Goal: Information Seeking & Learning: Understand process/instructions

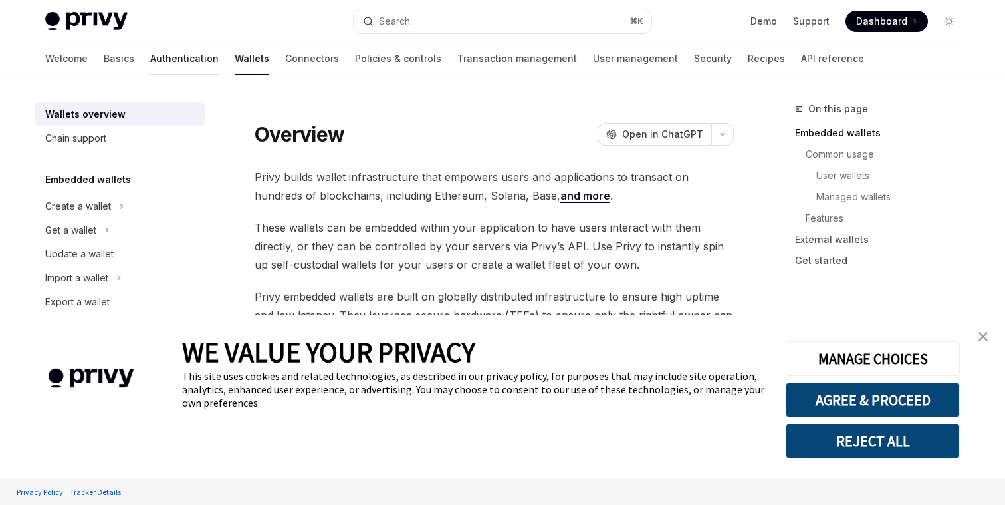
click at [150, 53] on link "Authentication" at bounding box center [184, 59] width 68 height 32
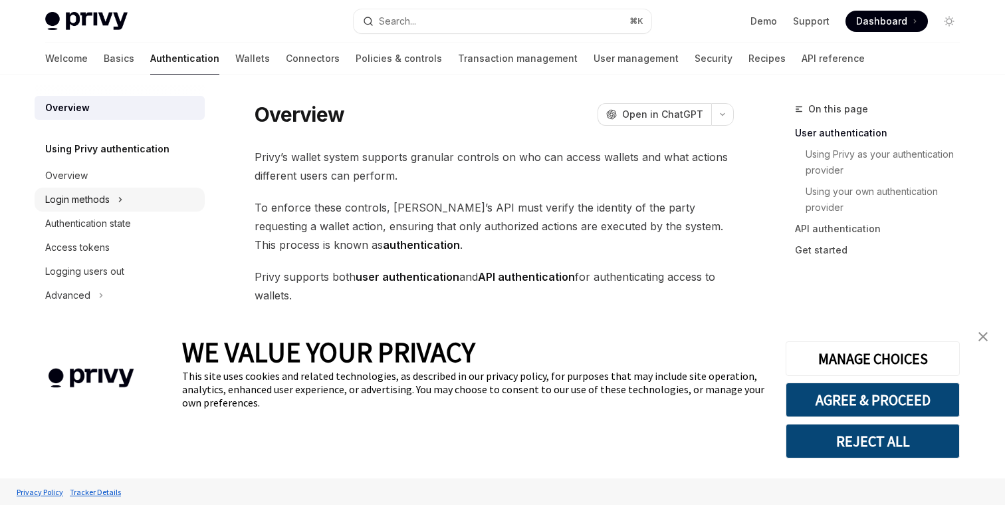
click at [124, 194] on div "Login methods" at bounding box center [120, 200] width 170 height 24
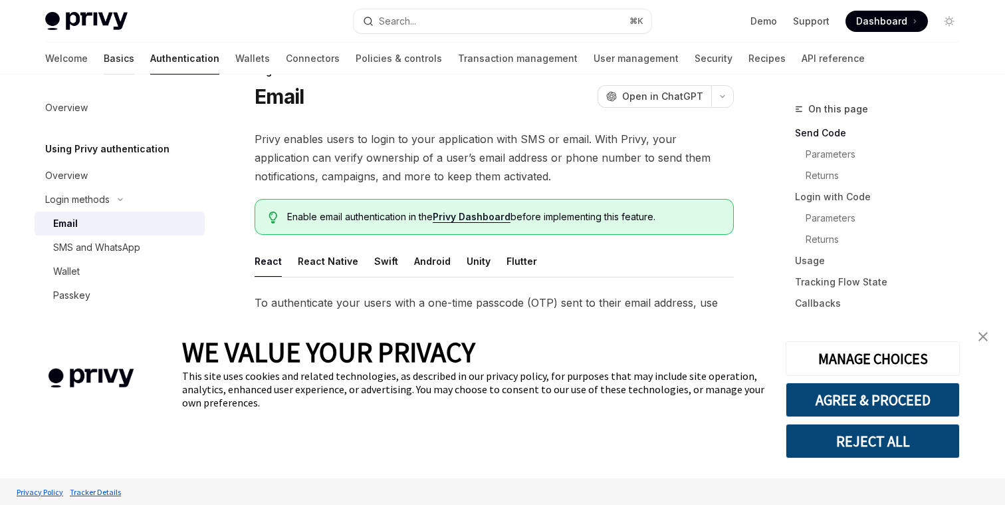
click at [104, 61] on link "Basics" at bounding box center [119, 59] width 31 height 32
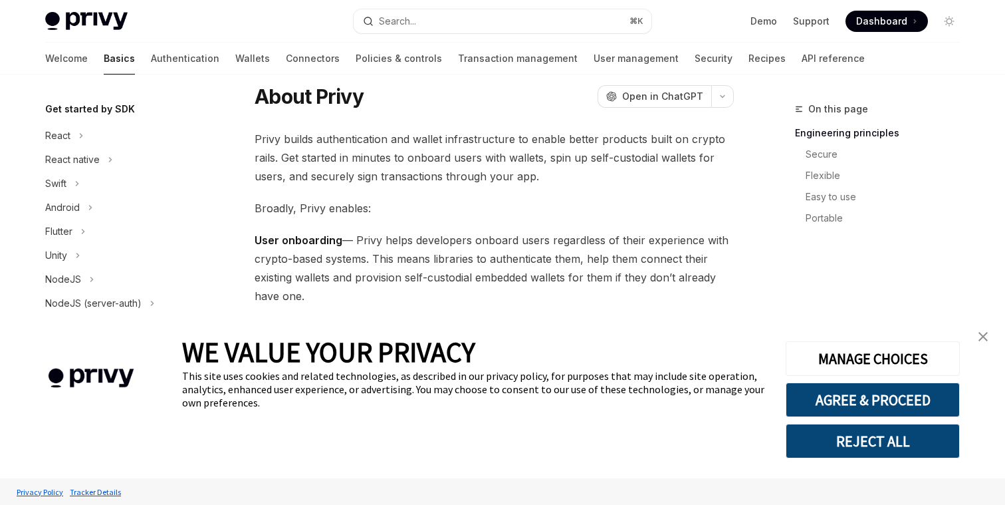
scroll to position [132, 0]
click at [109, 168] on icon at bounding box center [110, 162] width 5 height 16
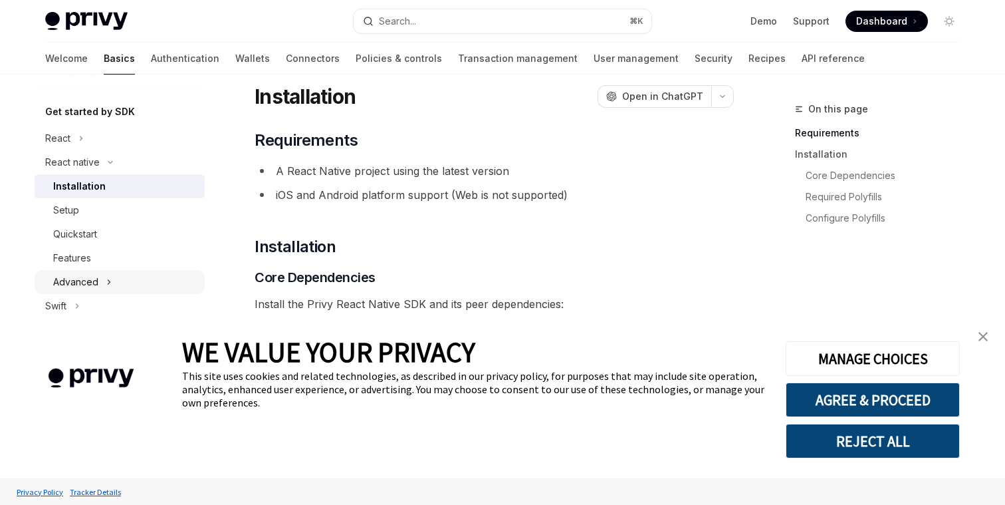
click at [110, 281] on icon at bounding box center [108, 282] width 5 height 16
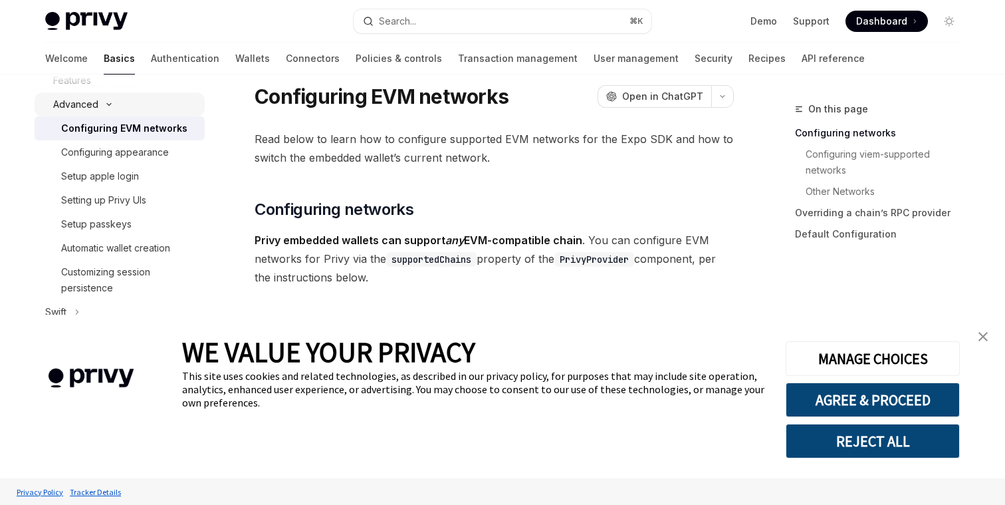
scroll to position [305, 0]
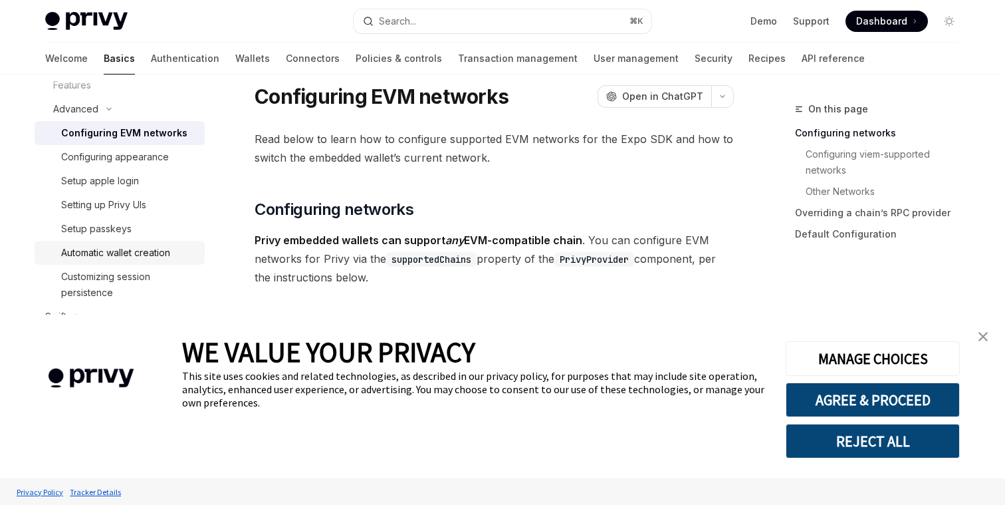
click at [127, 260] on div "Automatic wallet creation" at bounding box center [115, 253] width 109 height 16
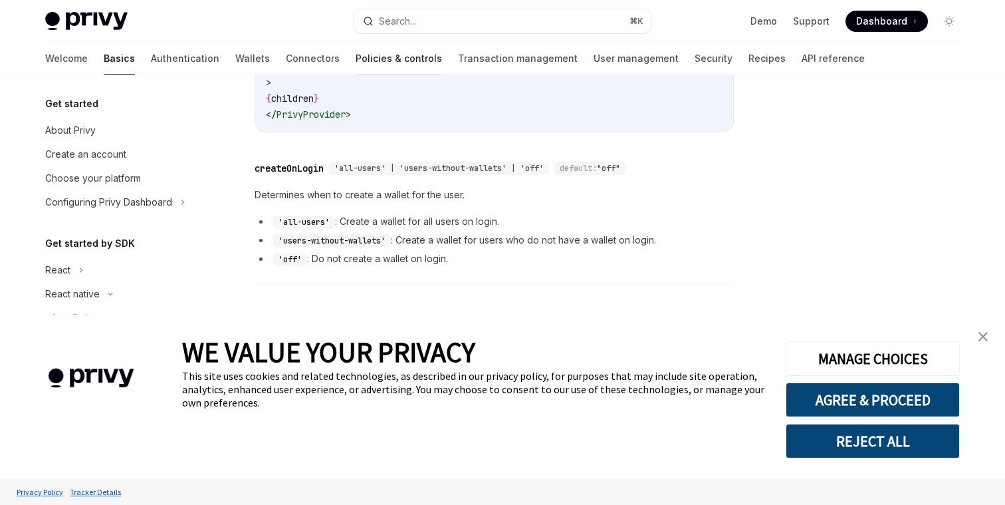
click at [356, 49] on link "Policies & controls" at bounding box center [399, 59] width 86 height 32
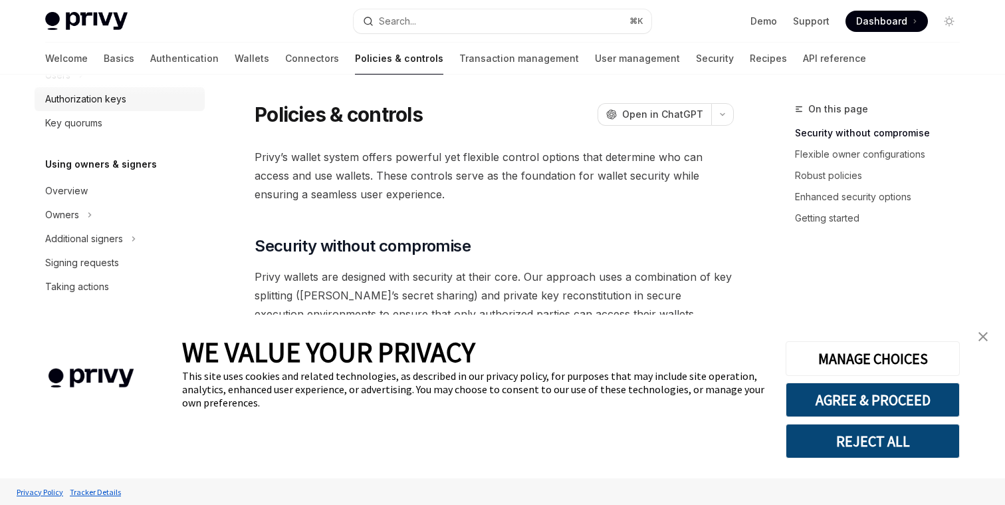
scroll to position [328, 0]
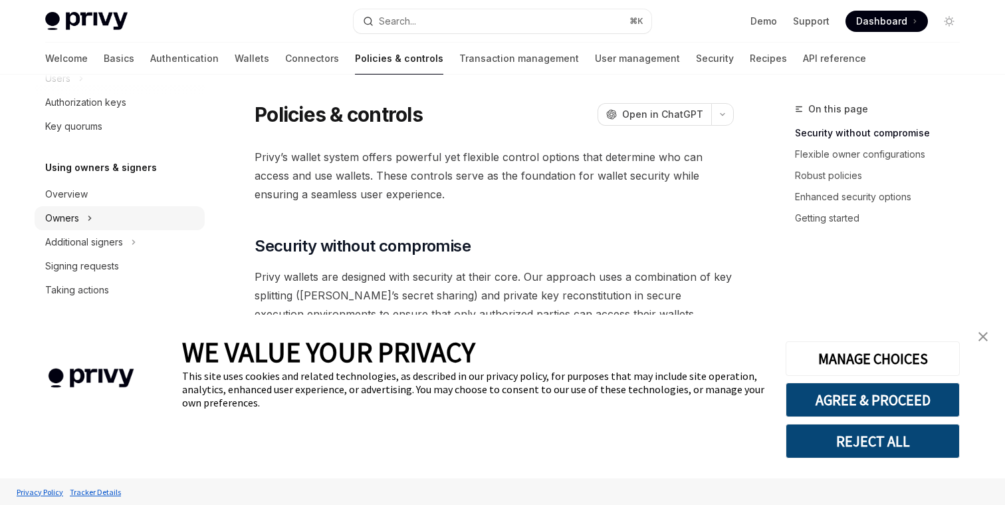
click at [97, 213] on div "Owners" at bounding box center [120, 218] width 170 height 24
type textarea "*"
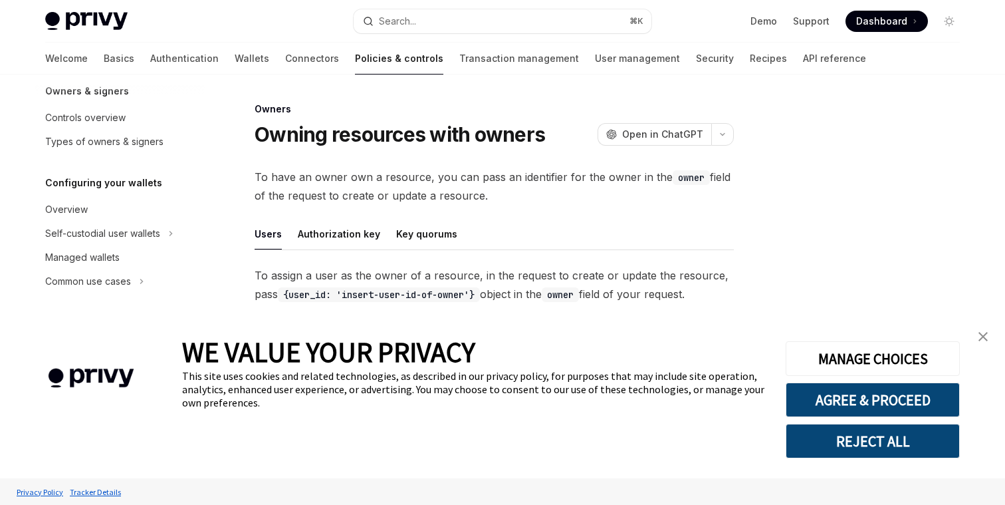
scroll to position [60, 0]
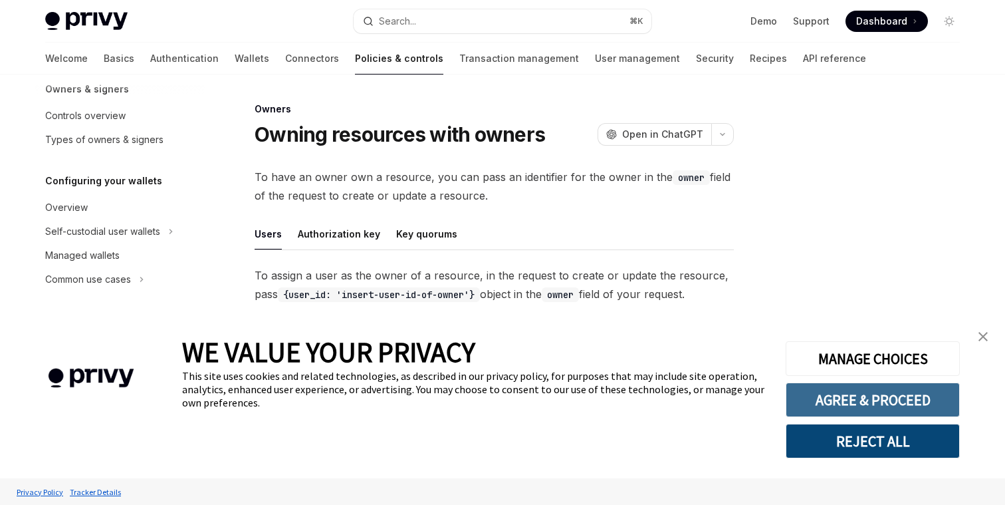
click at [868, 400] on button "AGREE & PROCEED" at bounding box center [873, 399] width 174 height 35
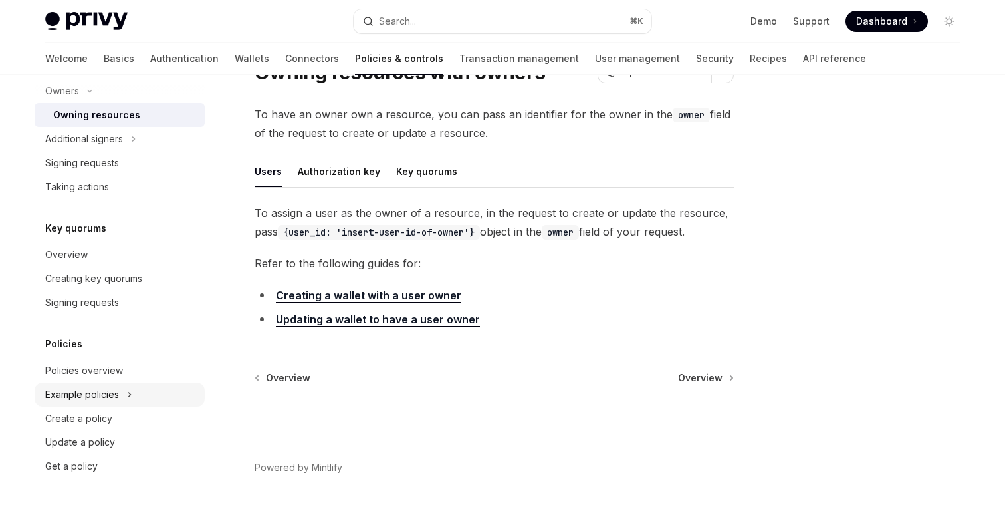
scroll to position [70, 0]
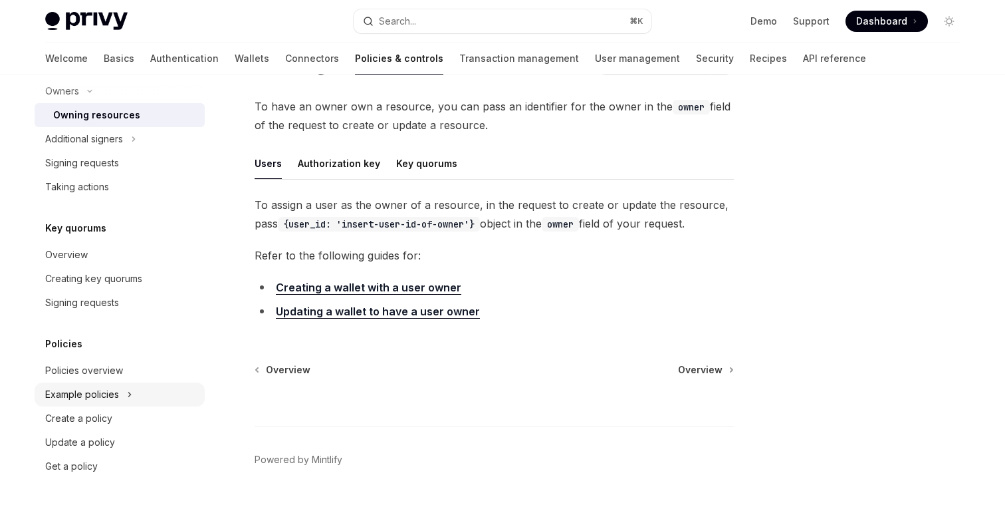
click at [129, 396] on icon at bounding box center [130, 394] width 2 height 4
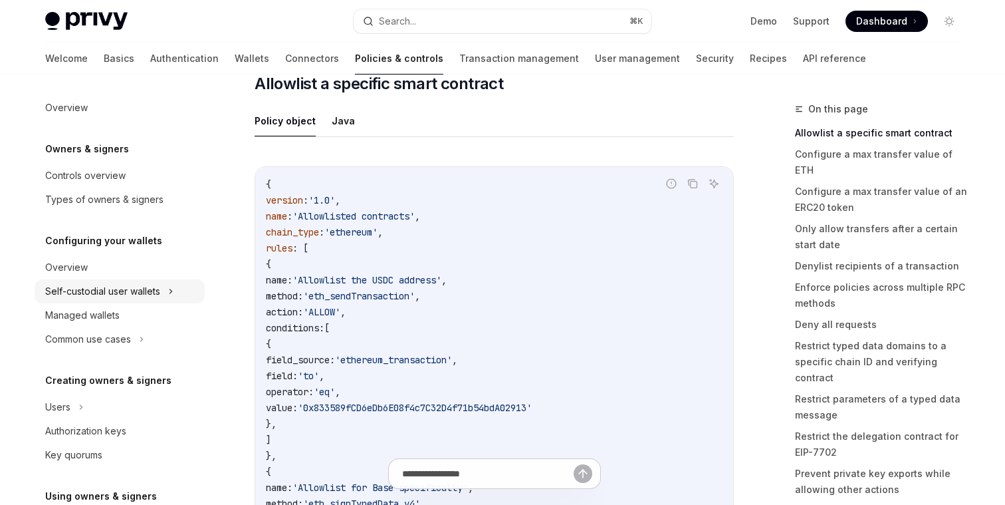
click at [172, 287] on icon at bounding box center [170, 291] width 5 height 16
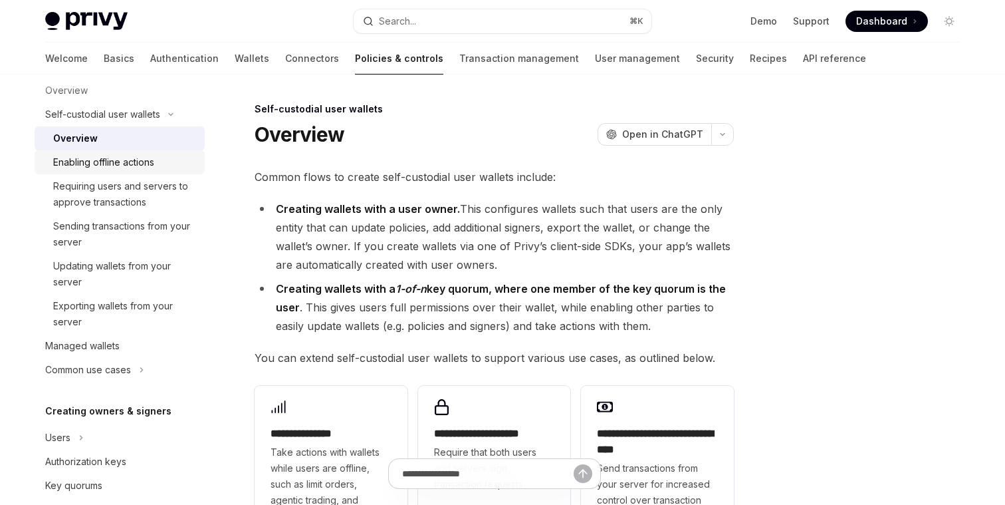
scroll to position [193, 0]
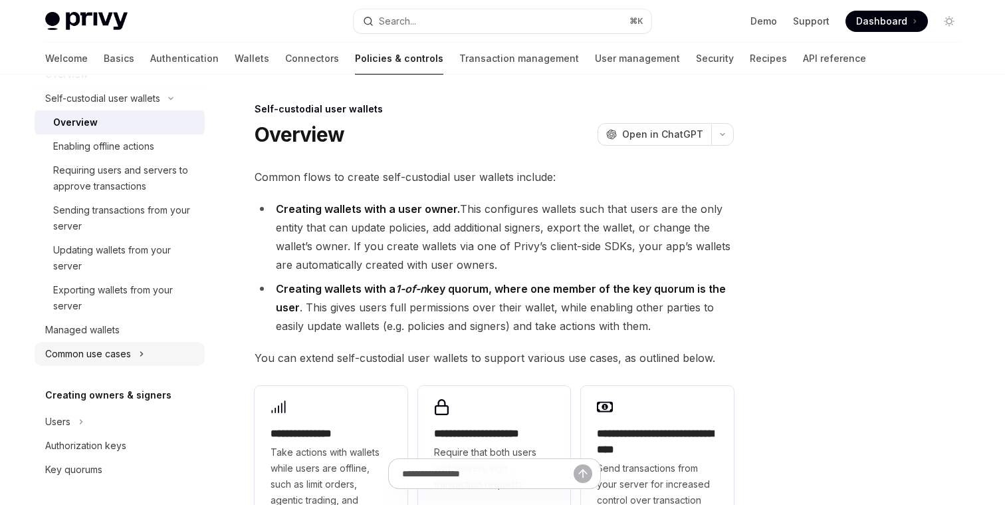
click at [158, 346] on div "Common use cases" at bounding box center [120, 354] width 170 height 24
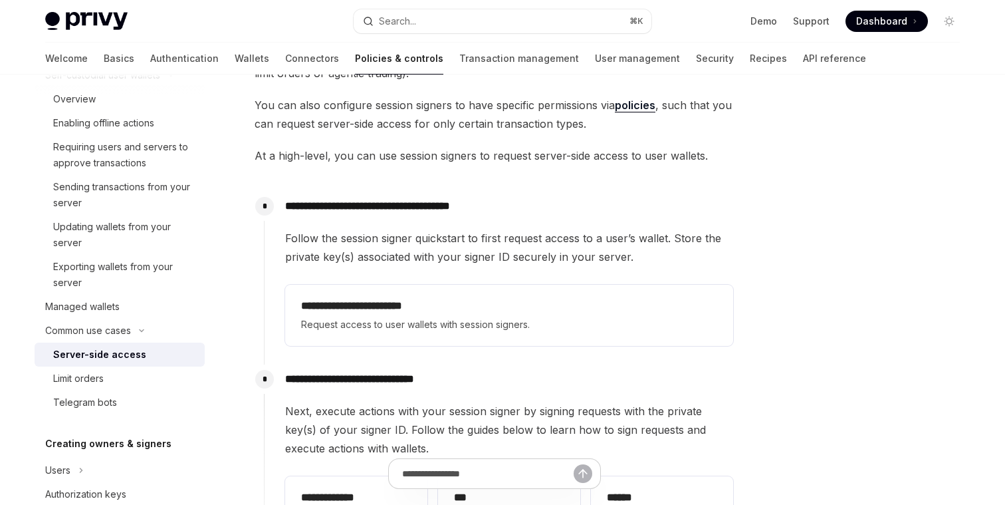
scroll to position [179, 0]
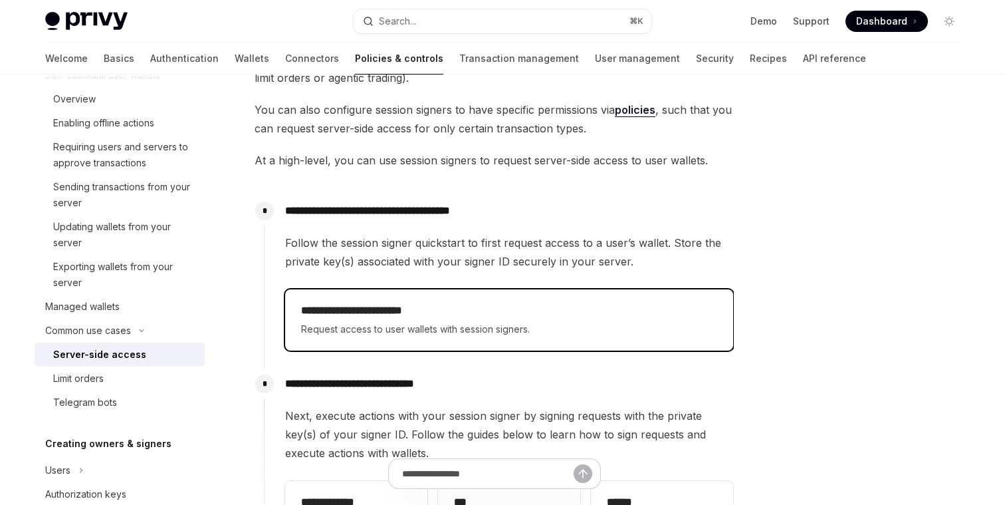
click at [333, 321] on span "Request access to user wallets with session signers." at bounding box center [509, 329] width 416 height 16
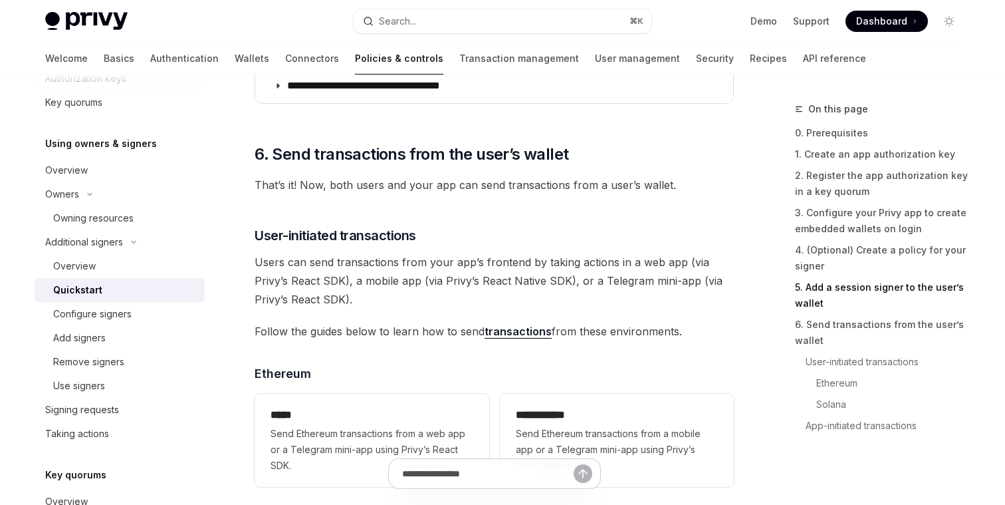
scroll to position [2584, 0]
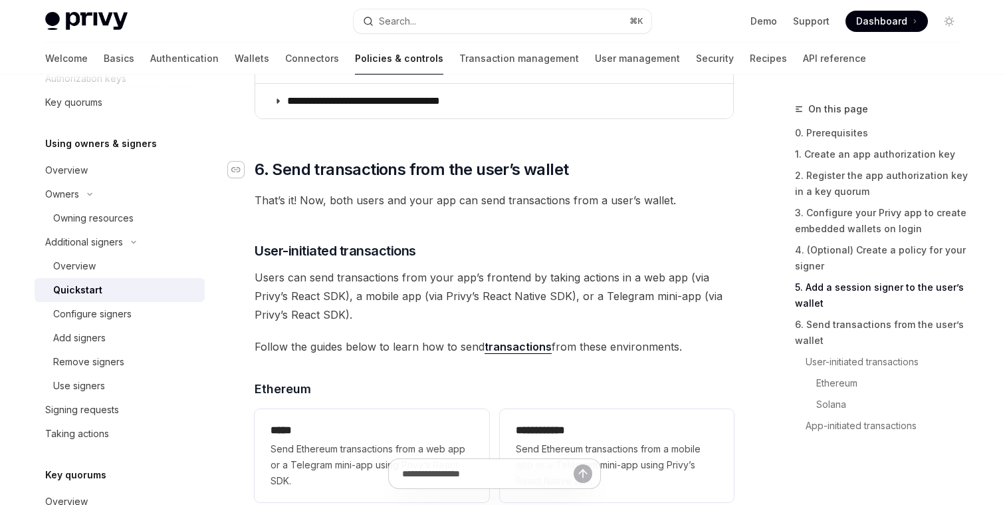
click at [240, 172] on icon "Navigate to header" at bounding box center [235, 169] width 9 height 5
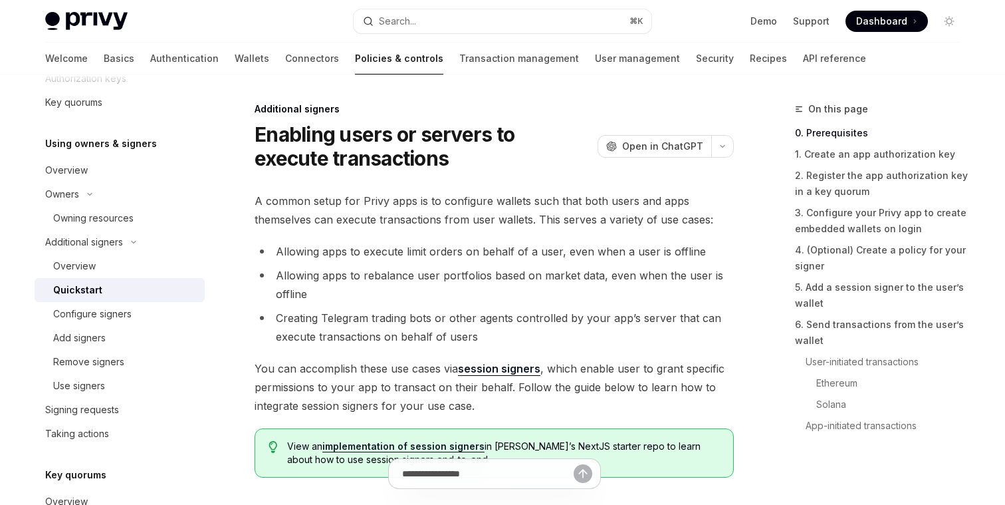
click at [448, 203] on span "A common setup for Privy apps is to configure wallets such that both users and …" at bounding box center [494, 210] width 479 height 37
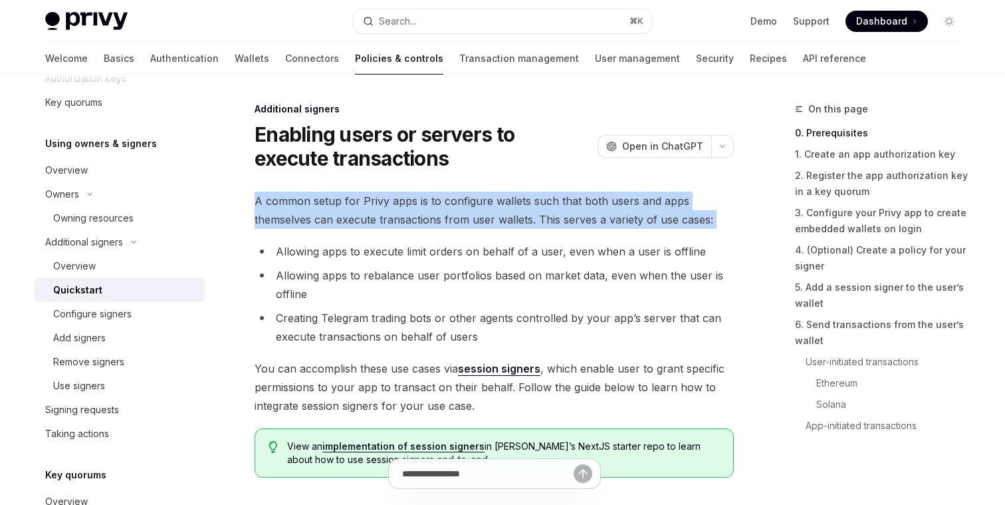
click at [448, 203] on span "A common setup for Privy apps is to configure wallets such that both users and …" at bounding box center [494, 210] width 479 height 37
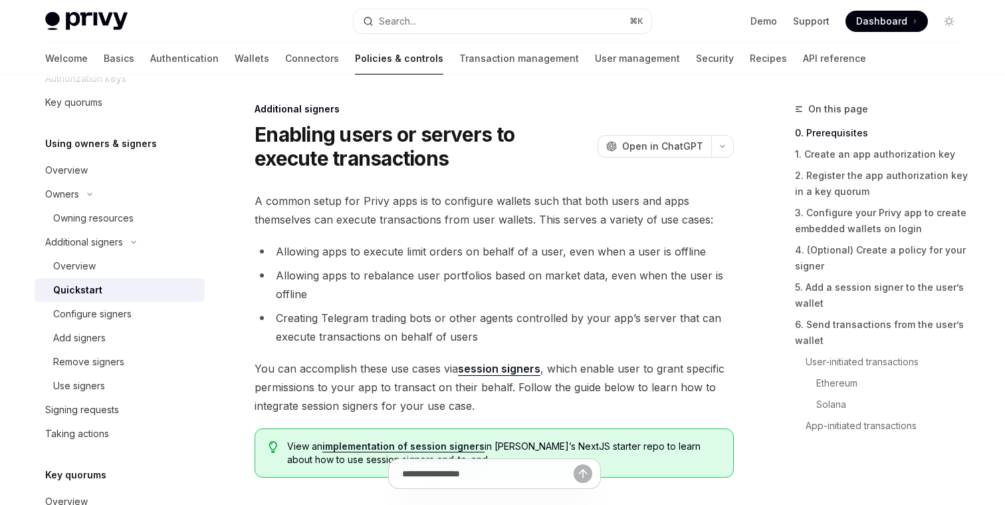
click at [452, 242] on li "Allowing apps to execute limit orders on behalf of a user, even when a user is …" at bounding box center [494, 251] width 479 height 19
click at [422, 215] on span "A common setup for Privy apps is to configure wallets such that both users and …" at bounding box center [494, 210] width 479 height 37
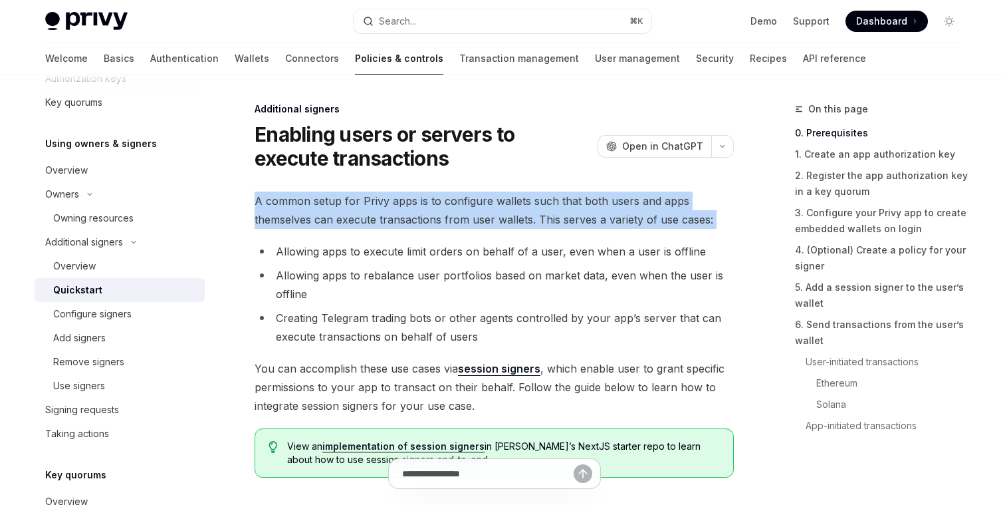
click at [422, 215] on span "A common setup for Privy apps is to configure wallets such that both users and …" at bounding box center [494, 210] width 479 height 37
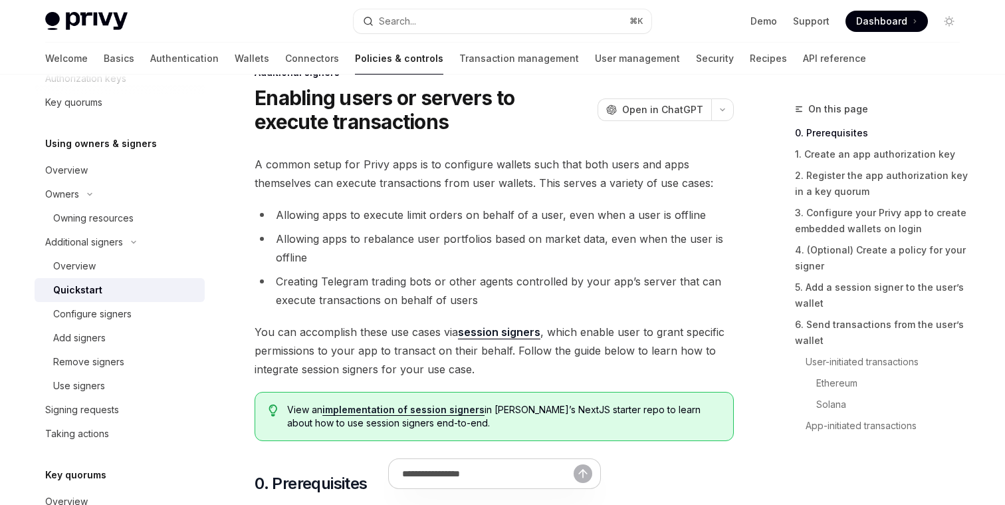
click at [422, 215] on li "Allowing apps to execute limit orders on behalf of a user, even when a user is …" at bounding box center [494, 214] width 479 height 19
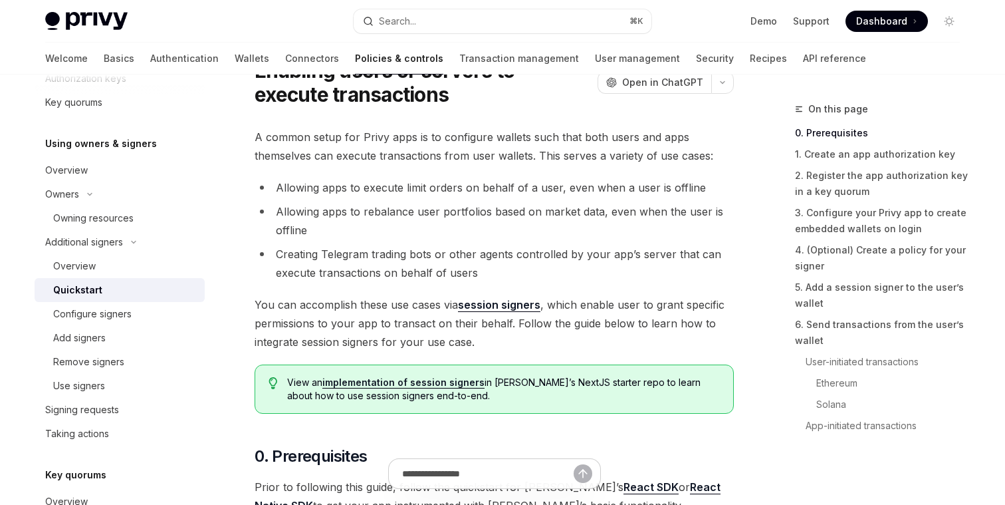
scroll to position [94, 0]
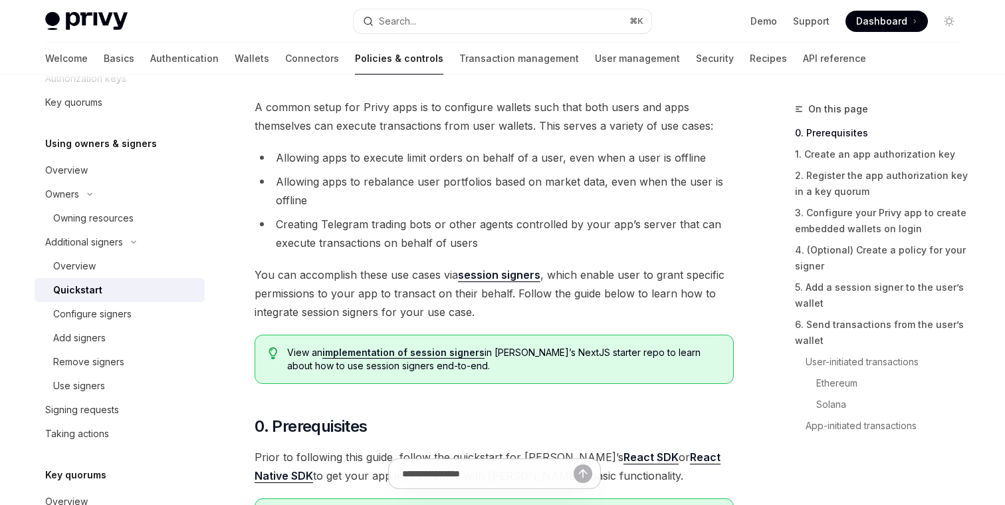
click at [402, 276] on span "You can accomplish these use cases via session signers , which enable user to g…" at bounding box center [494, 293] width 479 height 56
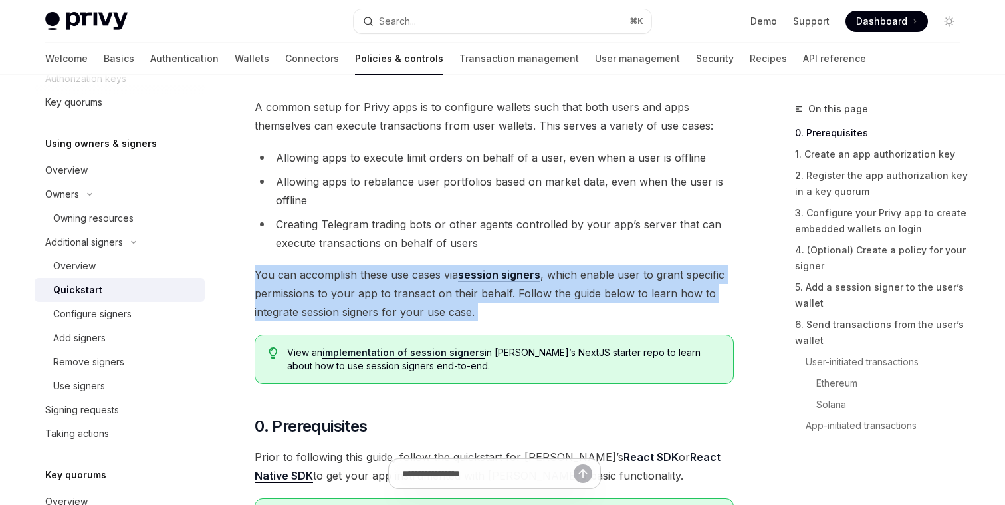
click at [402, 276] on span "You can accomplish these use cases via session signers , which enable user to g…" at bounding box center [494, 293] width 479 height 56
click at [399, 303] on span "You can accomplish these use cases via session signers , which enable user to g…" at bounding box center [494, 293] width 479 height 56
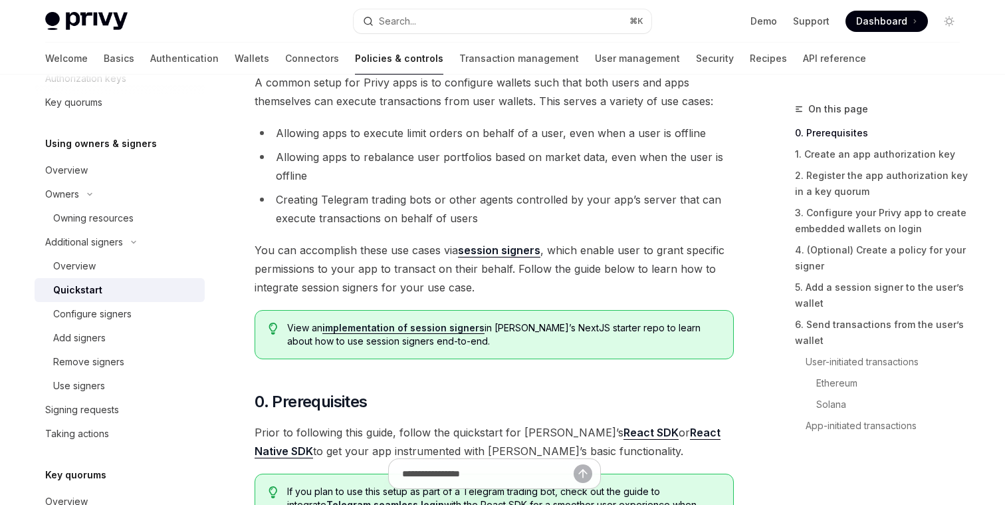
scroll to position [127, 0]
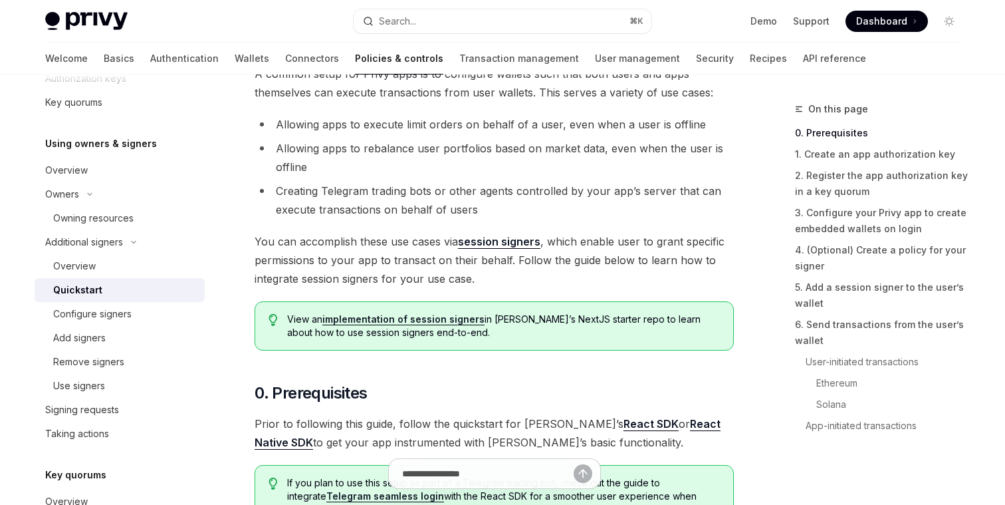
click at [388, 259] on span "You can accomplish these use cases via session signers , which enable user to g…" at bounding box center [494, 260] width 479 height 56
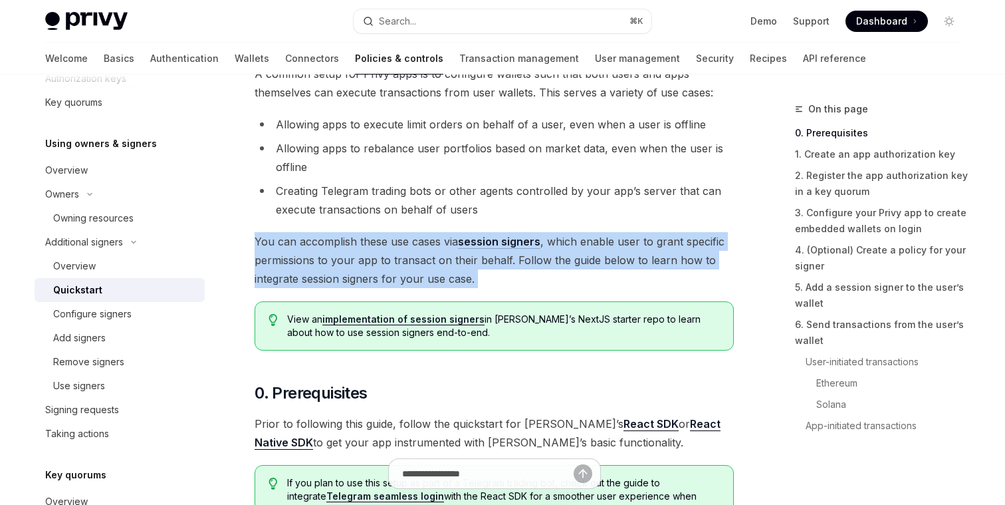
click at [388, 259] on span "You can accomplish these use cases via session signers , which enable user to g…" at bounding box center [494, 260] width 479 height 56
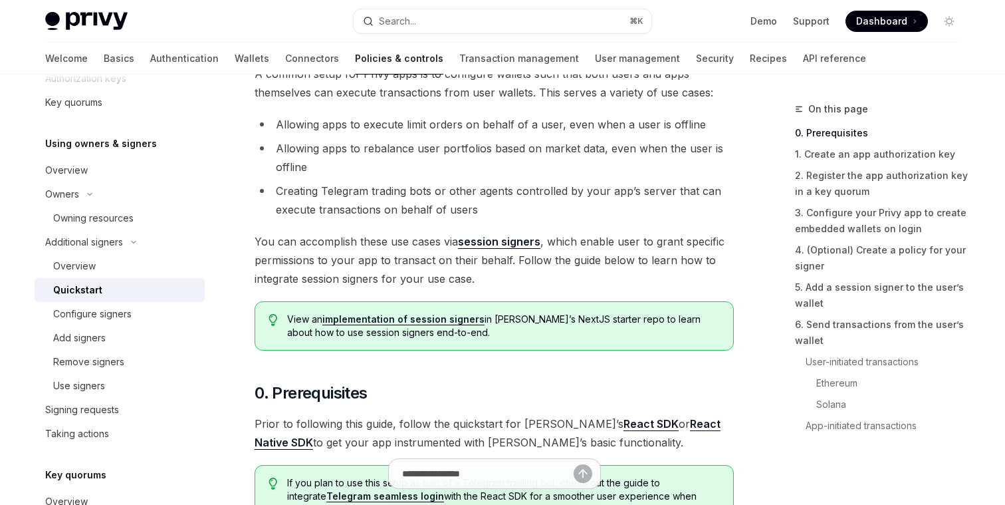
click at [412, 262] on span "You can accomplish these use cases via session signers , which enable user to g…" at bounding box center [494, 260] width 479 height 56
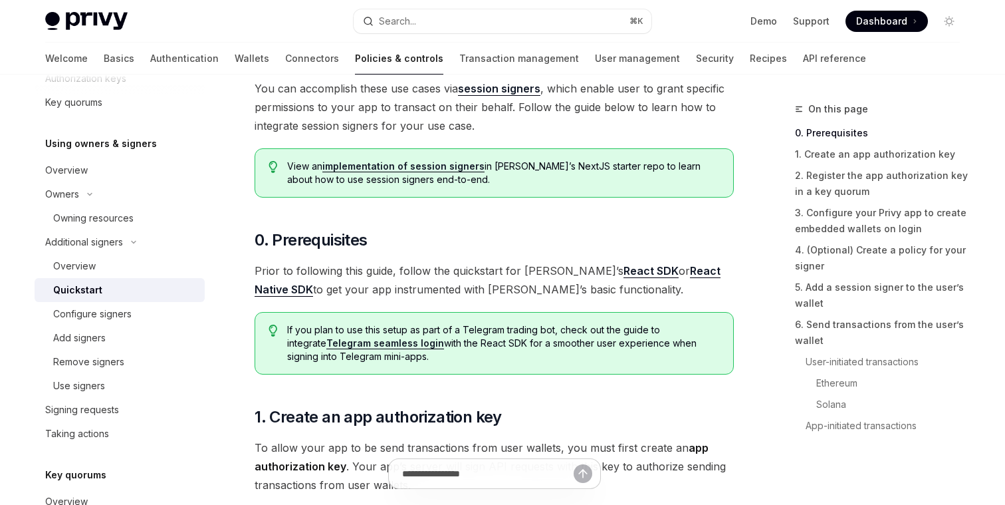
scroll to position [319, 0]
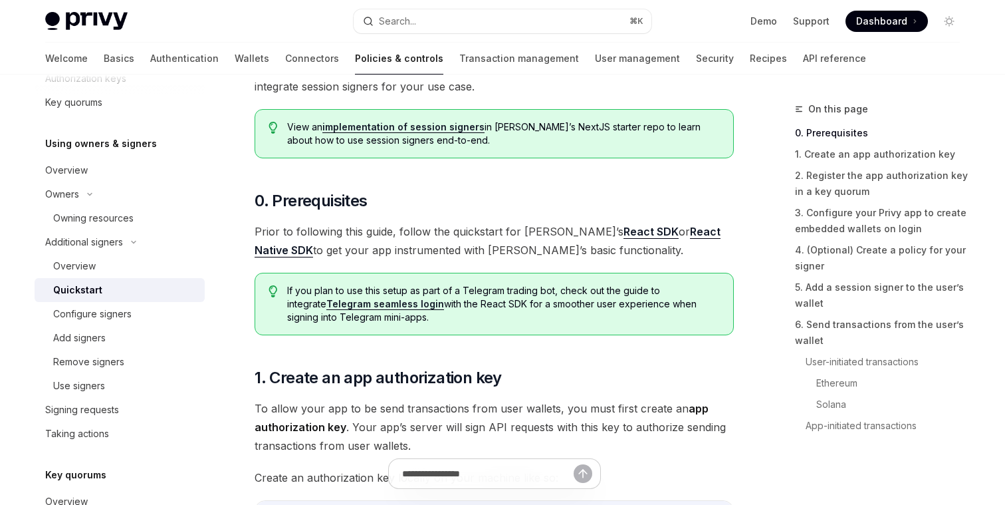
click at [463, 235] on span "Prior to following this guide, follow the quickstart for Privy’s React SDK or R…" at bounding box center [494, 240] width 479 height 37
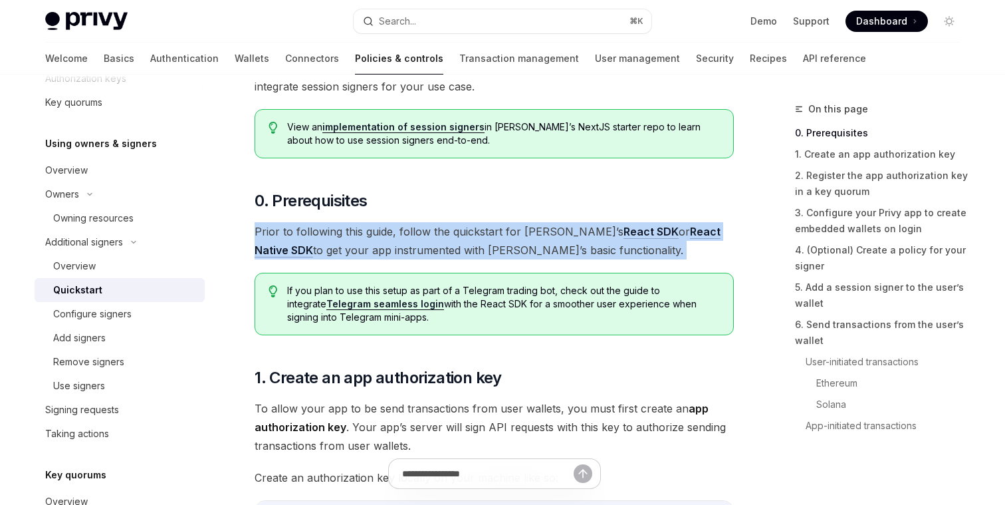
click at [463, 235] on span "Prior to following this guide, follow the quickstart for Privy’s React SDK or R…" at bounding box center [494, 240] width 479 height 37
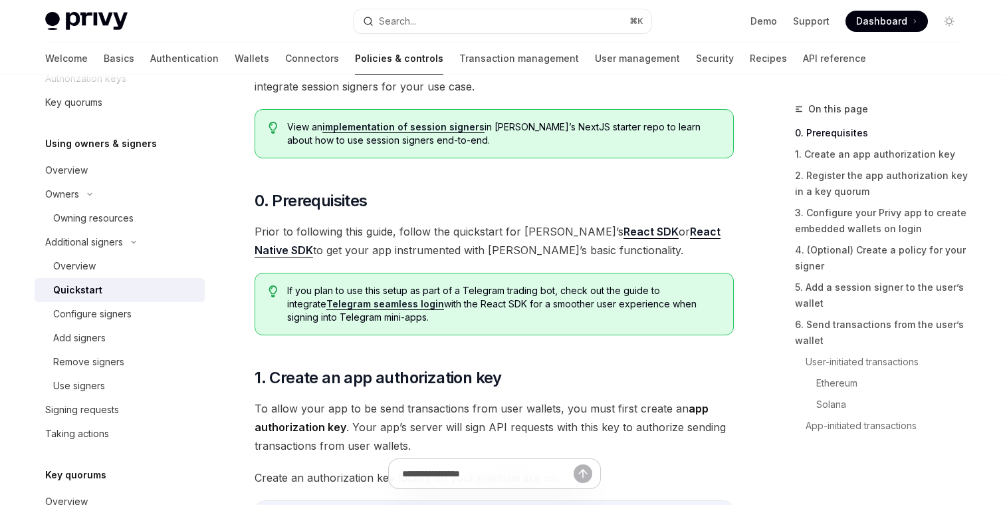
click at [477, 257] on span "Prior to following this guide, follow the quickstart for Privy’s React SDK or R…" at bounding box center [494, 240] width 479 height 37
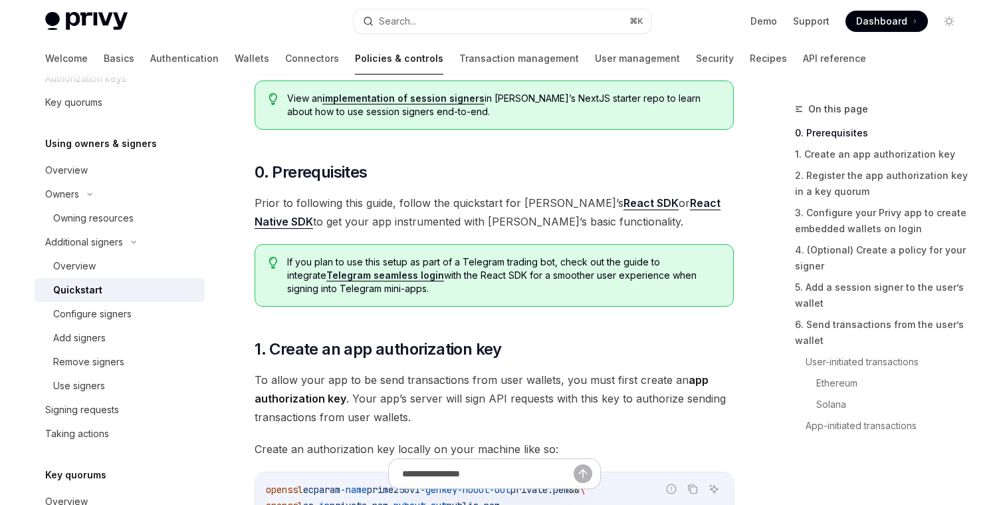
click at [358, 208] on span "Prior to following this guide, follow the quickstart for Privy’s React SDK or R…" at bounding box center [494, 212] width 479 height 37
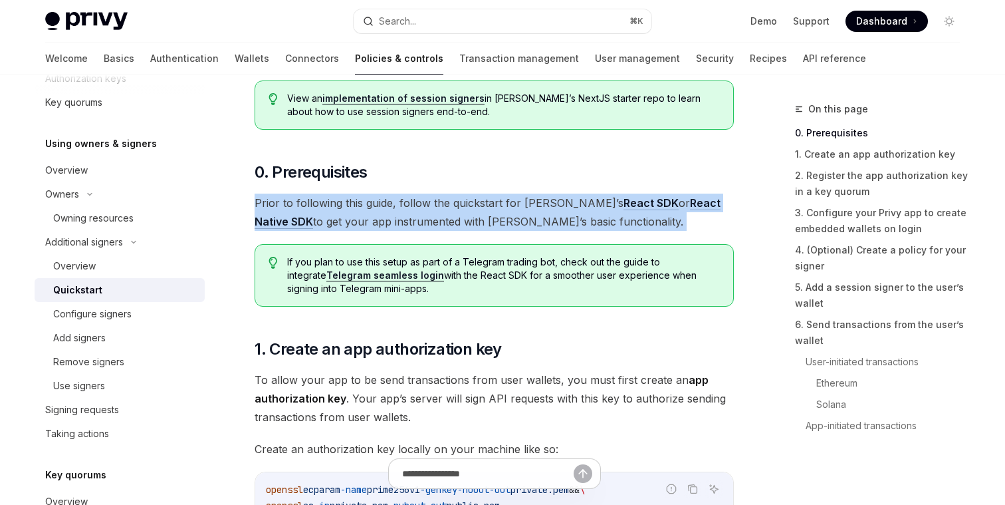
click at [358, 208] on span "Prior to following this guide, follow the quickstart for Privy’s React SDK or R…" at bounding box center [494, 212] width 479 height 37
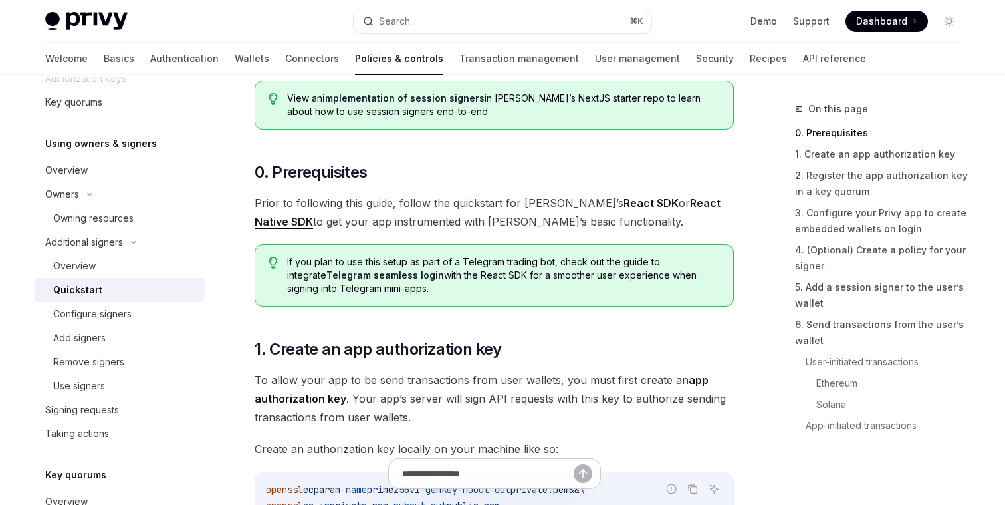
click at [384, 215] on span "Prior to following this guide, follow the quickstart for Privy’s React SDK or R…" at bounding box center [494, 212] width 479 height 37
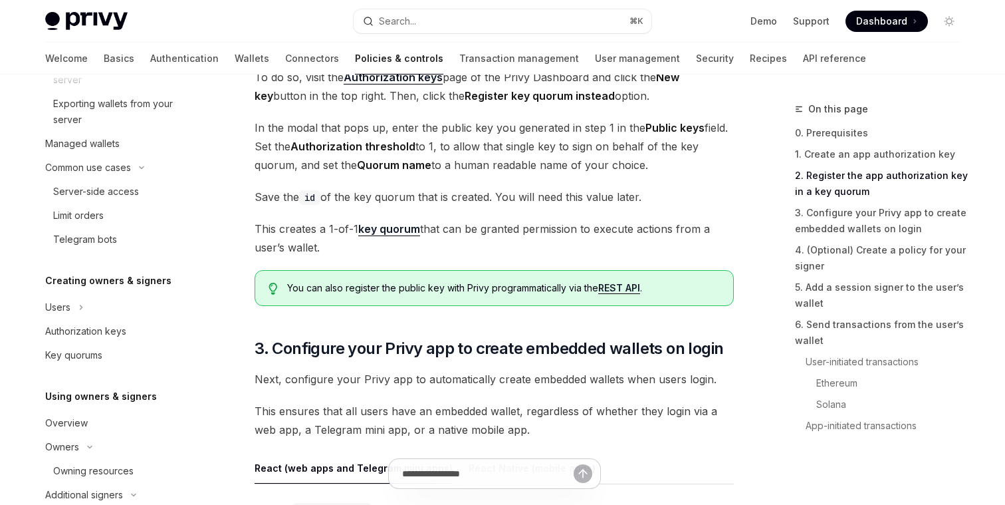
scroll to position [0, 0]
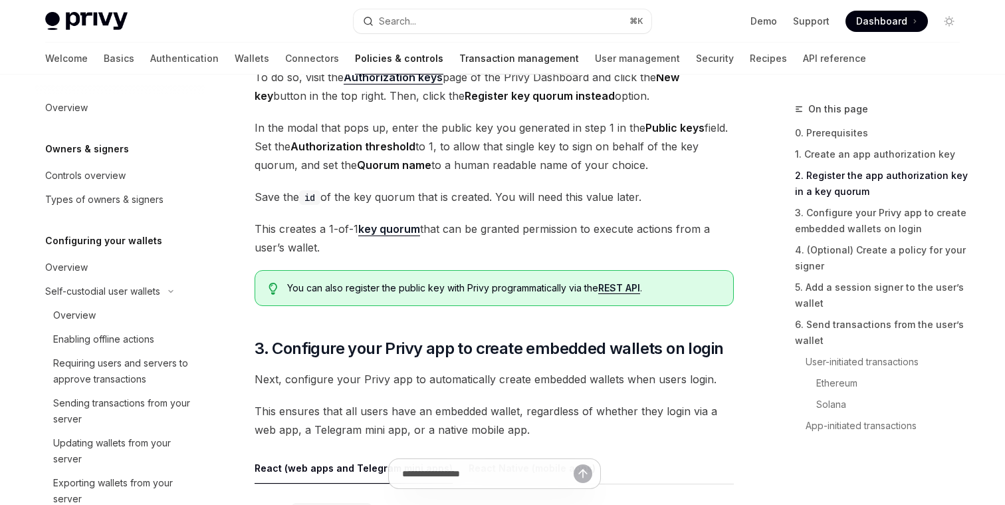
click at [459, 58] on link "Transaction management" at bounding box center [519, 59] width 120 height 32
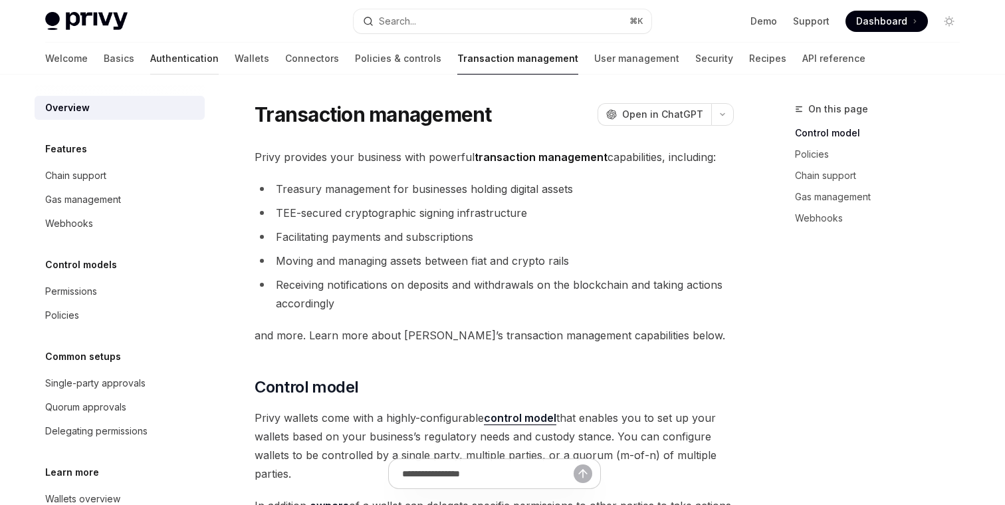
click at [150, 60] on link "Authentication" at bounding box center [184, 59] width 68 height 32
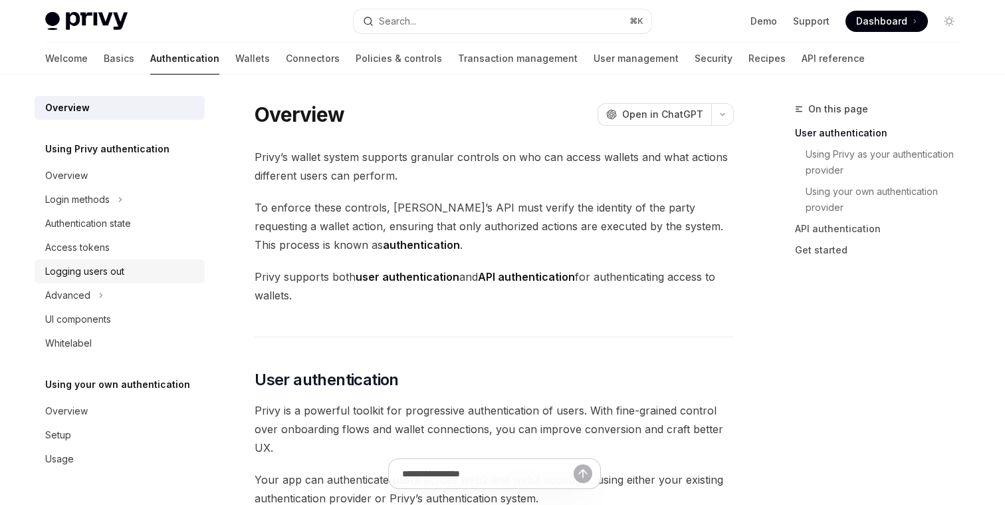
scroll to position [23, 0]
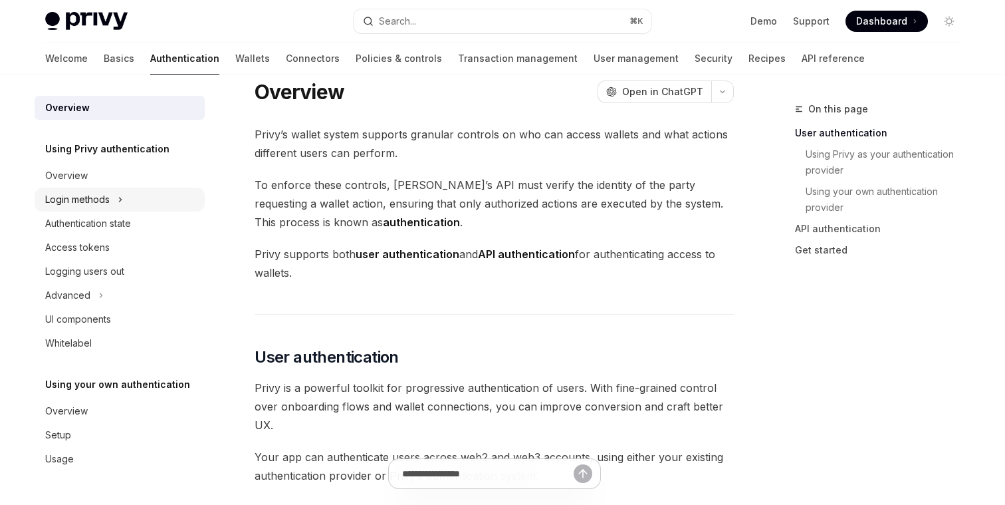
click at [119, 201] on icon at bounding box center [120, 200] width 5 height 16
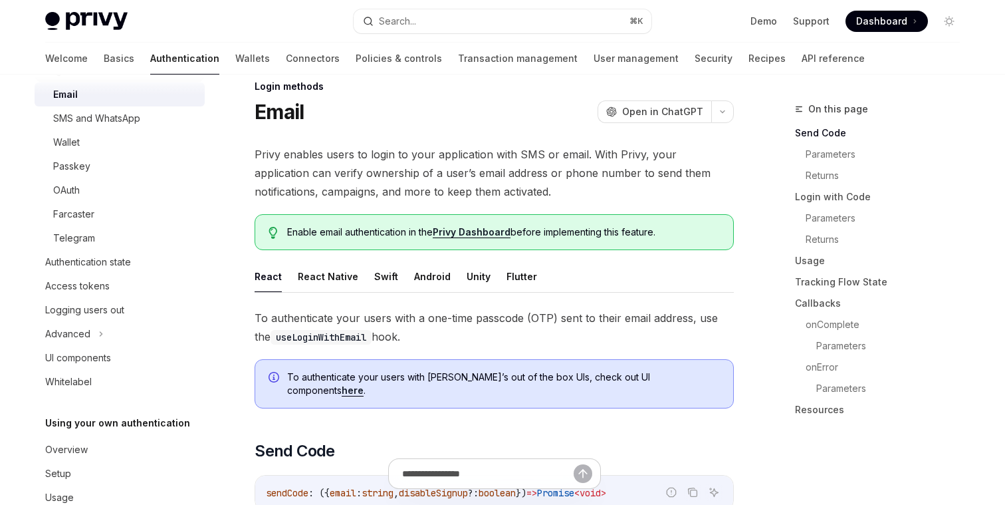
scroll to position [160, 0]
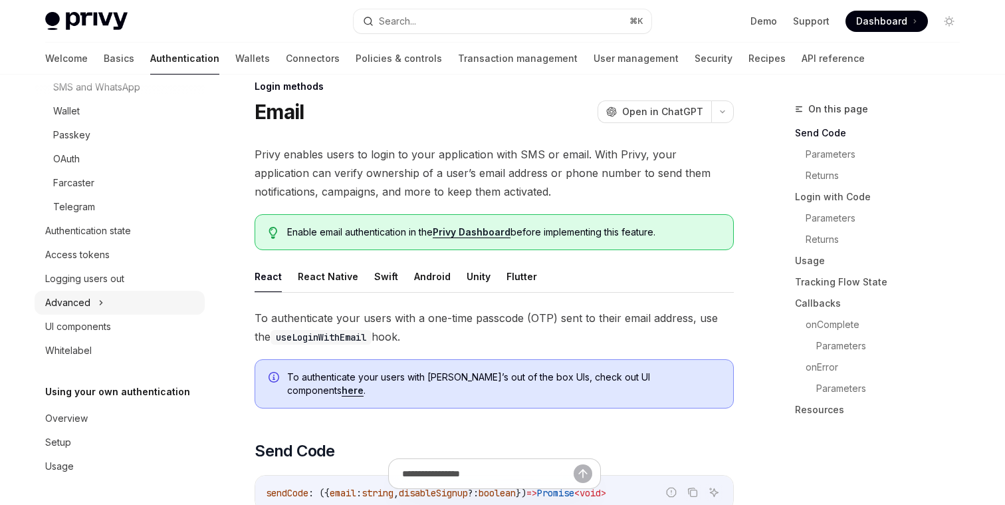
click at [110, 298] on div "Advanced" at bounding box center [120, 303] width 170 height 24
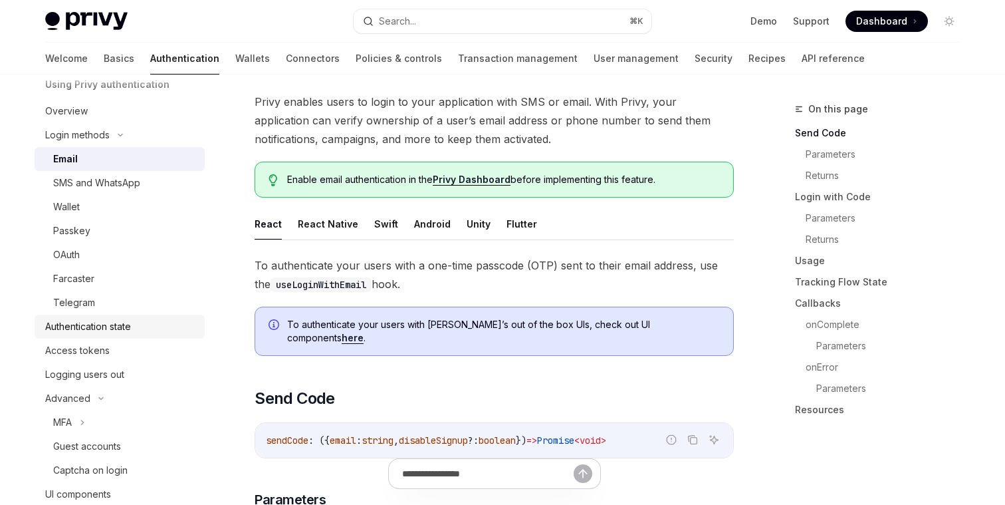
scroll to position [0, 0]
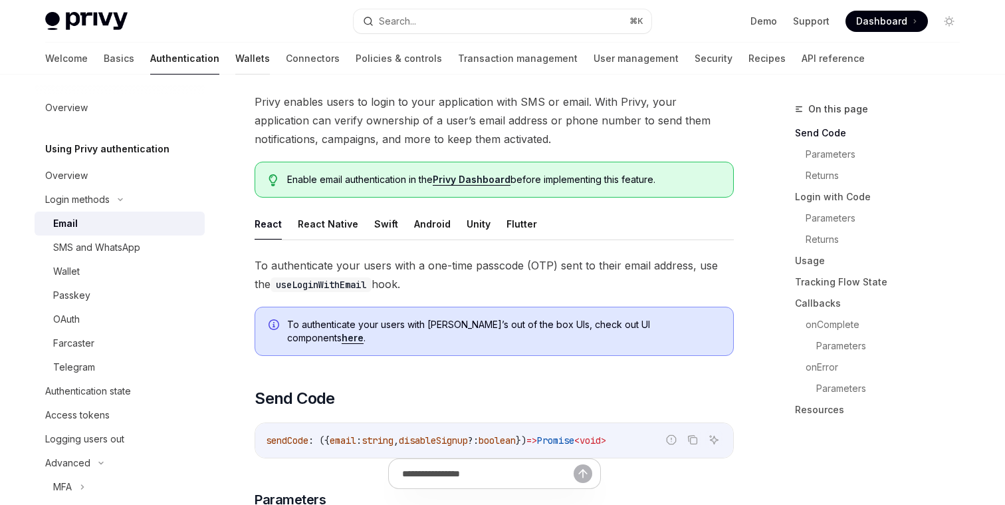
click at [235, 64] on link "Wallets" at bounding box center [252, 59] width 35 height 32
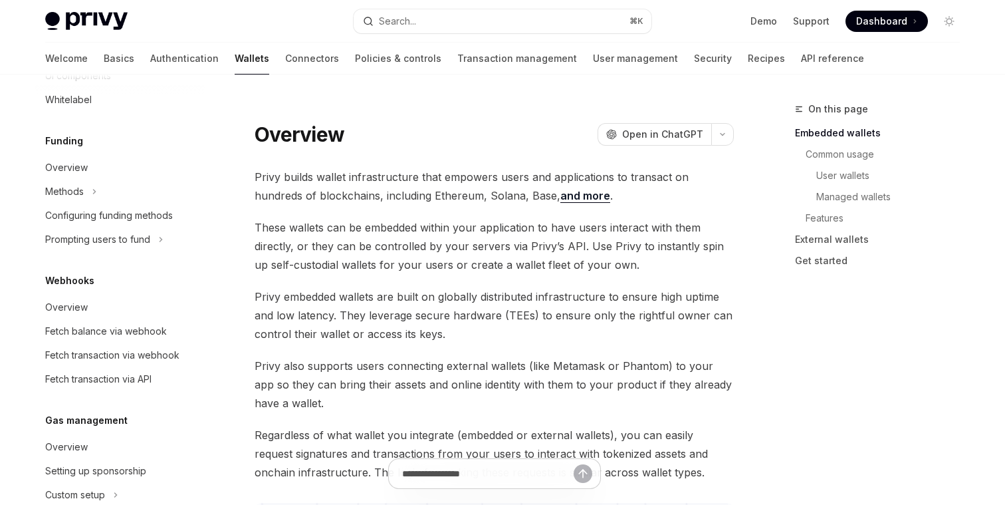
scroll to position [638, 0]
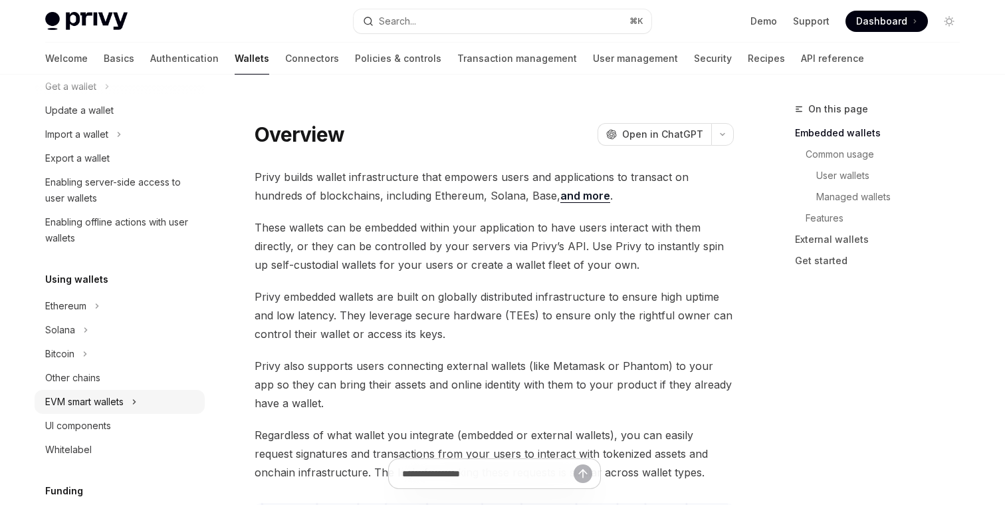
click at [137, 396] on icon at bounding box center [134, 402] width 5 height 16
type textarea "*"
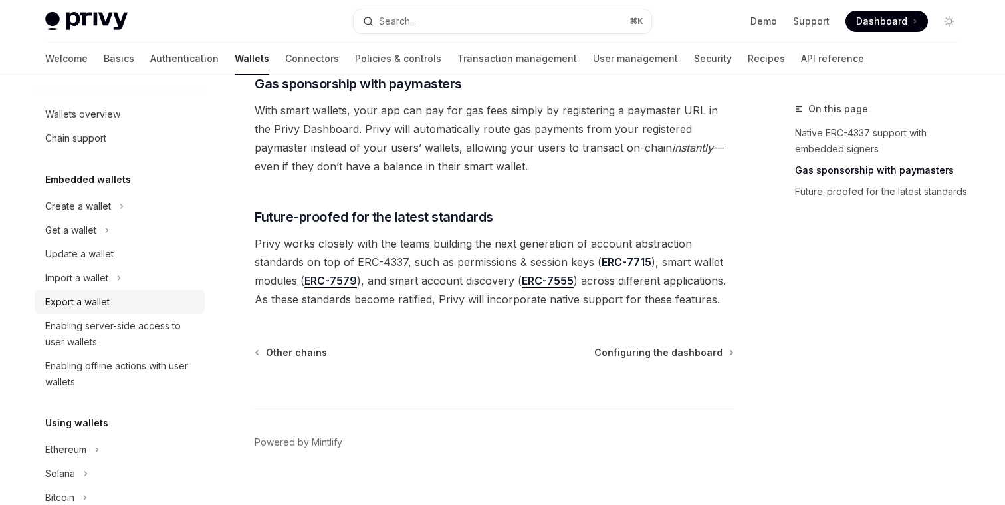
scroll to position [1089, 0]
click at [430, 20] on button "Search... ⌘ K" at bounding box center [503, 21] width 298 height 24
type input "*"
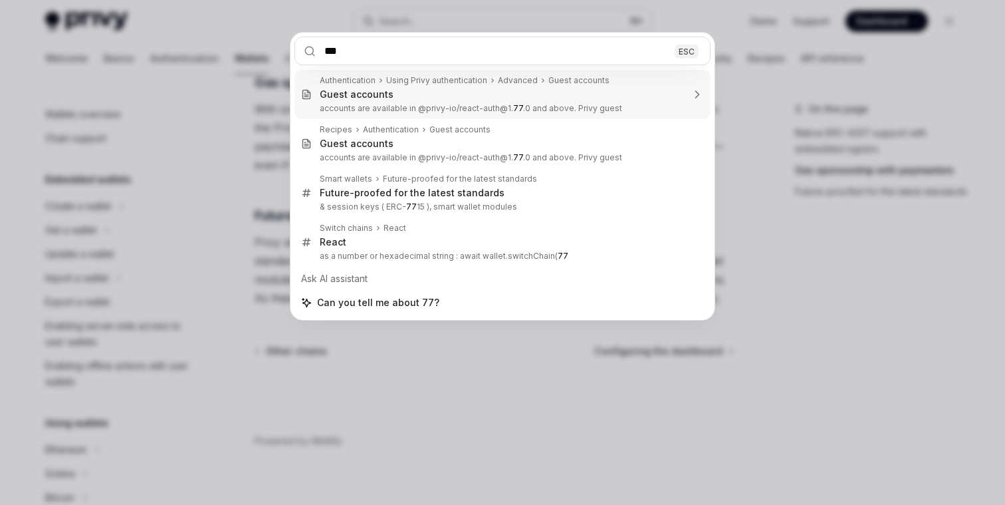
type input "****"
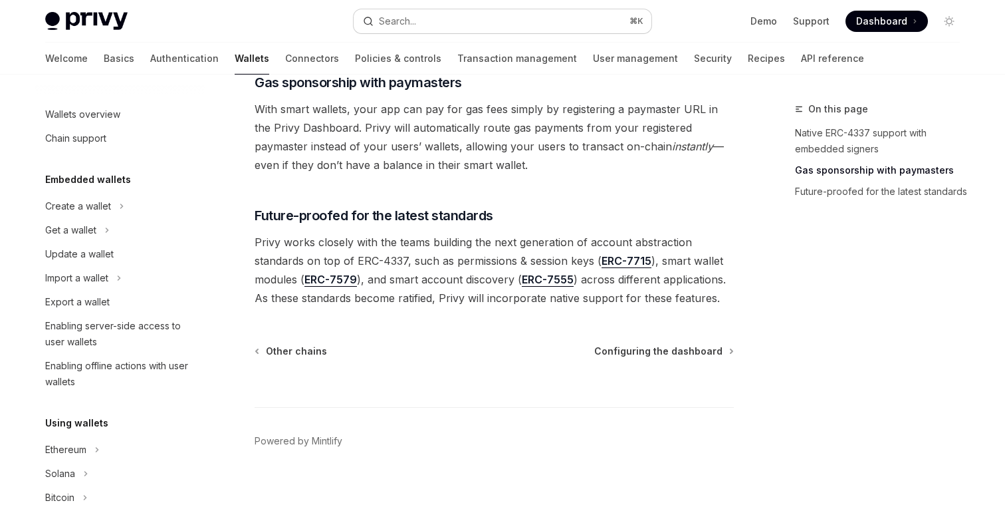
scroll to position [74, 0]
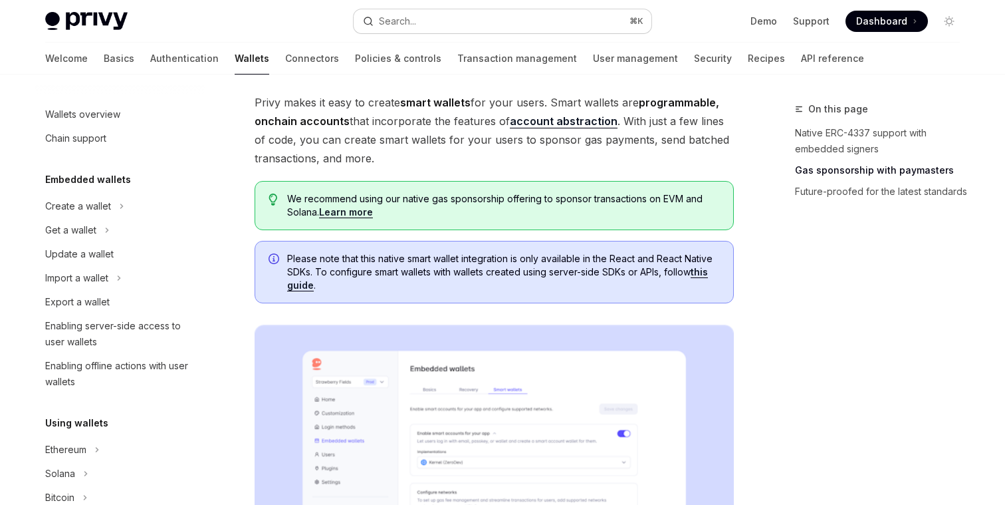
type textarea "*"
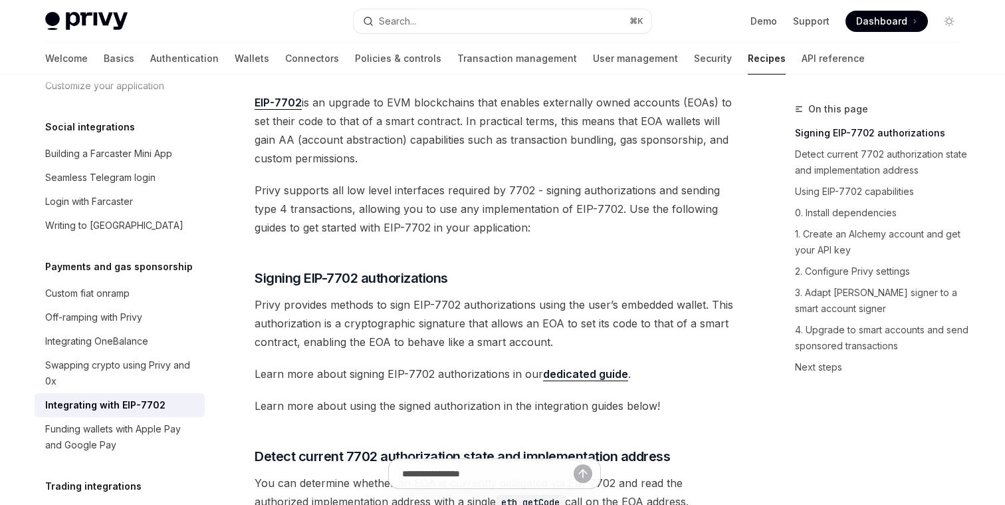
scroll to position [1013, 0]
click at [352, 305] on span "Privy provides methods to sign EIP-7702 authorizations using the user’s embedde…" at bounding box center [494, 323] width 479 height 56
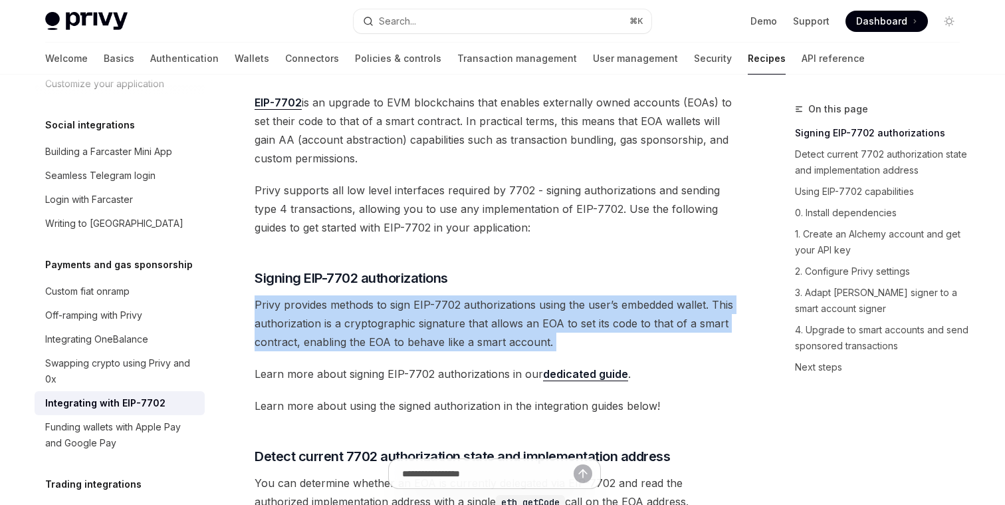
click at [352, 305] on span "Privy provides methods to sign EIP-7702 authorizations using the user’s embedde…" at bounding box center [494, 323] width 479 height 56
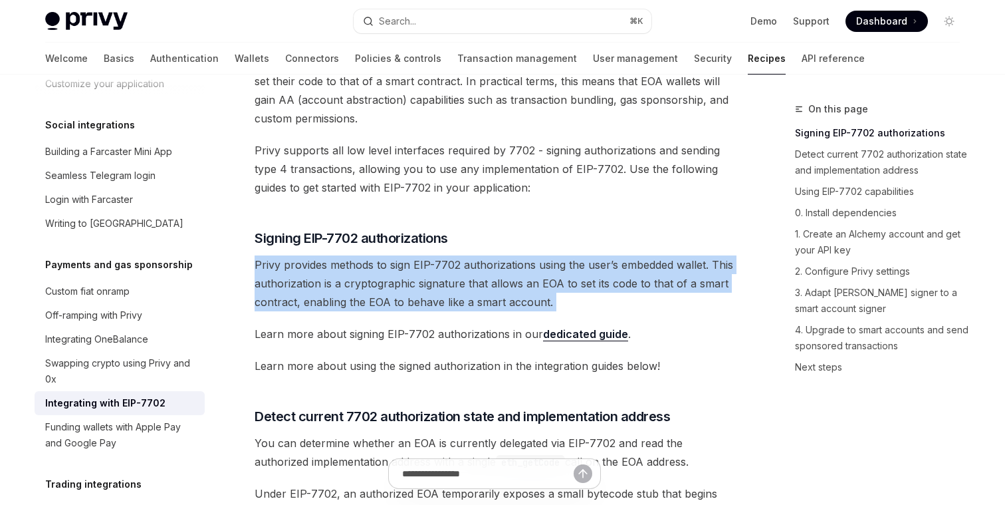
click at [345, 286] on span "Privy provides methods to sign EIP-7702 authorizations using the user’s embedde…" at bounding box center [494, 283] width 479 height 56
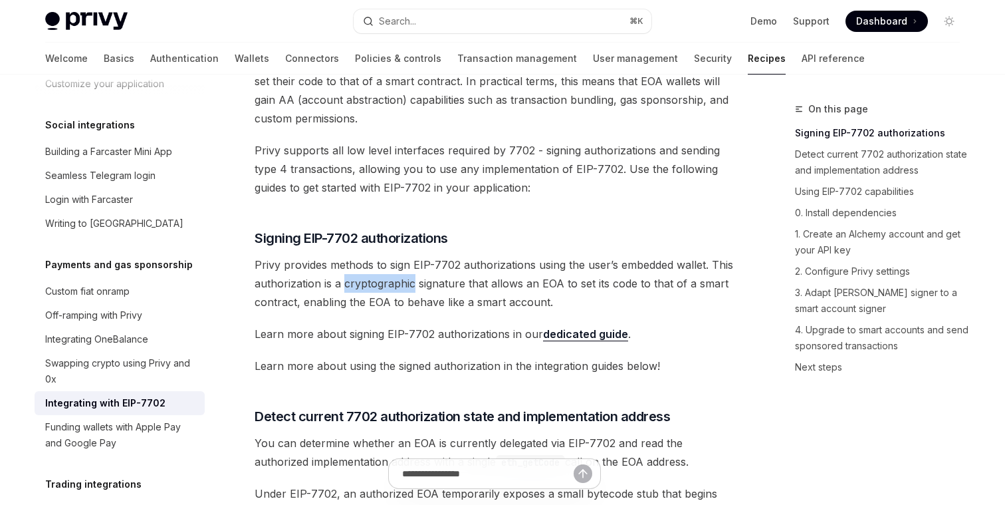
click at [345, 286] on span "Privy provides methods to sign EIP-7702 authorizations using the user’s embedde…" at bounding box center [494, 283] width 479 height 56
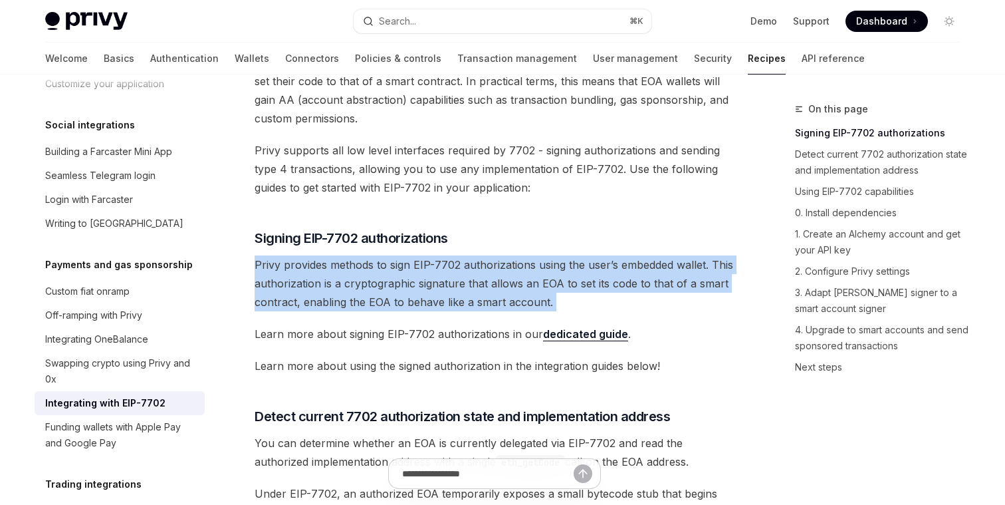
click at [345, 286] on span "Privy provides methods to sign EIP-7702 authorizations using the user’s embedde…" at bounding box center [494, 283] width 479 height 56
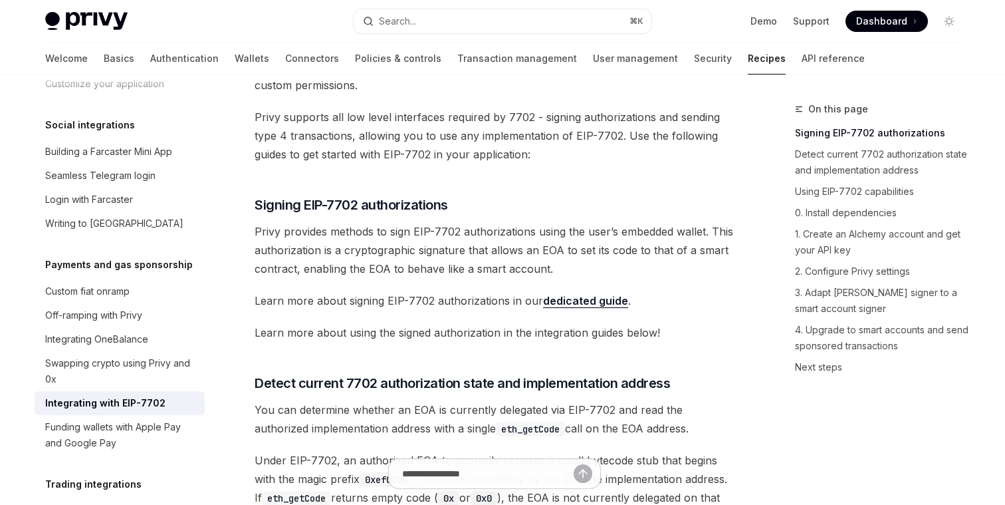
click at [346, 334] on span "Learn more about using the signed authorization in the integration guides below!" at bounding box center [494, 332] width 479 height 19
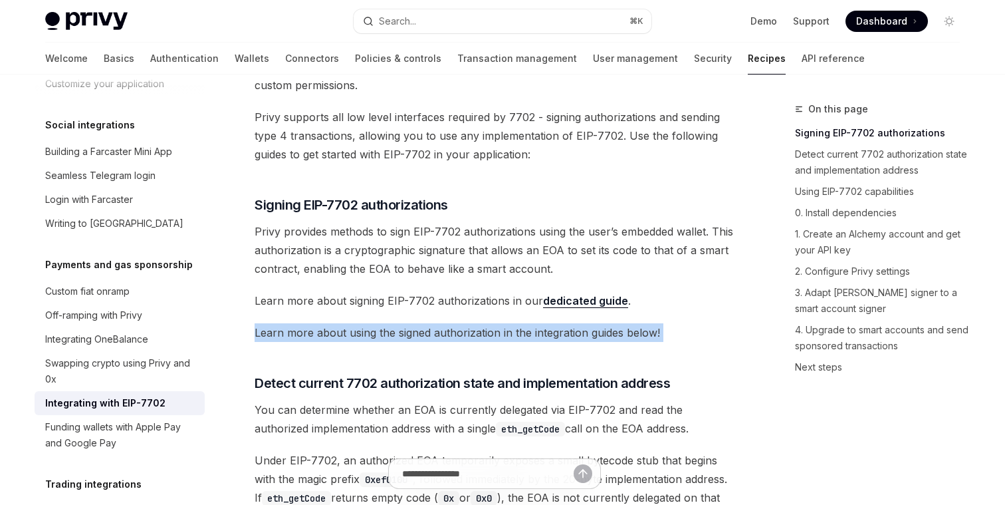
click at [346, 334] on span "Learn more about using the signed authorization in the integration guides below!" at bounding box center [494, 332] width 479 height 19
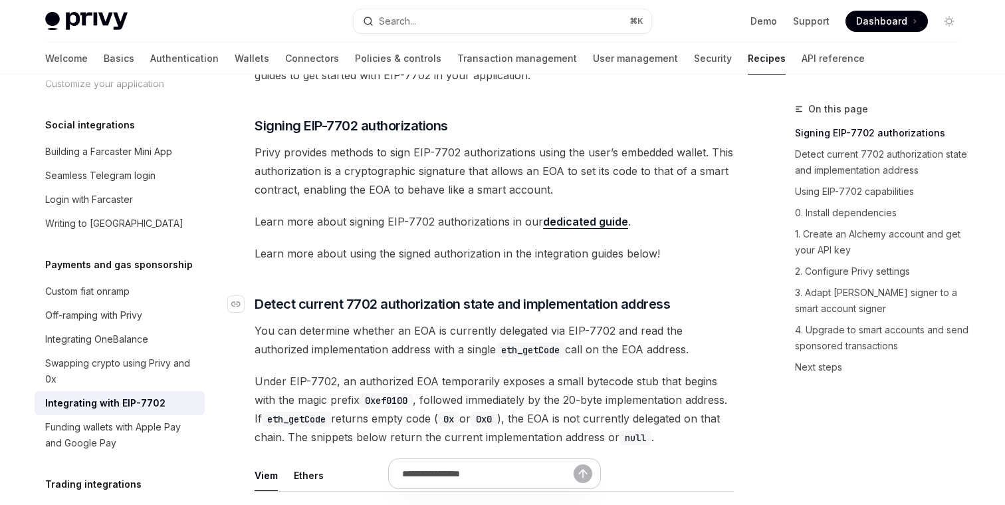
click at [354, 299] on span "Detect current 7702 authorization state and implementation address" at bounding box center [463, 304] width 416 height 19
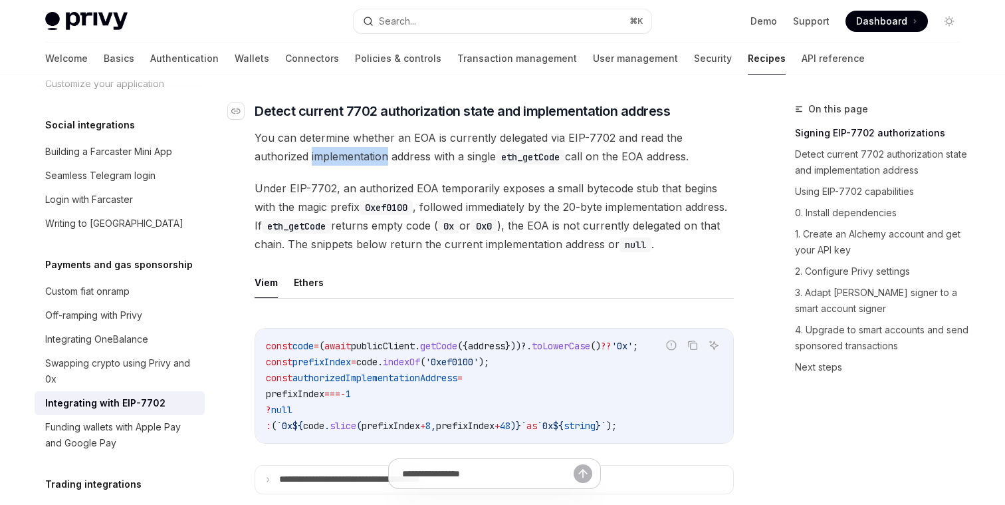
scroll to position [420, 0]
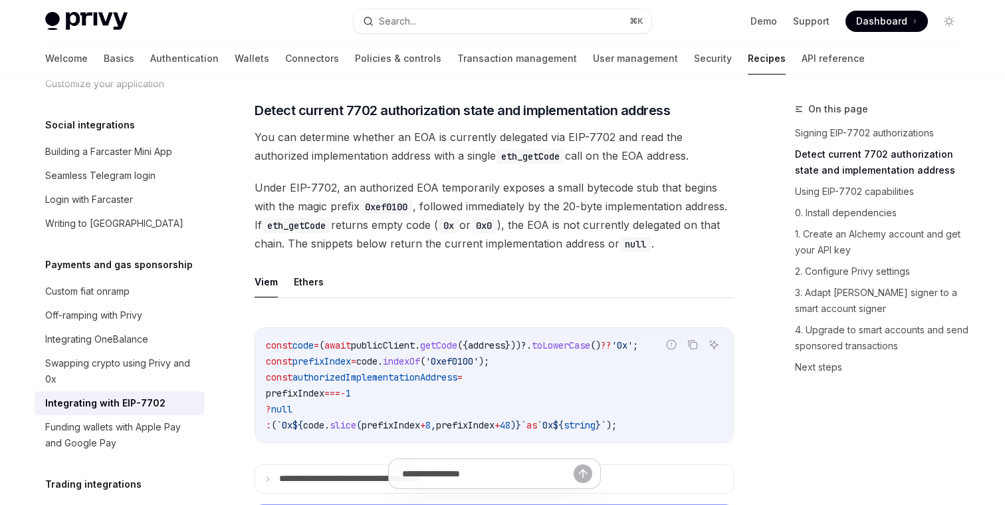
click at [405, 239] on span "Under EIP-7702, an authorized EOA temporarily exposes a small bytecode stub tha…" at bounding box center [494, 215] width 479 height 74
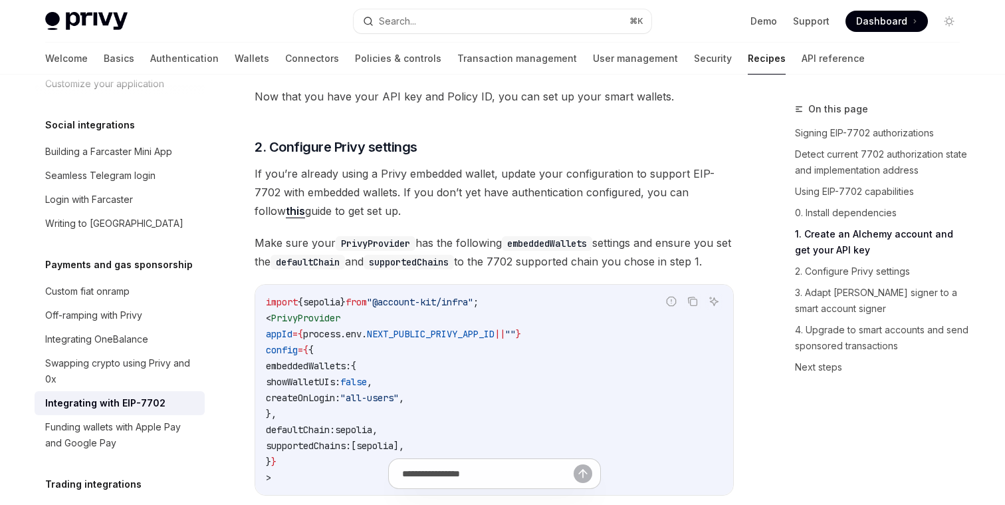
scroll to position [1558, 0]
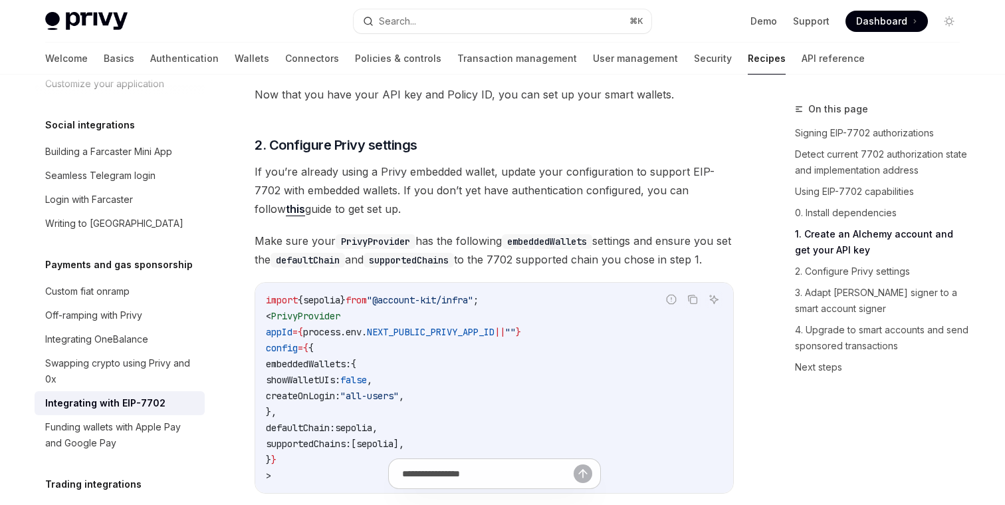
click at [432, 201] on span "If you’re already using a Privy embedded wallet, update your configuration to s…" at bounding box center [494, 190] width 479 height 56
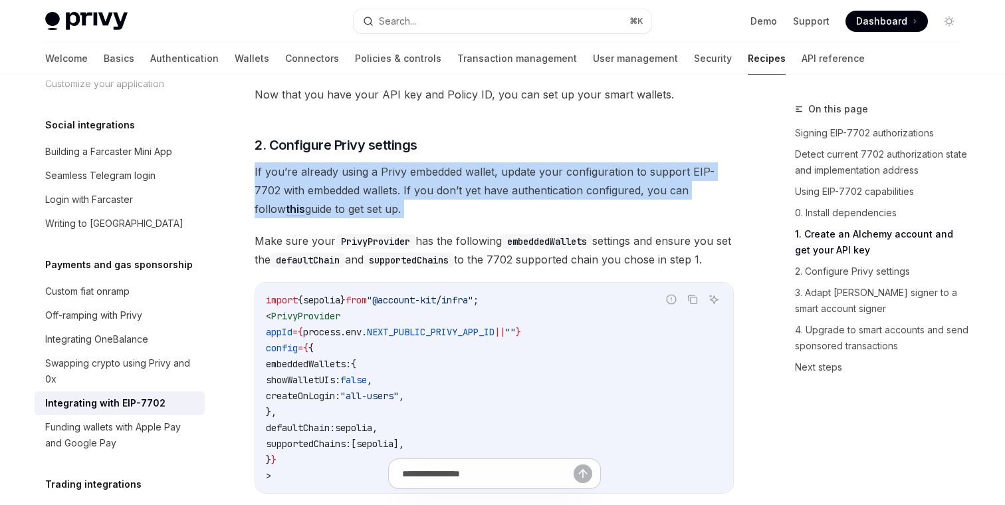
click at [432, 201] on span "If you’re already using a Privy embedded wallet, update your configuration to s…" at bounding box center [494, 190] width 479 height 56
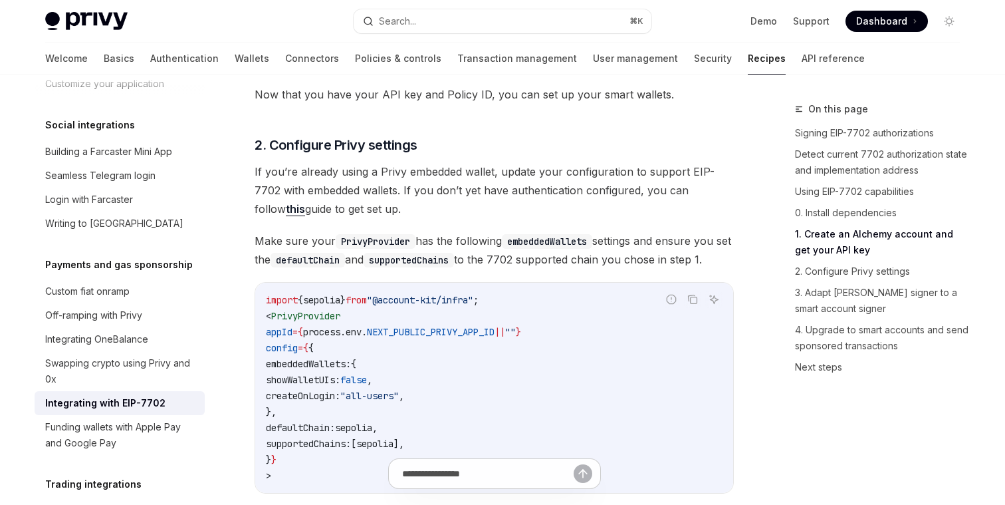
click at [450, 201] on span "If you’re already using a Privy embedded wallet, update your configuration to s…" at bounding box center [494, 190] width 479 height 56
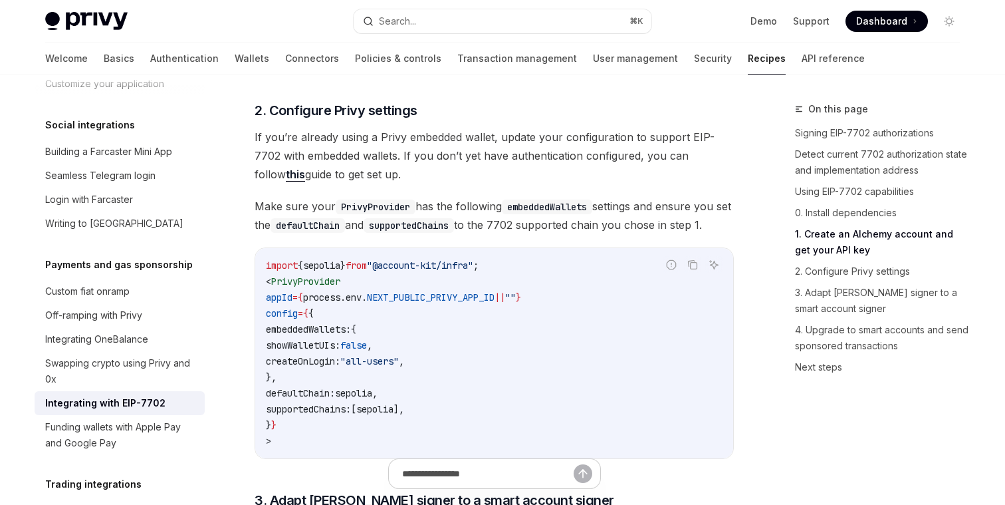
scroll to position [1605, 0]
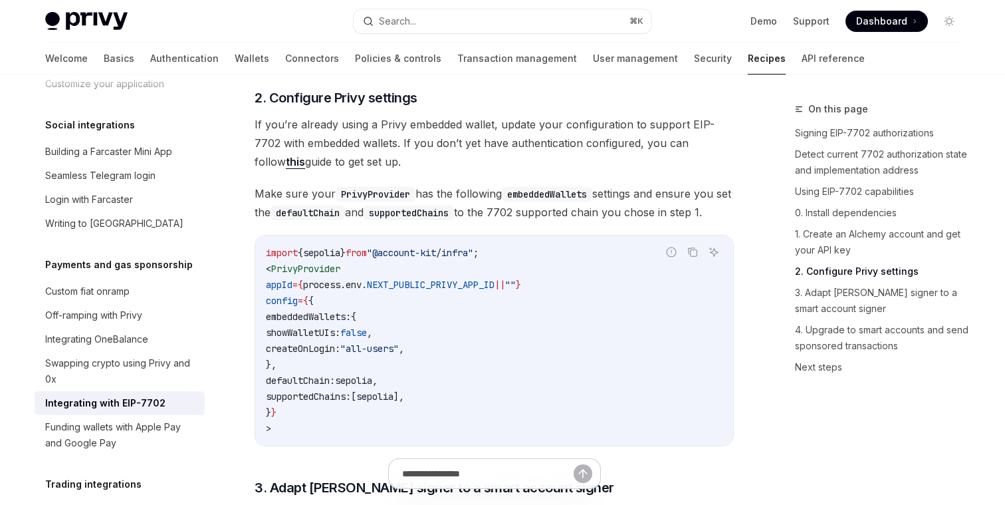
click at [450, 207] on span "Make sure your PrivyProvider has the following embeddedWallets settings and ens…" at bounding box center [494, 202] width 479 height 37
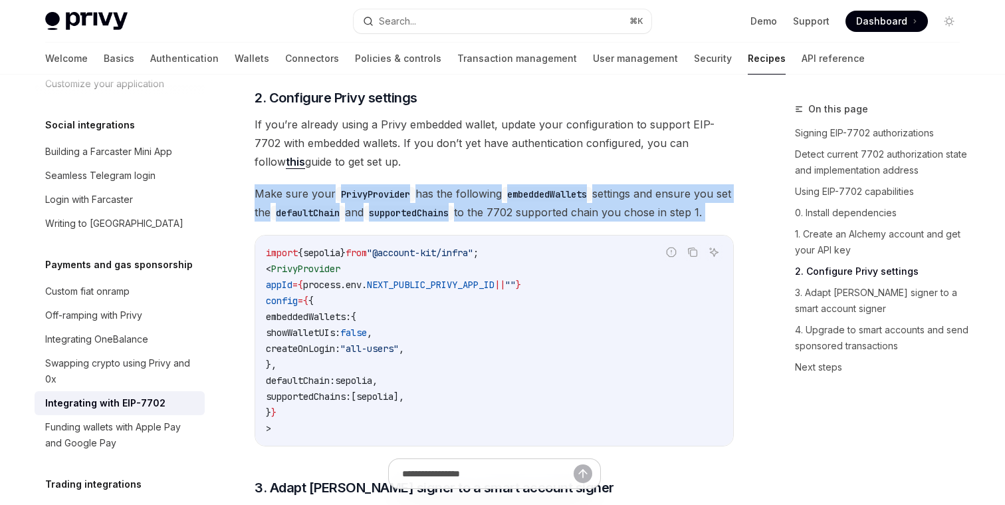
click at [450, 207] on span "Make sure your PrivyProvider has the following embeddedWallets settings and ens…" at bounding box center [494, 202] width 479 height 37
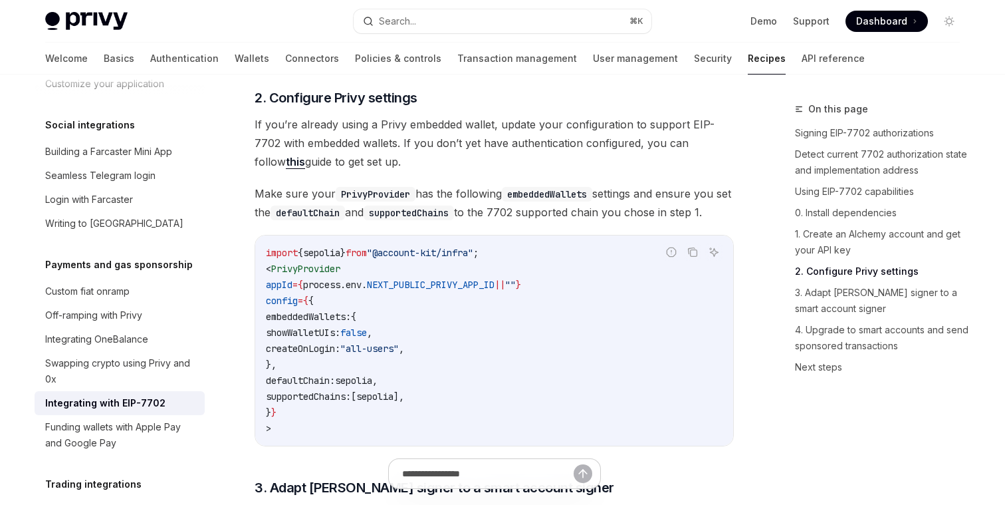
click at [468, 197] on span "Make sure your PrivyProvider has the following embeddedWallets settings and ens…" at bounding box center [494, 202] width 479 height 37
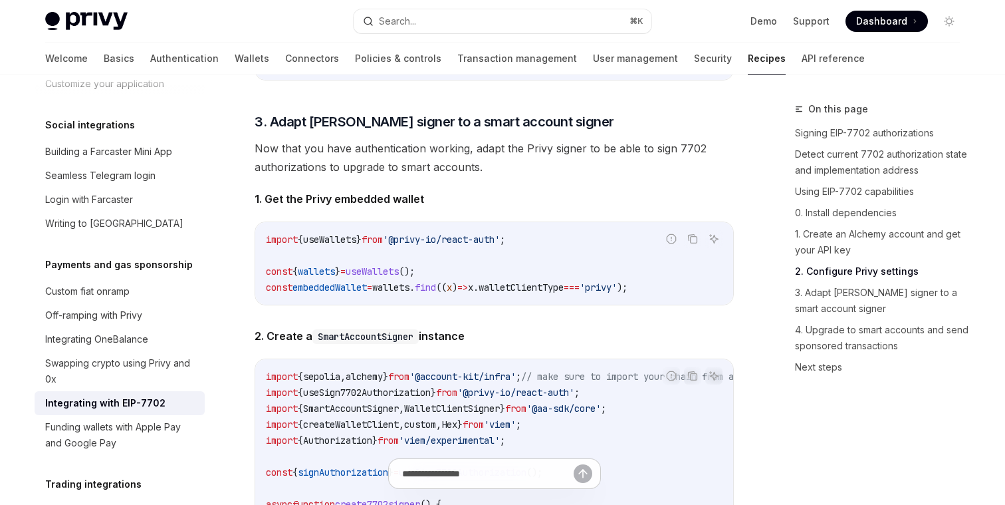
scroll to position [1974, 0]
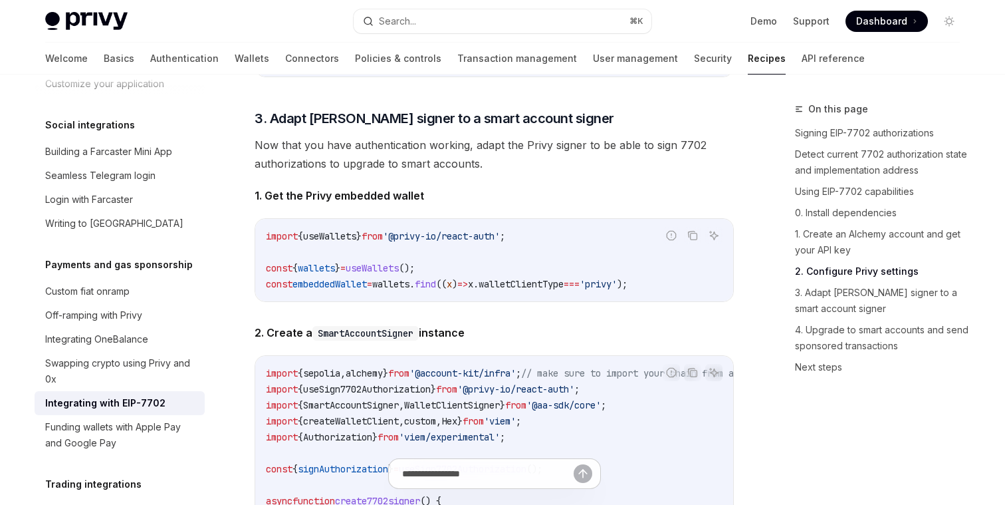
click at [454, 173] on span "Now that you have authentication working, adapt the Privy signer to be able to …" at bounding box center [494, 154] width 479 height 37
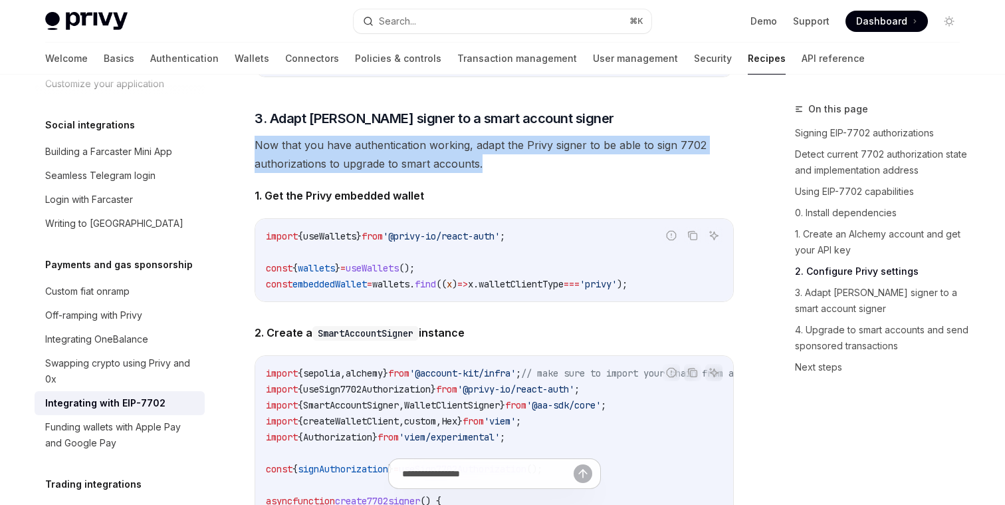
click at [454, 173] on span "Now that you have authentication working, adapt the Privy signer to be able to …" at bounding box center [494, 154] width 479 height 37
click at [453, 173] on span "Now that you have authentication working, adapt the Privy signer to be able to …" at bounding box center [494, 154] width 479 height 37
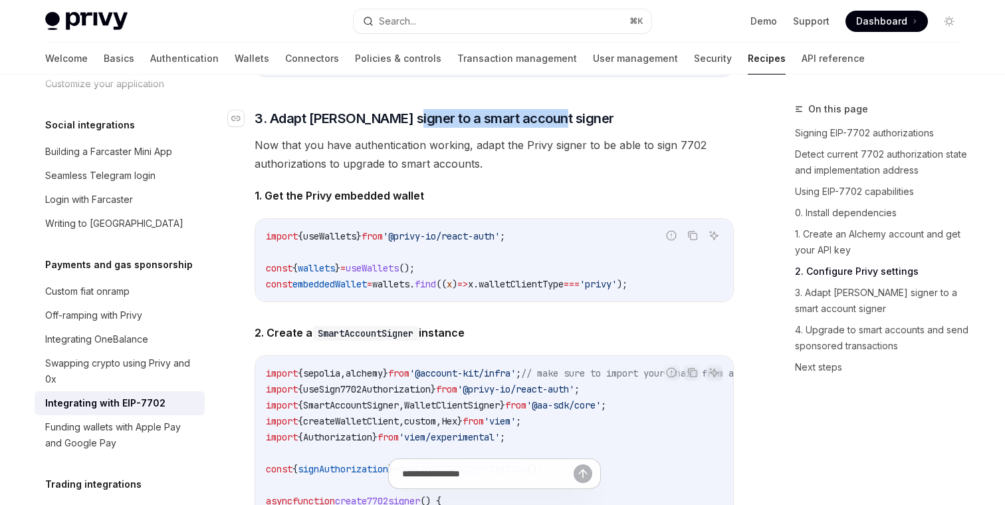
drag, startPoint x: 395, startPoint y: 144, endPoint x: 559, endPoint y: 144, distance: 164.2
click at [559, 128] on h3 "​ 3. Adapt Privy signer to a smart account signer" at bounding box center [494, 118] width 479 height 19
click at [481, 211] on div "In this guide, we will transform your Privy embedded wallet into a smart wallet…" at bounding box center [494, 259] width 479 height 2306
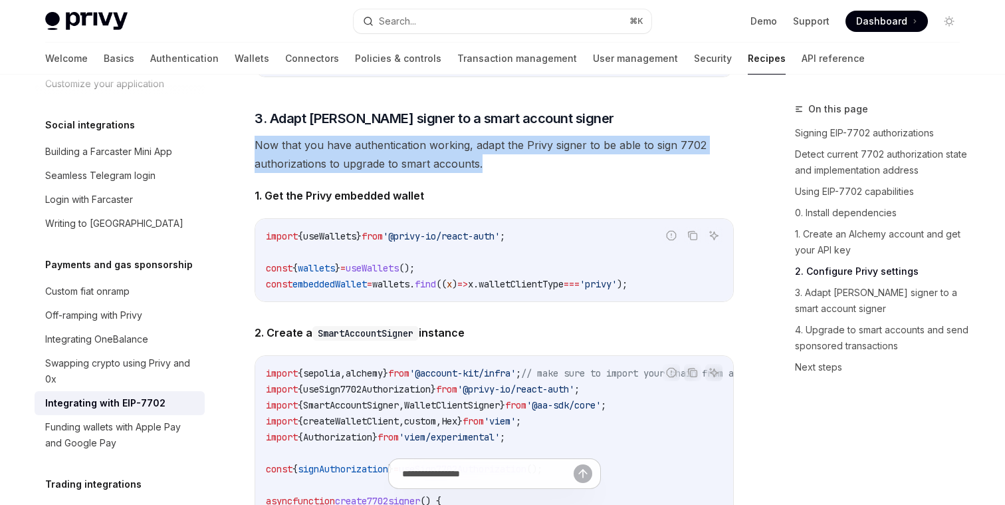
drag, startPoint x: 505, startPoint y: 195, endPoint x: 225, endPoint y: 178, distance: 280.4
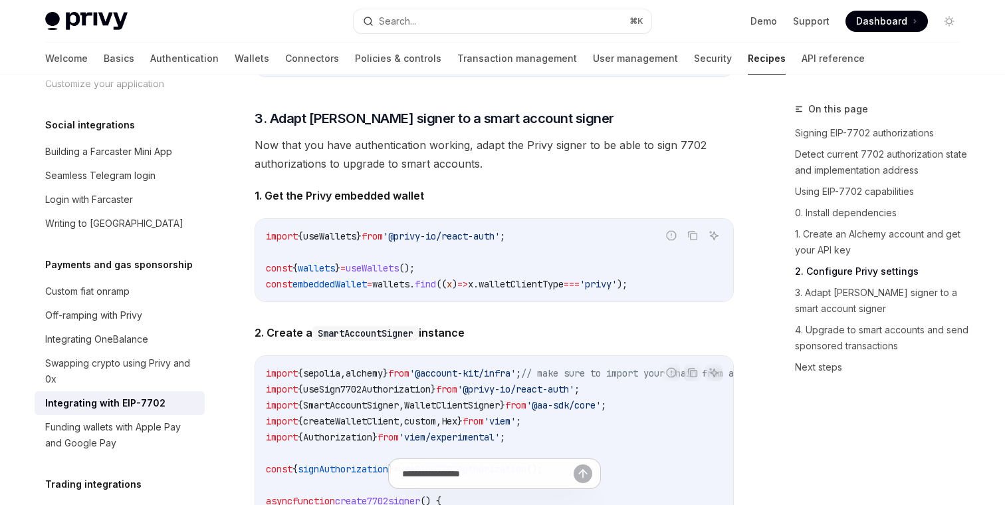
click at [383, 173] on span "Now that you have authentication working, adapt the Privy signer to be able to …" at bounding box center [494, 154] width 479 height 37
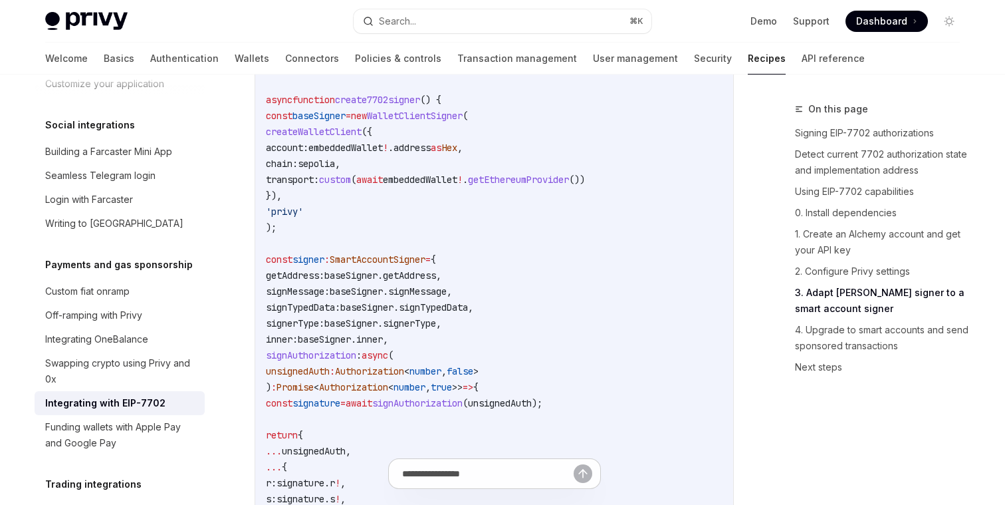
scroll to position [2198, 0]
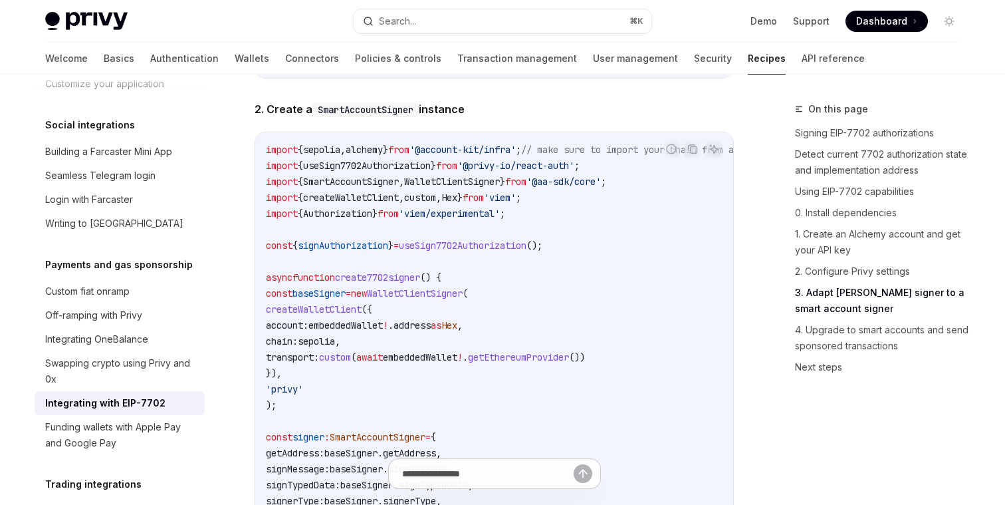
click at [504, 251] on span "useSign7702Authorization" at bounding box center [463, 245] width 128 height 12
click at [498, 299] on code "import { sepolia , alchemy } from '@account-kit/infra' ; // make sure to import…" at bounding box center [569, 477] width 606 height 670
click at [485, 251] on span "useSign7702Authorization" at bounding box center [463, 245] width 128 height 12
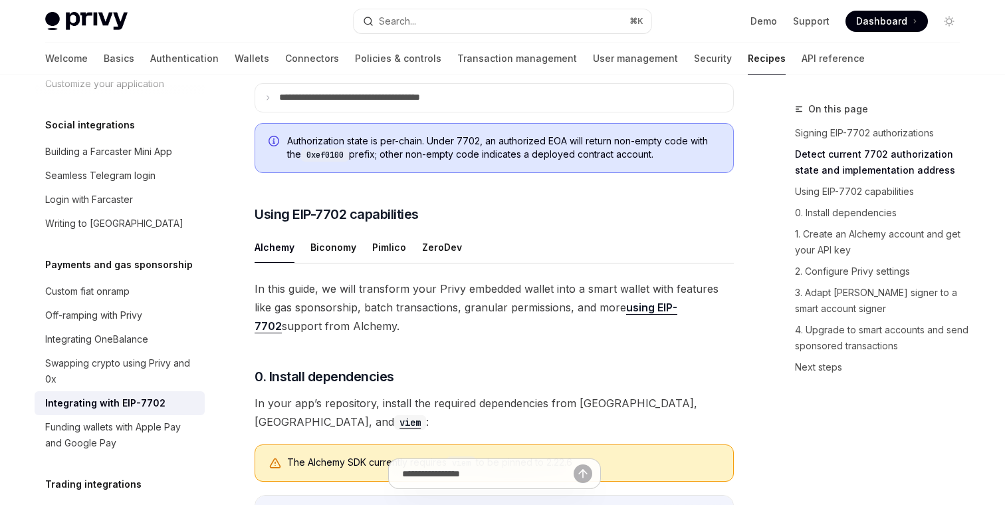
scroll to position [0, 0]
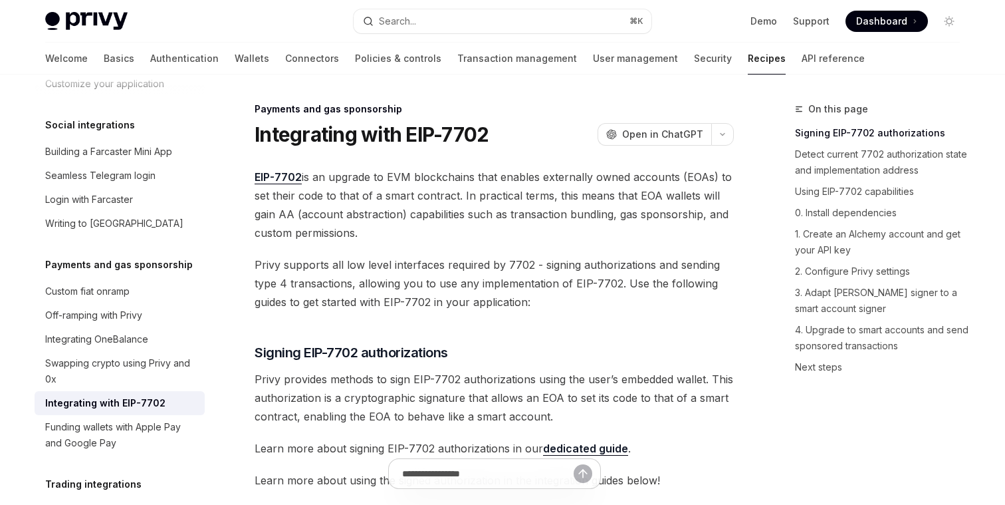
click at [658, 122] on div "Integrating with EIP-7702 OpenAI Open in ChatGPT" at bounding box center [494, 134] width 479 height 24
drag, startPoint x: 408, startPoint y: 129, endPoint x: 506, endPoint y: 132, distance: 97.8
click at [506, 132] on div "Integrating with EIP-7702 OpenAI Open in ChatGPT" at bounding box center [494, 134] width 479 height 24
copy h1 "EIP-7702"
click at [651, 136] on span "Open in ChatGPT" at bounding box center [662, 134] width 81 height 13
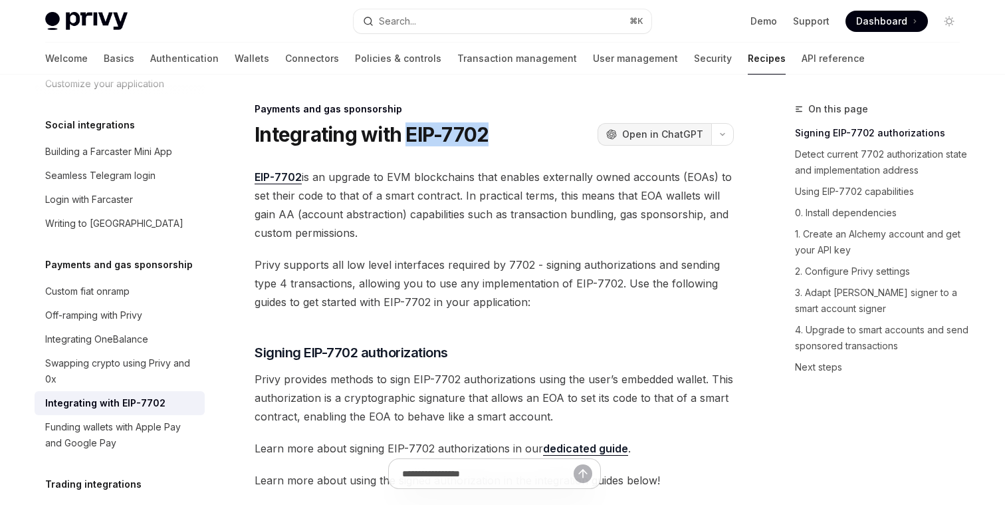
click at [657, 135] on span "Open in ChatGPT" at bounding box center [662, 134] width 81 height 13
click at [472, 191] on span "EIP-7702 is an upgrade to EVM blockchains that enables externally owned account…" at bounding box center [494, 205] width 479 height 74
click at [448, 310] on span "Privy supports all low level interfaces required by 7702 - signing authorizatio…" at bounding box center [494, 283] width 479 height 56
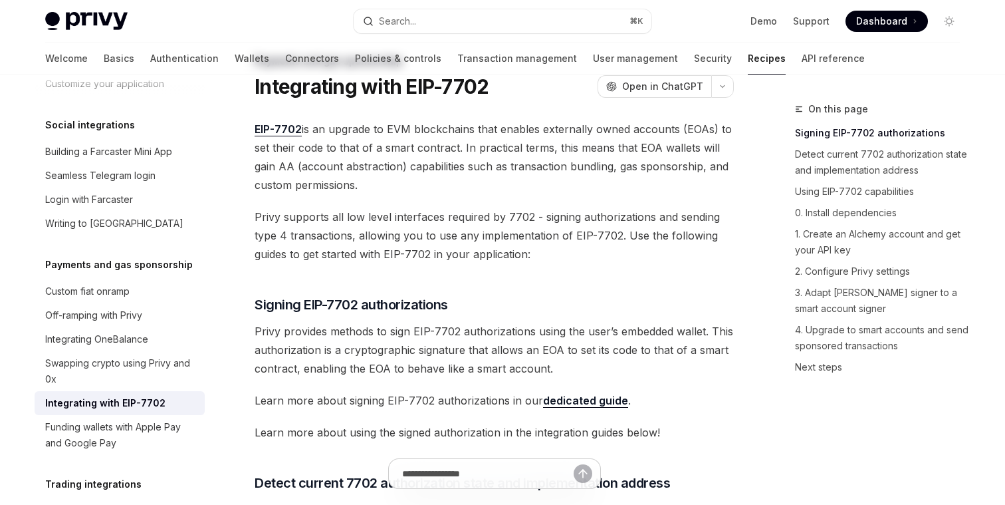
scroll to position [71, 0]
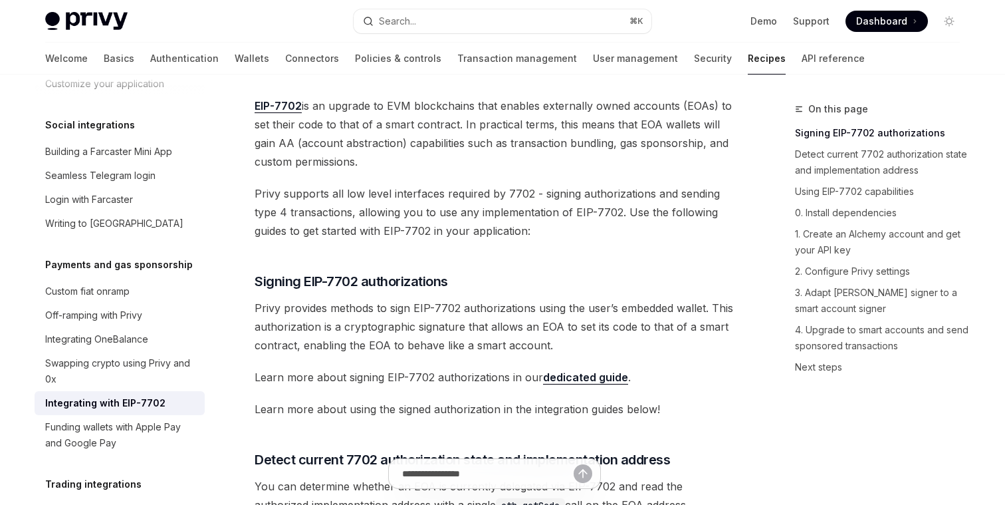
click at [450, 194] on span "Privy supports all low level interfaces required by 7702 - signing authorizatio…" at bounding box center [494, 212] width 479 height 56
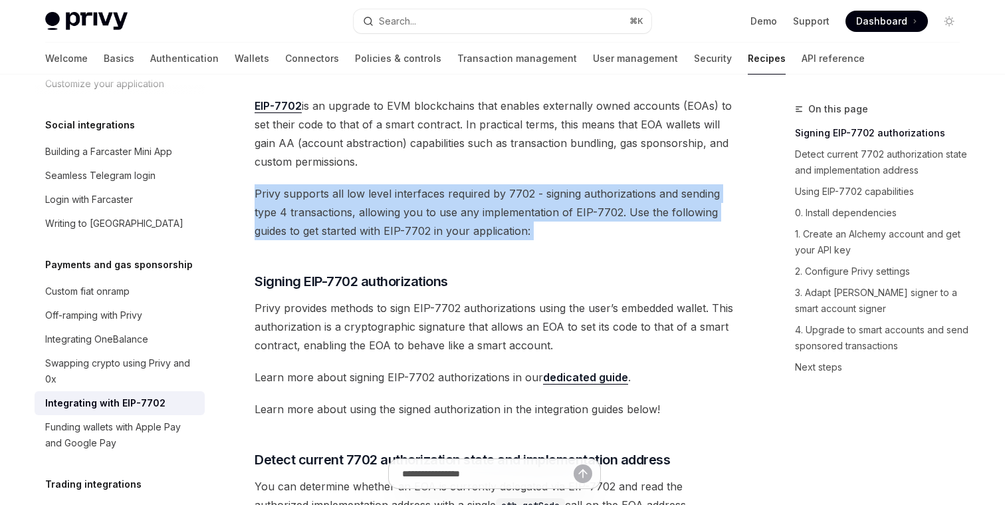
click at [450, 194] on span "Privy supports all low level interfaces required by 7702 - signing authorizatio…" at bounding box center [494, 212] width 479 height 56
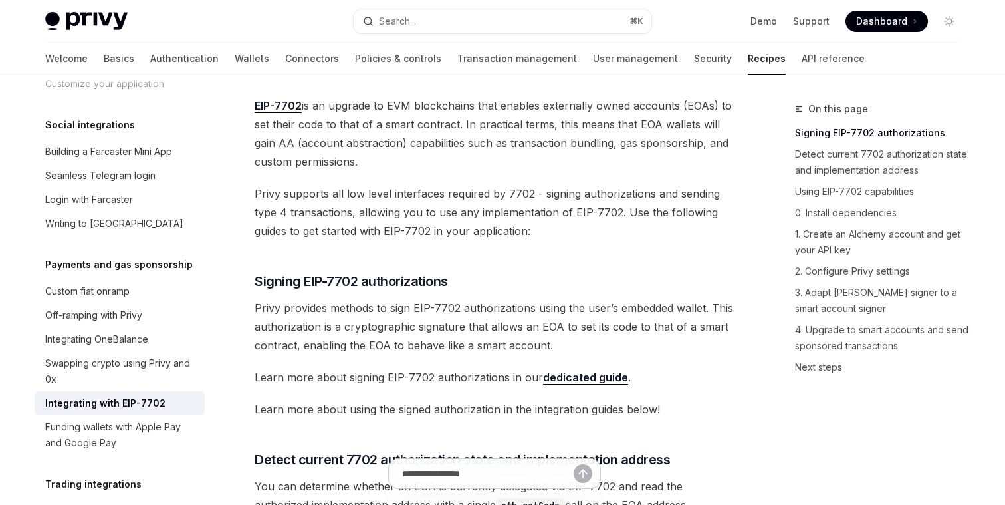
click at [481, 218] on span "Privy supports all low level interfaces required by 7702 - signing authorizatio…" at bounding box center [494, 212] width 479 height 56
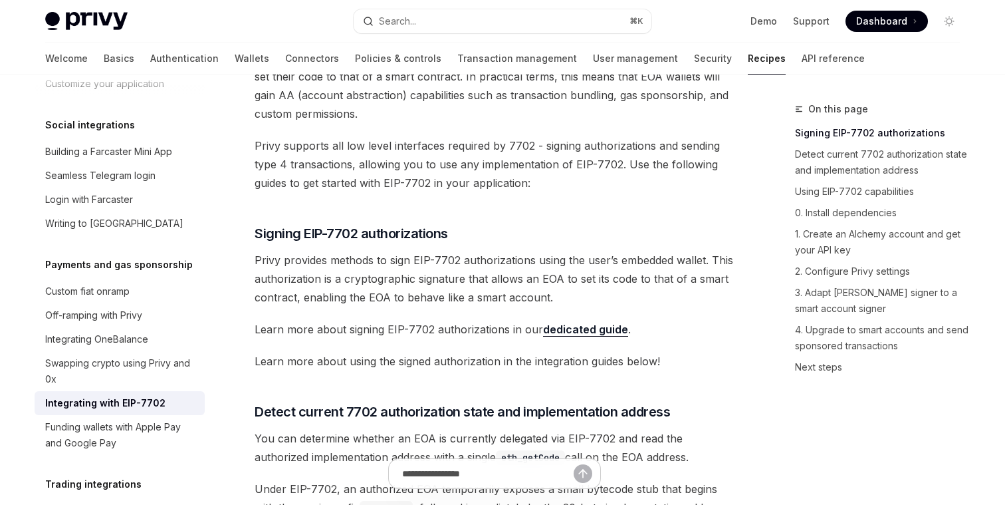
scroll to position [167, 0]
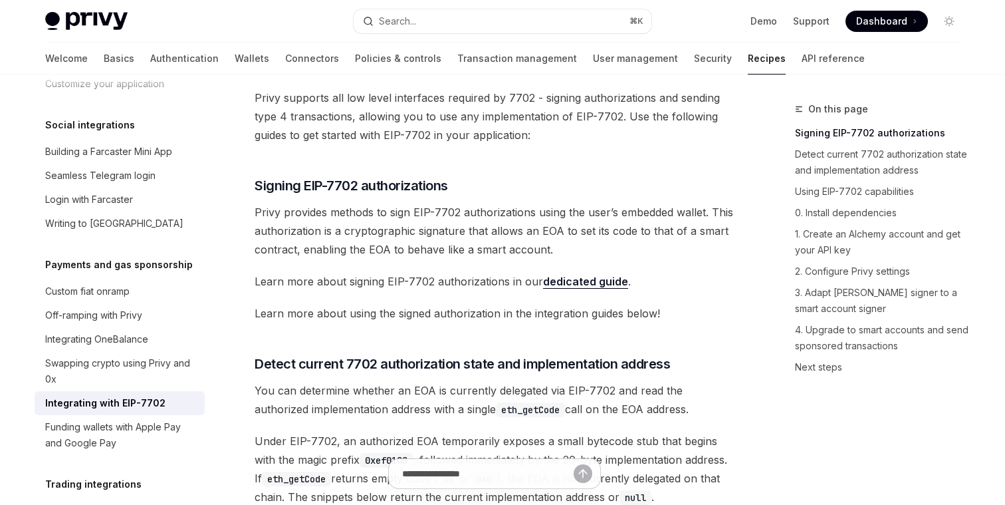
click at [482, 217] on span "Privy provides methods to sign EIP-7702 authorizations using the user’s embedde…" at bounding box center [494, 231] width 479 height 56
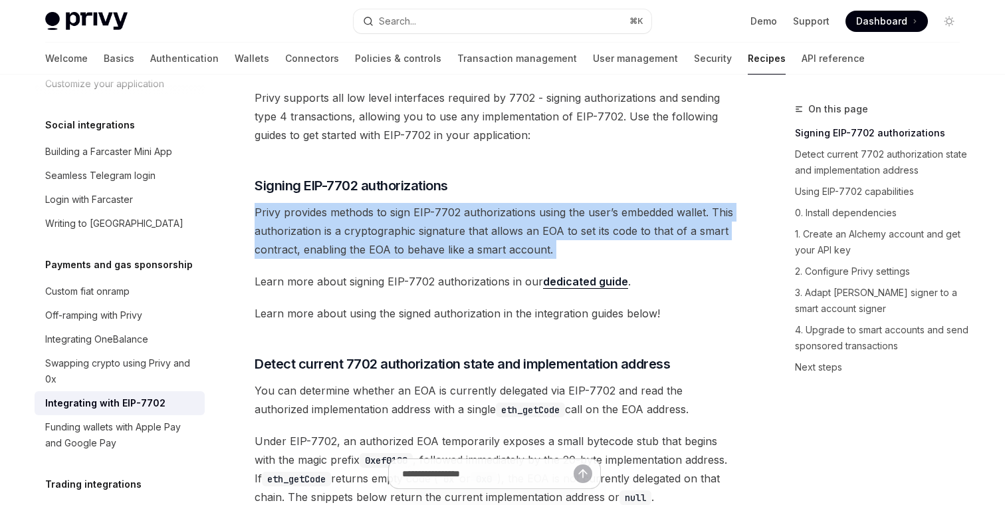
click at [482, 217] on span "Privy provides methods to sign EIP-7702 authorizations using the user’s embedde…" at bounding box center [494, 231] width 479 height 56
click at [463, 247] on span "Privy provides methods to sign EIP-7702 authorizations using the user’s embedde…" at bounding box center [494, 231] width 479 height 56
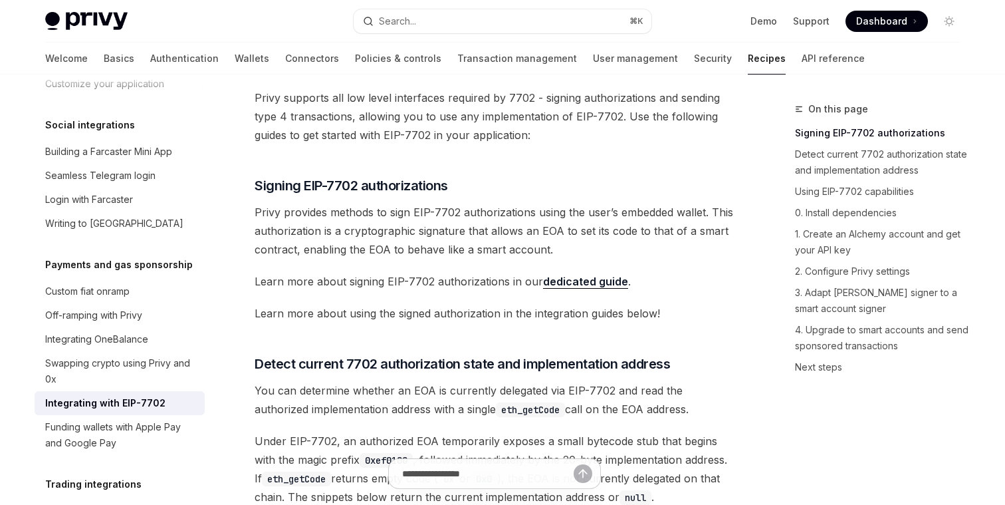
click at [419, 235] on span "Privy provides methods to sign EIP-7702 authorizations using the user’s embedde…" at bounding box center [494, 231] width 479 height 56
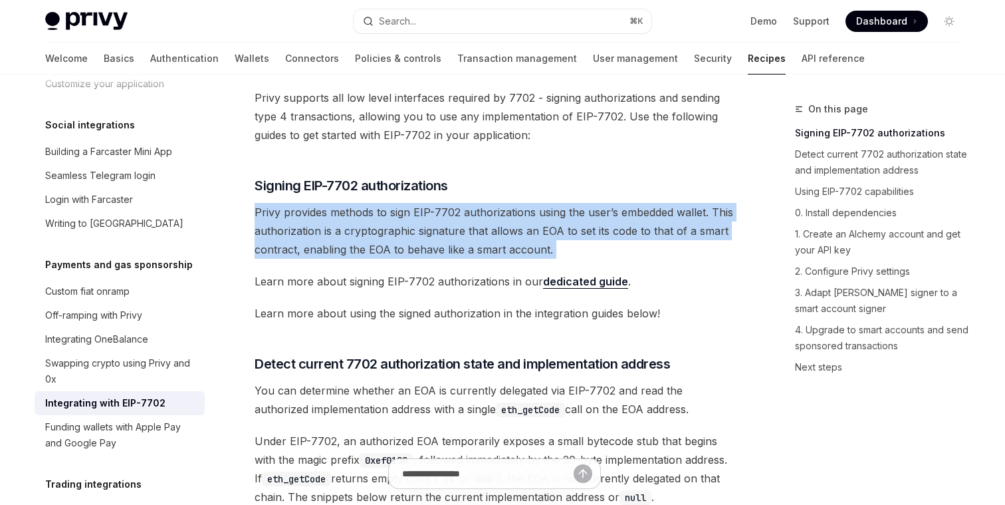
click at [419, 235] on span "Privy provides methods to sign EIP-7702 authorizations using the user’s embedde…" at bounding box center [494, 231] width 479 height 56
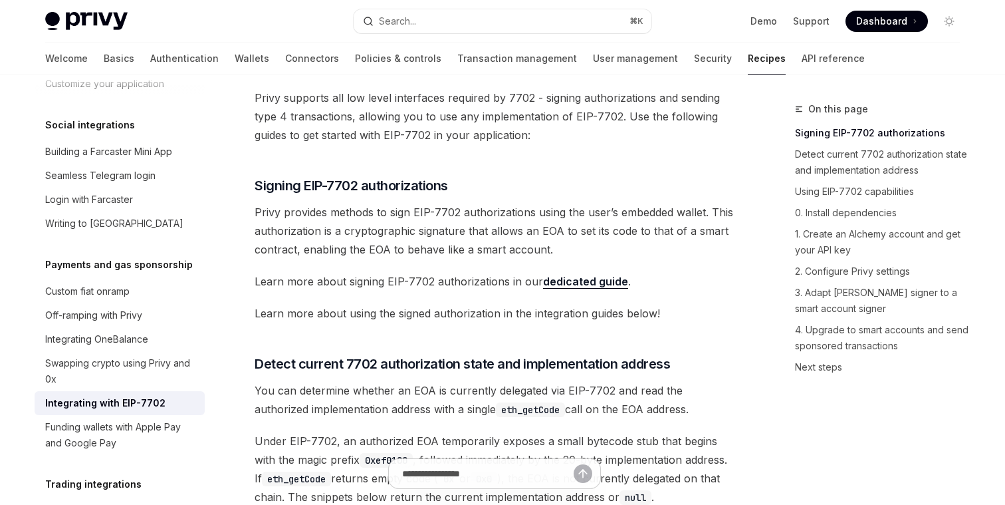
click at [426, 244] on span "Privy provides methods to sign EIP-7702 authorizations using the user’s embedde…" at bounding box center [494, 231] width 479 height 56
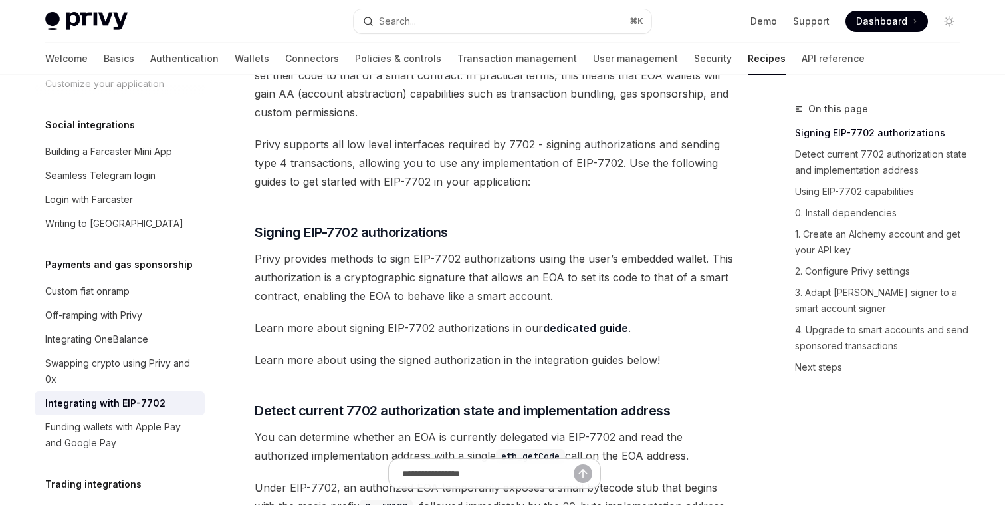
scroll to position [0, 0]
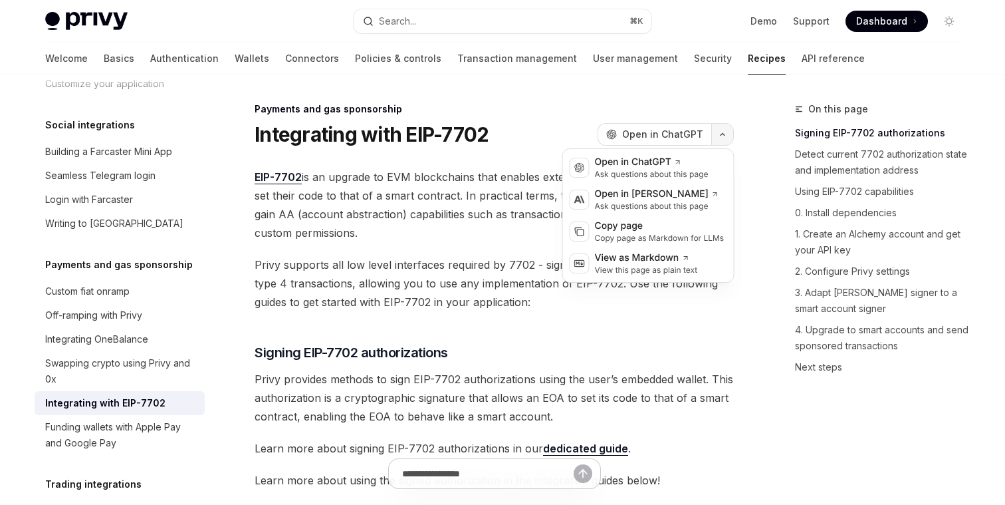
click at [725, 133] on icon "button" at bounding box center [723, 134] width 16 height 5
click at [698, 166] on div "Open in ChatGPT" at bounding box center [652, 162] width 114 height 13
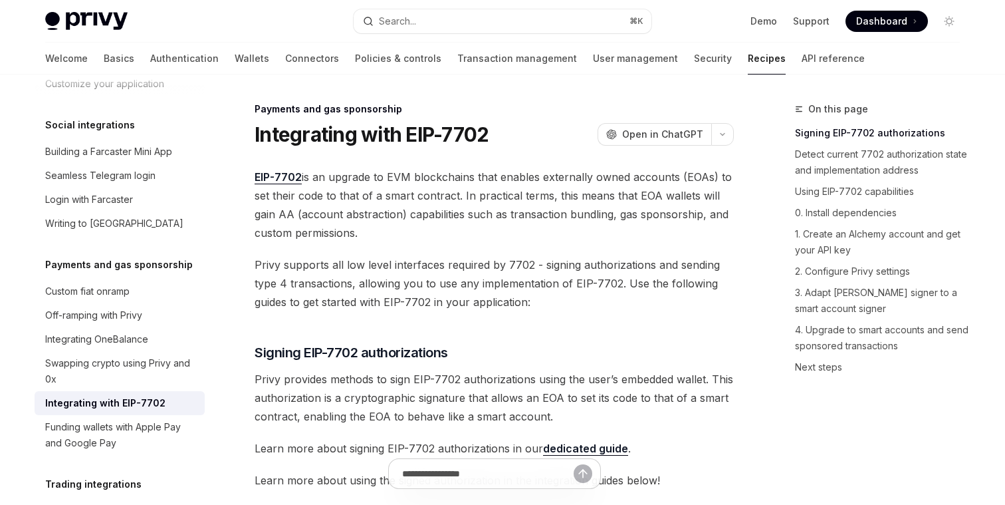
click at [528, 231] on span "EIP-7702 is an upgrade to EVM blockchains that enables externally owned account…" at bounding box center [494, 205] width 479 height 74
click at [396, 236] on span "EIP-7702 is an upgrade to EVM blockchains that enables externally owned account…" at bounding box center [494, 205] width 479 height 74
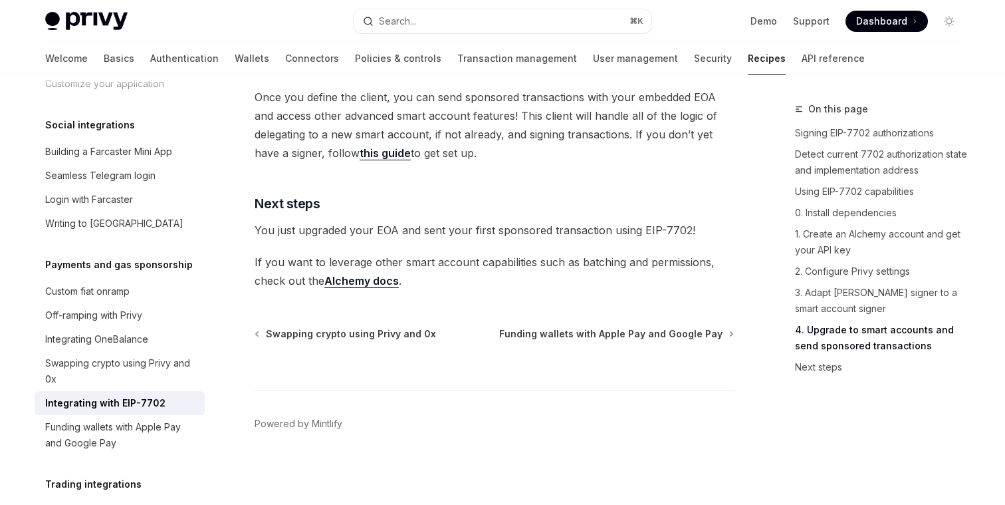
scroll to position [3148, 0]
click at [501, 17] on button "Search... ⌘ K" at bounding box center [503, 21] width 298 height 24
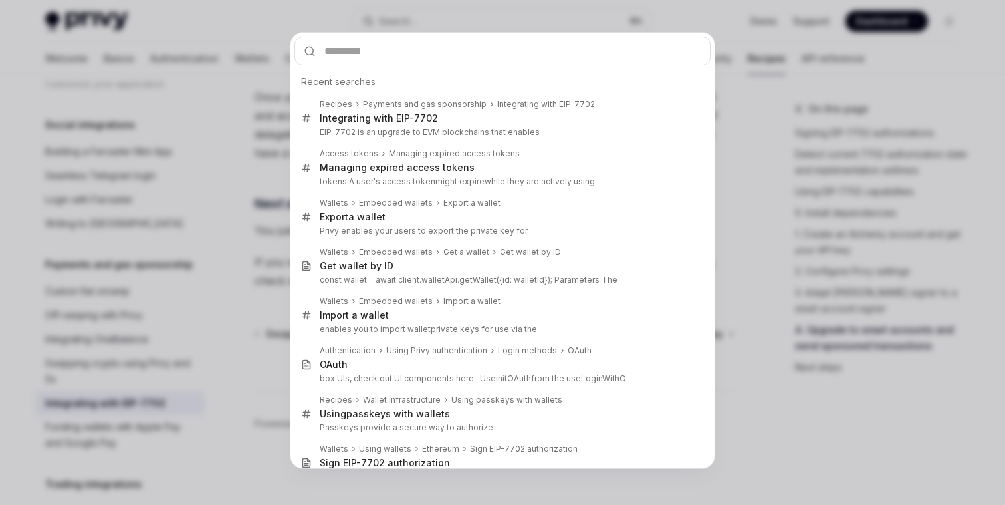
click at [791, 217] on div "Recent searches Recipes Payments and gas sponsorship Integrating with EIP-7702 …" at bounding box center [502, 252] width 1005 height 505
click at [787, 217] on div "Recent searches Recipes Payments and gas sponsorship Integrating with EIP-7702 …" at bounding box center [502, 252] width 1005 height 505
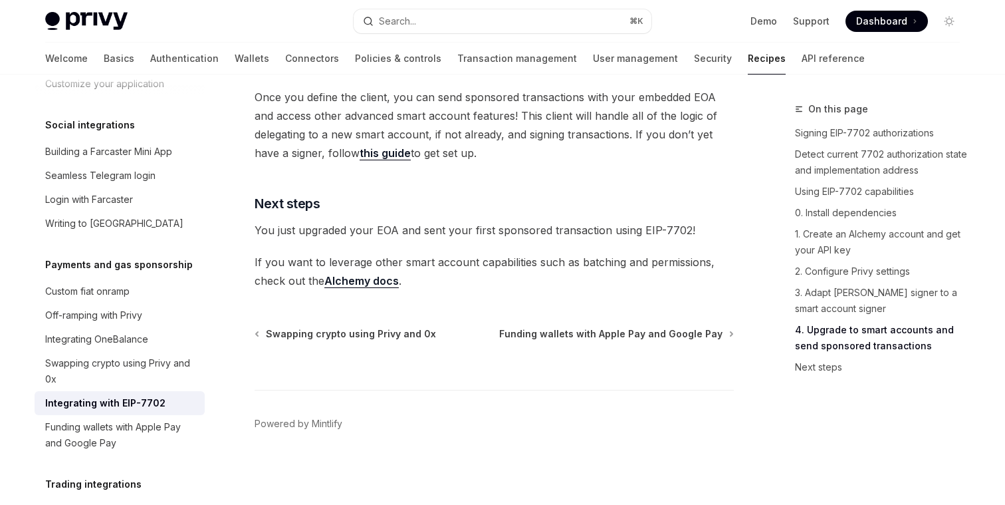
scroll to position [3149, 0]
click at [460, 23] on button "Search... ⌘ K" at bounding box center [503, 21] width 298 height 24
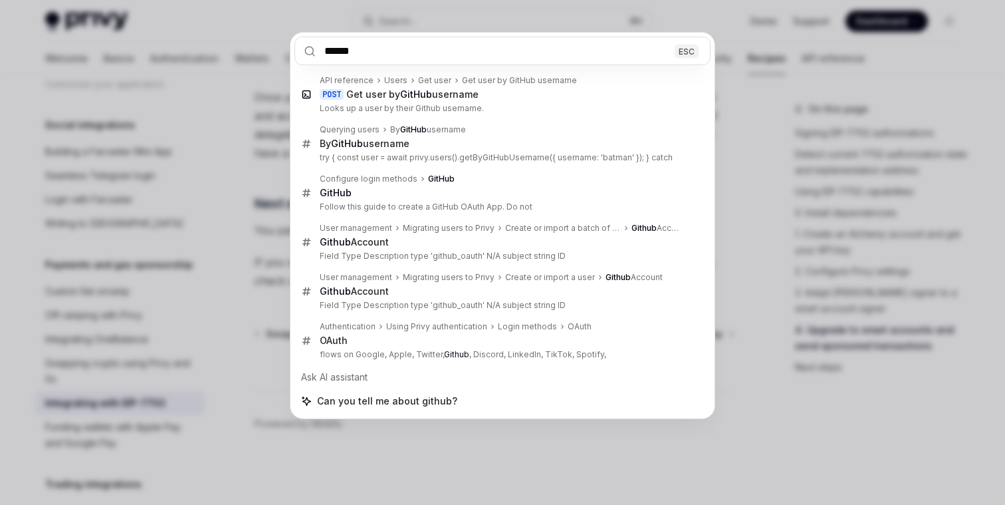
type input "******"
click at [721, 443] on div "****** ESC API reference Users Get user Get user by GitHub username POST Get us…" at bounding box center [502, 252] width 1005 height 505
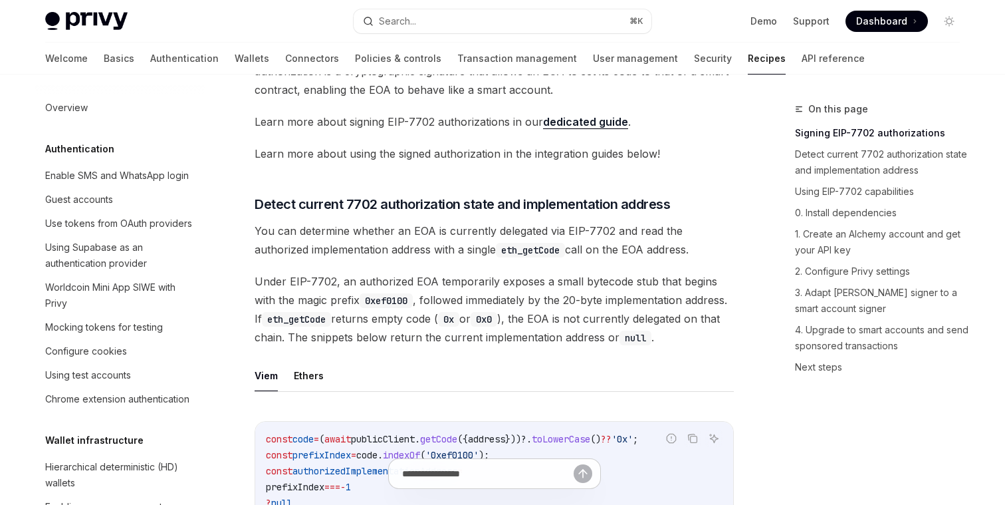
scroll to position [0, 0]
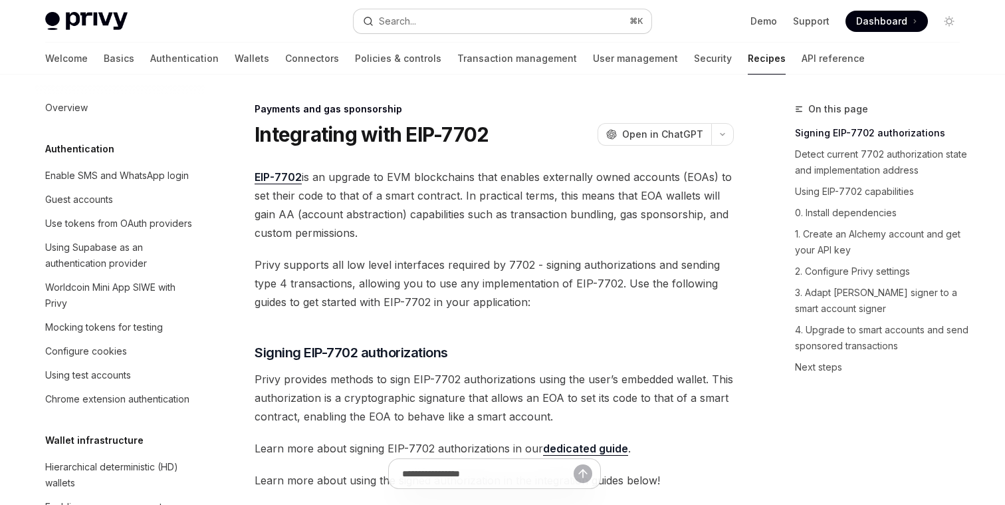
click at [455, 27] on button "Search... ⌘ K" at bounding box center [503, 21] width 298 height 24
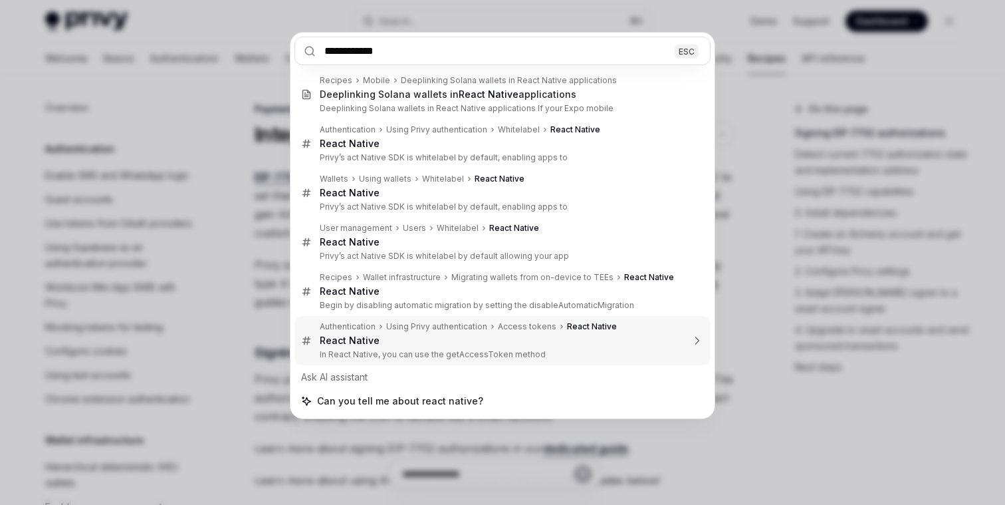
type input "**********"
click at [56, 257] on div "**********" at bounding box center [502, 252] width 1005 height 505
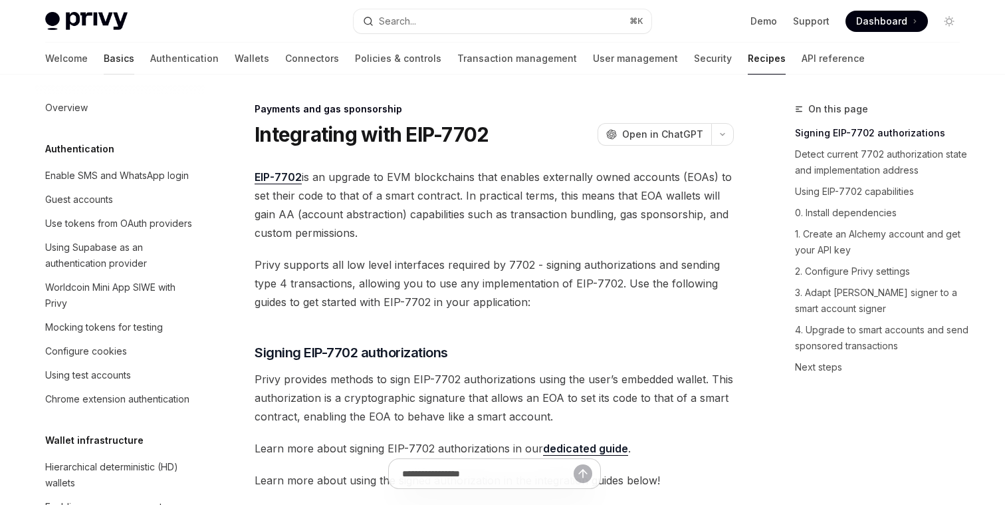
click at [104, 55] on link "Basics" at bounding box center [119, 59] width 31 height 32
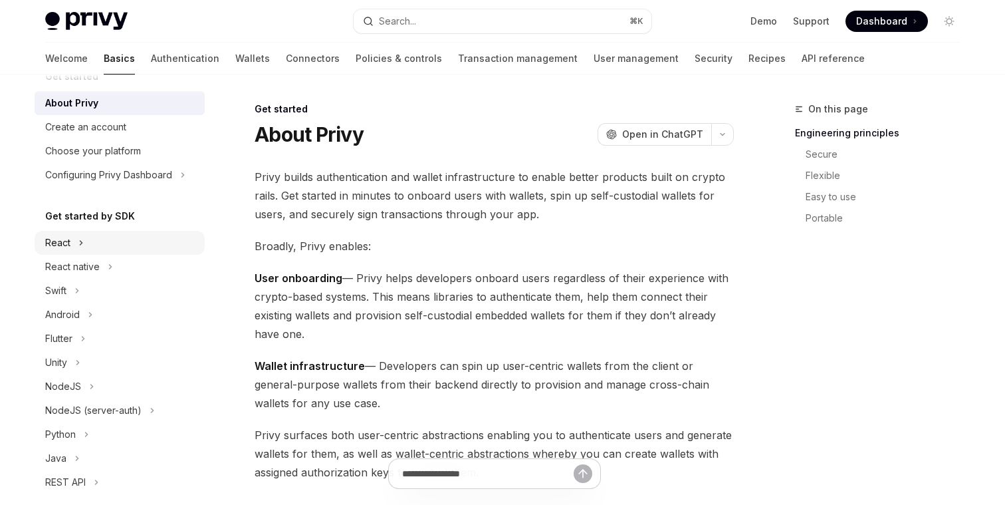
scroll to position [45, 0]
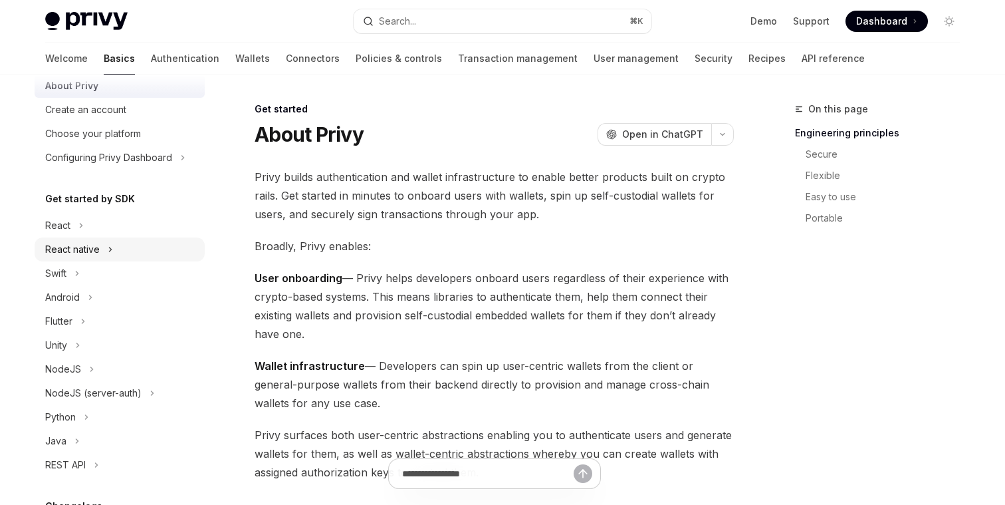
click at [116, 246] on div "React native" at bounding box center [120, 249] width 170 height 24
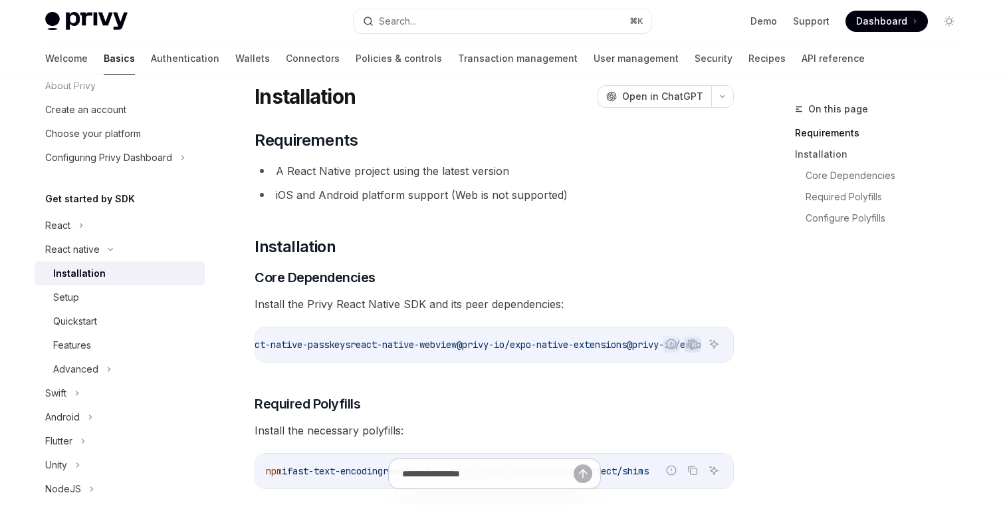
scroll to position [0, 737]
click at [643, 342] on span "@privy-io/expo" at bounding box center [664, 344] width 74 height 12
click at [699, 347] on button "Copy the contents from the code block" at bounding box center [692, 343] width 17 height 17
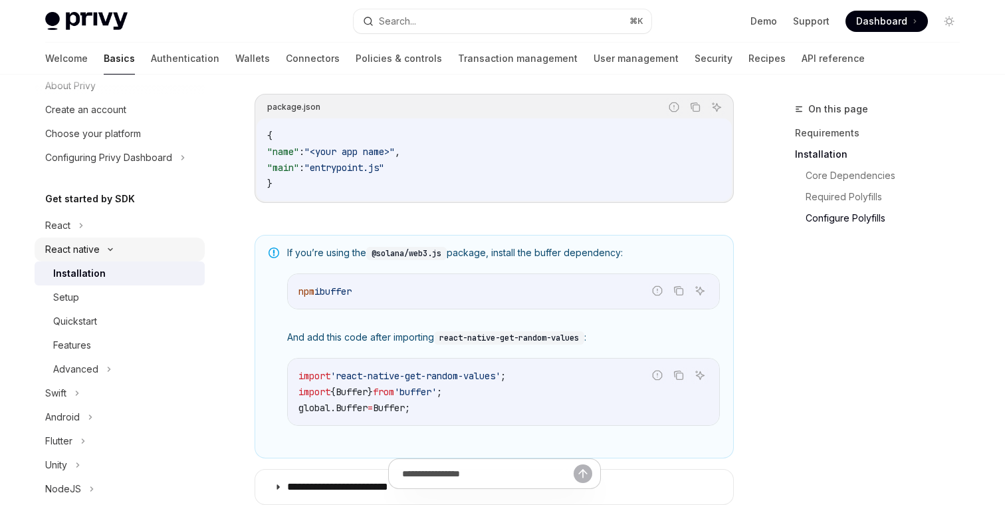
scroll to position [835, 0]
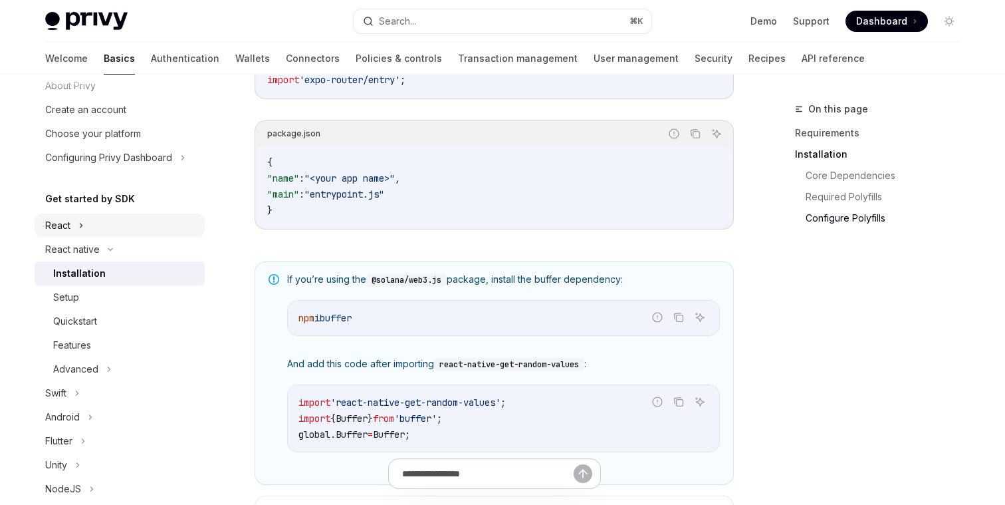
click at [77, 225] on div "React" at bounding box center [120, 225] width 170 height 24
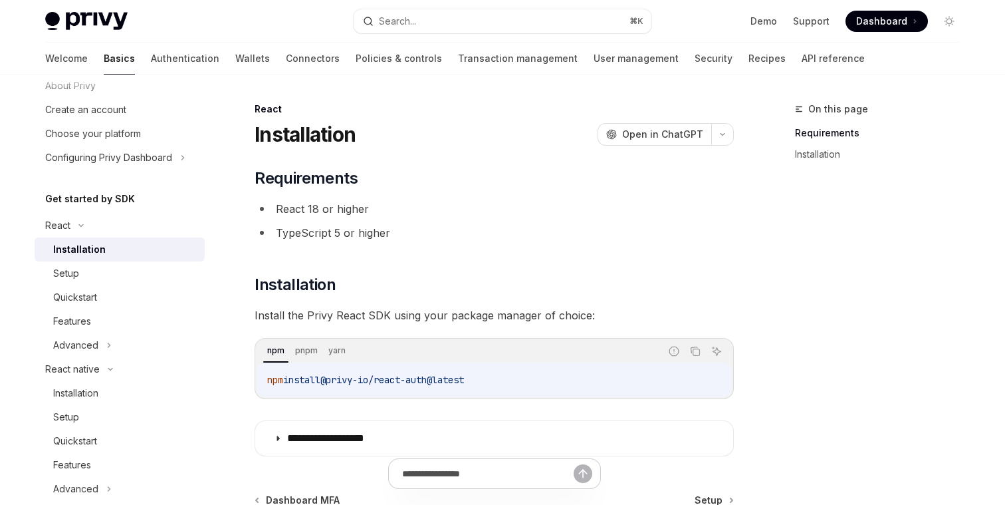
scroll to position [74, 0]
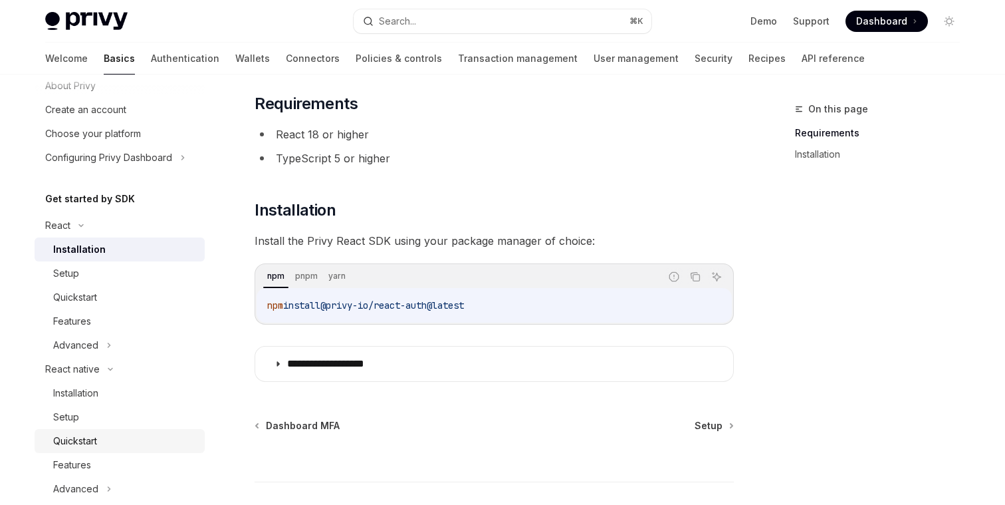
click at [94, 440] on div "Quickstart" at bounding box center [75, 441] width 44 height 16
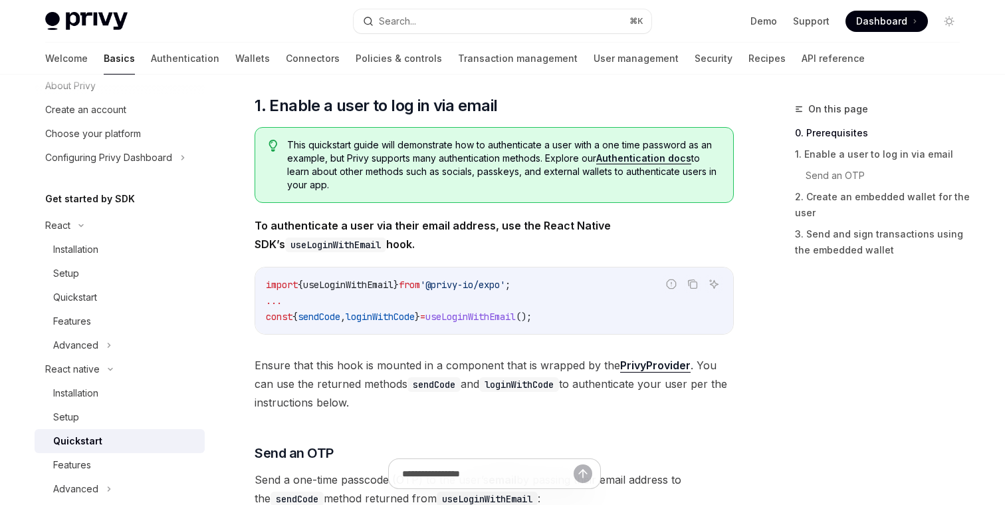
scroll to position [200, 0]
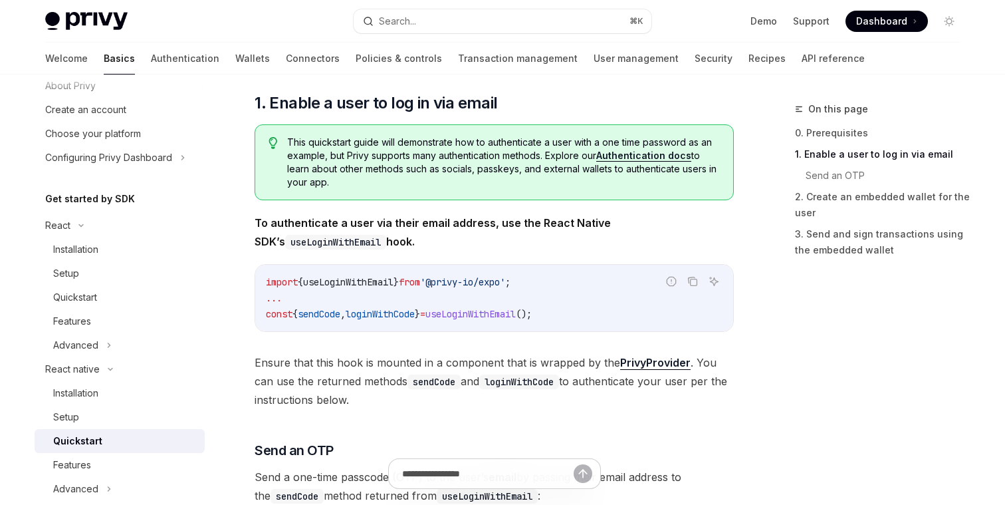
click at [505, 285] on span "'@privy-io/expo'" at bounding box center [462, 282] width 85 height 12
copy span "expo"
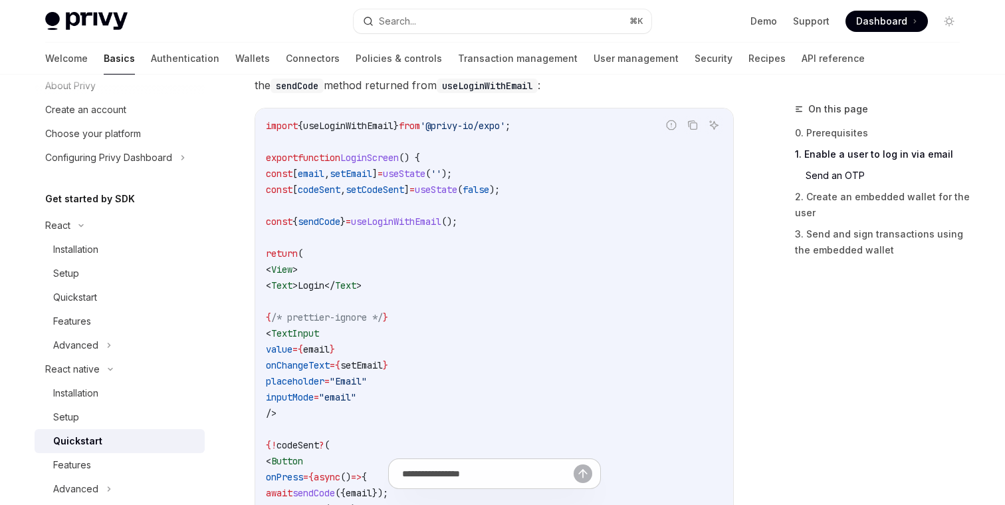
scroll to position [340, 0]
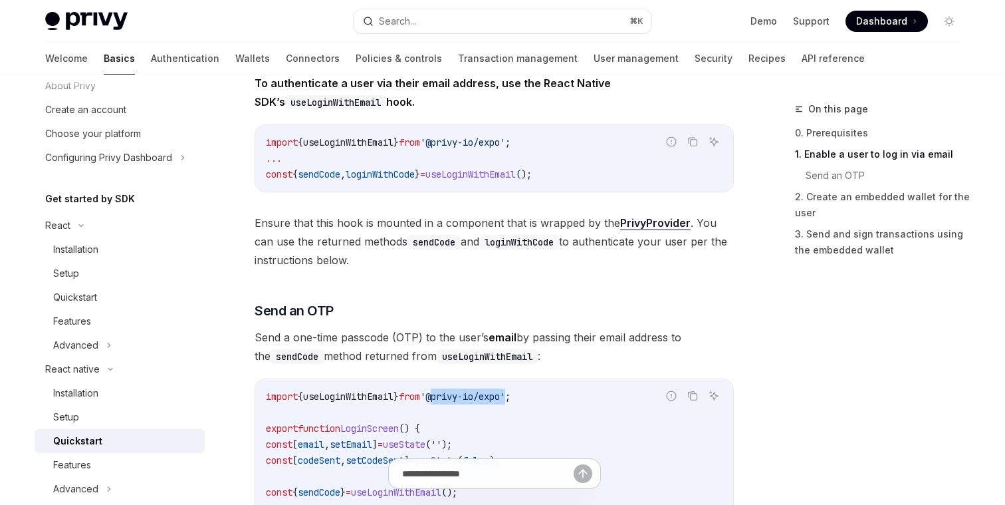
drag, startPoint x: 528, startPoint y: 399, endPoint x: 450, endPoint y: 397, distance: 78.5
click at [450, 397] on span "'@privy-io/expo'" at bounding box center [462, 396] width 85 height 12
copy span "@privy-io/expo"
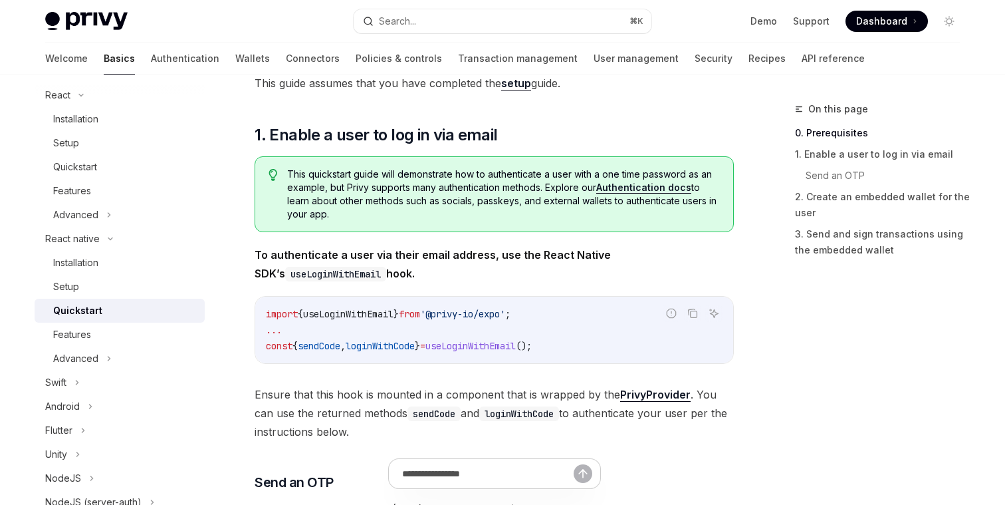
scroll to position [0, 0]
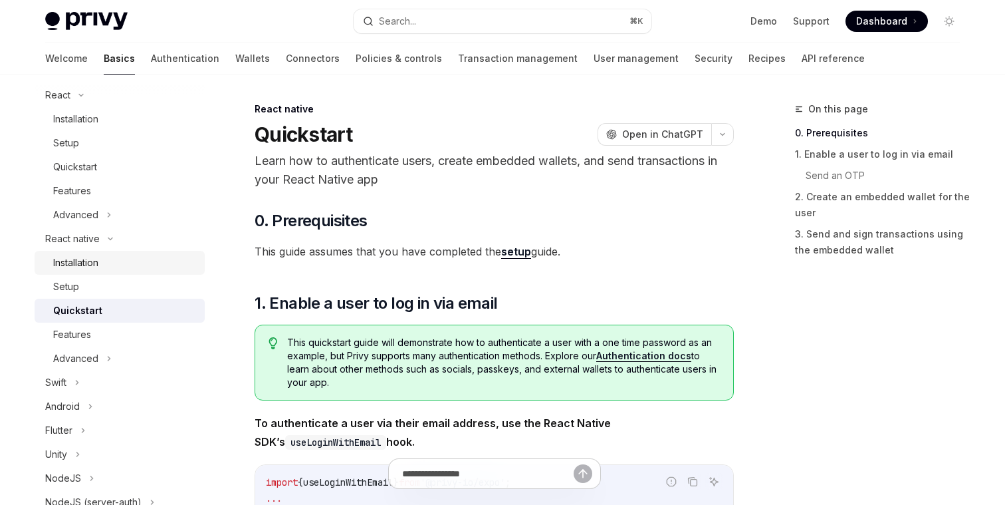
click at [121, 270] on div "Installation" at bounding box center [125, 263] width 144 height 16
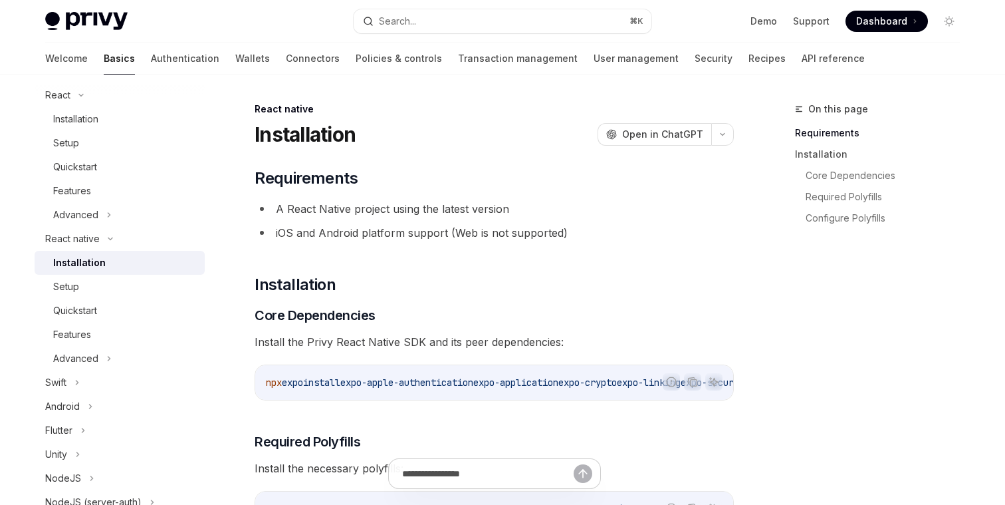
click at [390, 382] on span "expo-apple-authentication" at bounding box center [406, 382] width 133 height 12
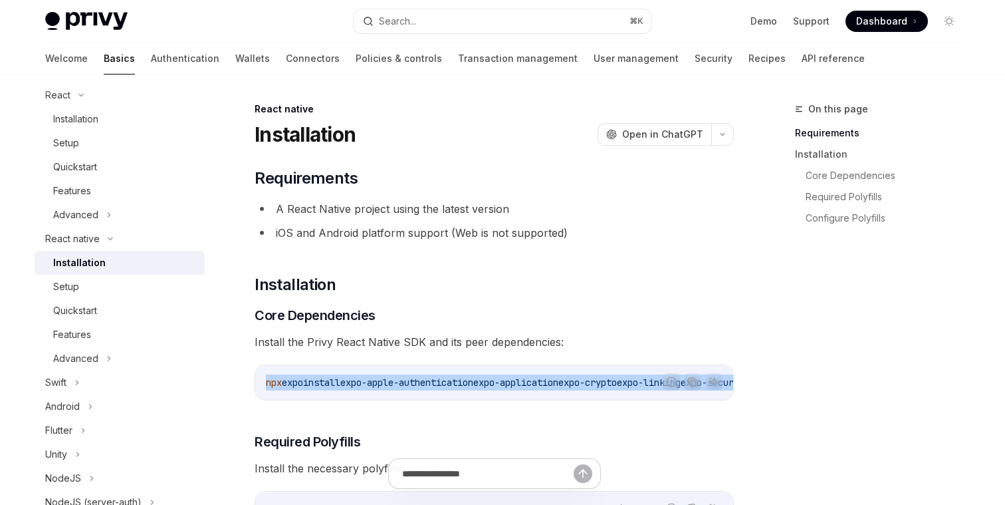
click at [390, 382] on span "expo-apple-authentication" at bounding box center [406, 382] width 133 height 12
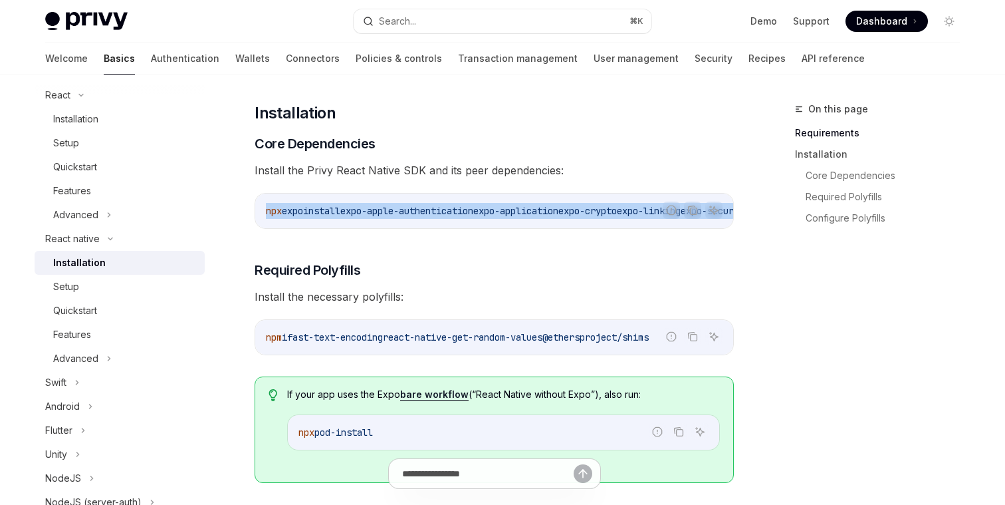
scroll to position [178, 0]
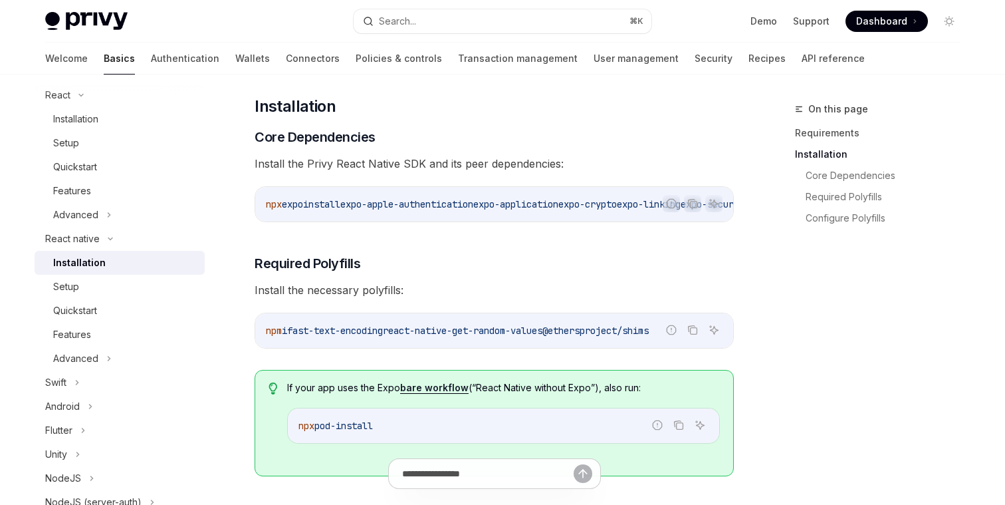
click at [277, 203] on span "npx" at bounding box center [274, 204] width 16 height 12
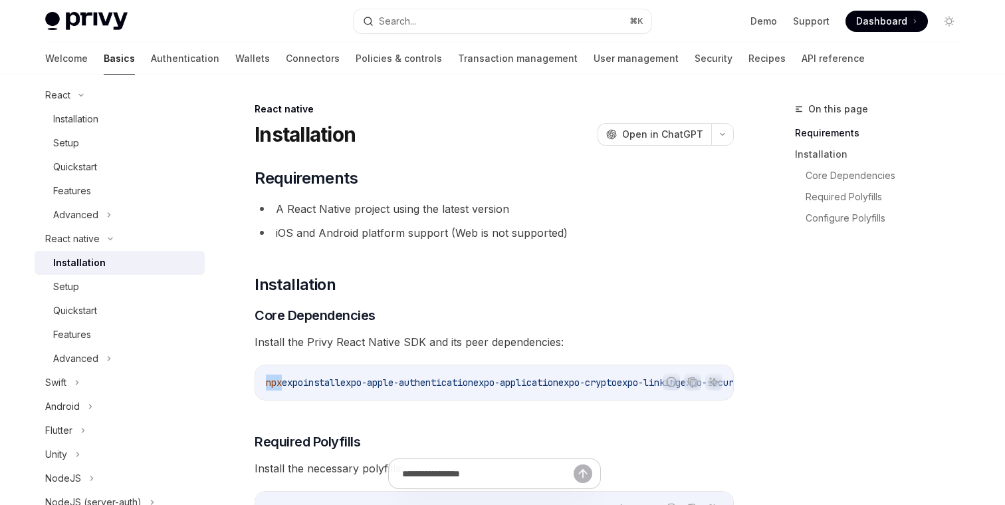
copy span "npx"
click at [88, 116] on div "Installation" at bounding box center [75, 119] width 45 height 16
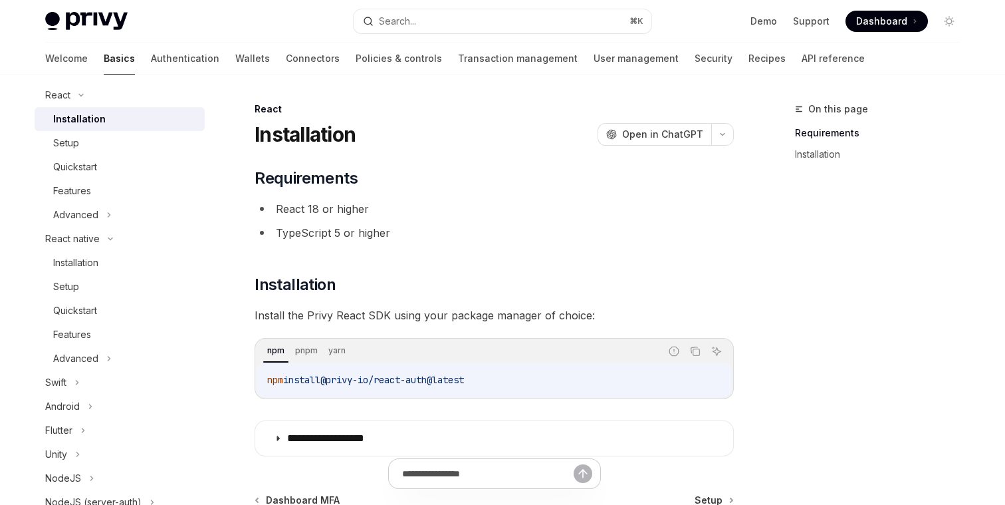
scroll to position [26, 0]
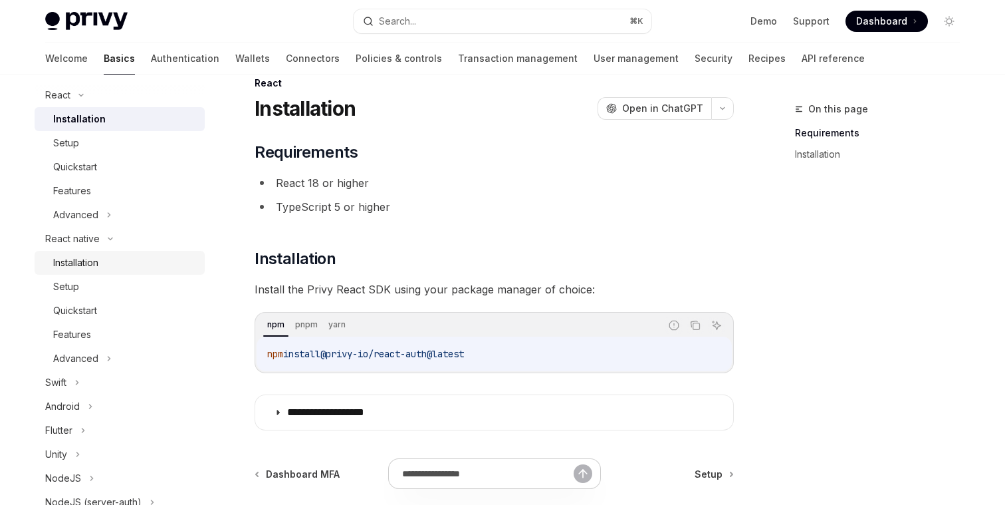
click at [91, 258] on div "Installation" at bounding box center [75, 263] width 45 height 16
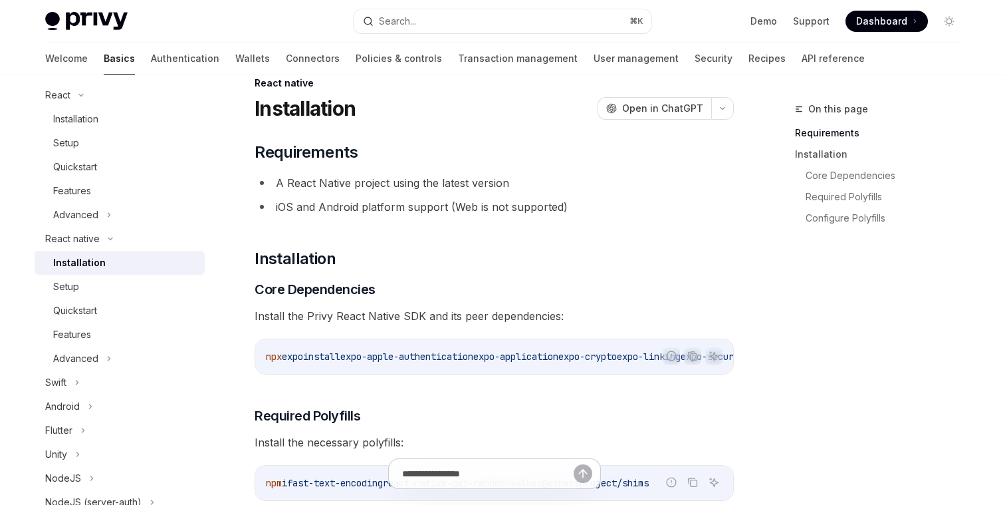
click at [268, 360] on span "npx" at bounding box center [274, 356] width 16 height 12
copy span "npx"
click at [348, 322] on span "Install the Privy React Native SDK and its peer dependencies:" at bounding box center [494, 316] width 479 height 19
drag, startPoint x: 253, startPoint y: 316, endPoint x: 421, endPoint y: 320, distance: 168.3
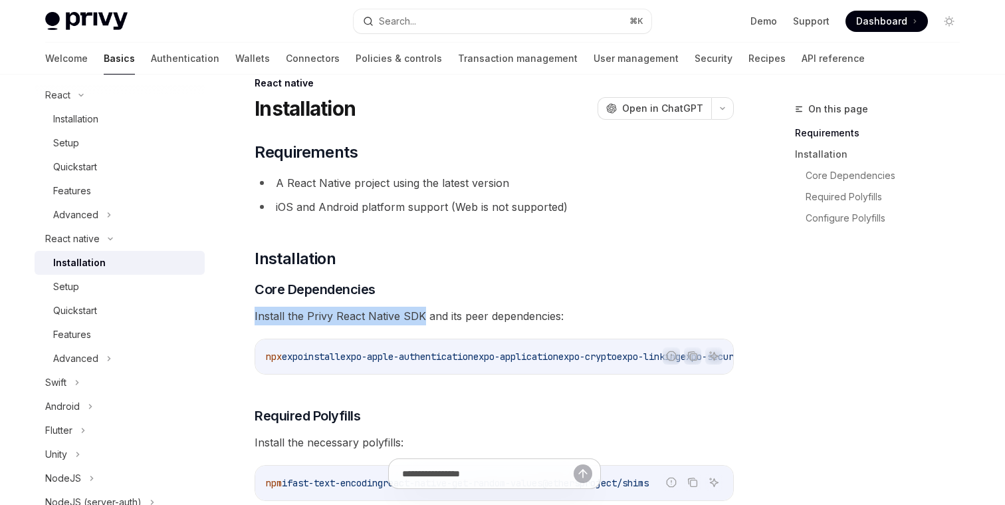
copy span "Install the Privy React Native SDK"
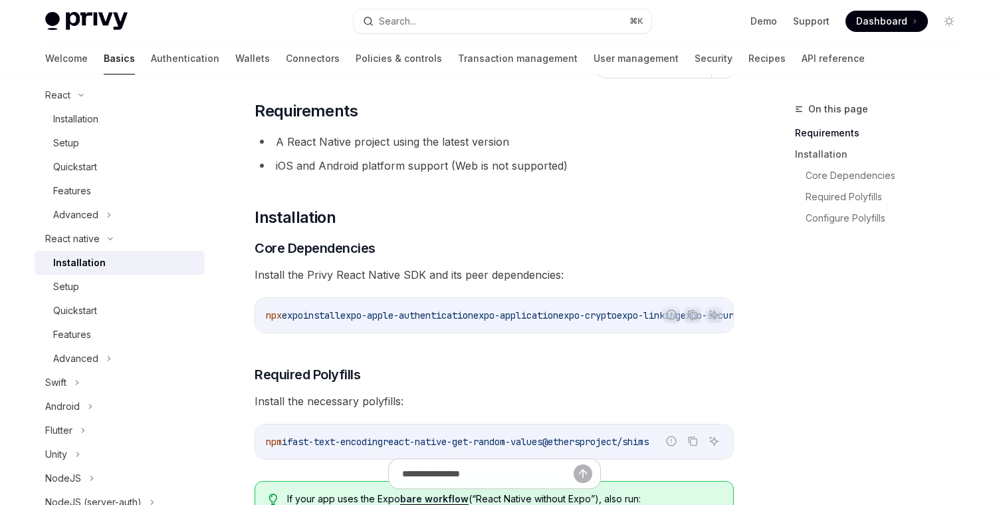
scroll to position [9, 0]
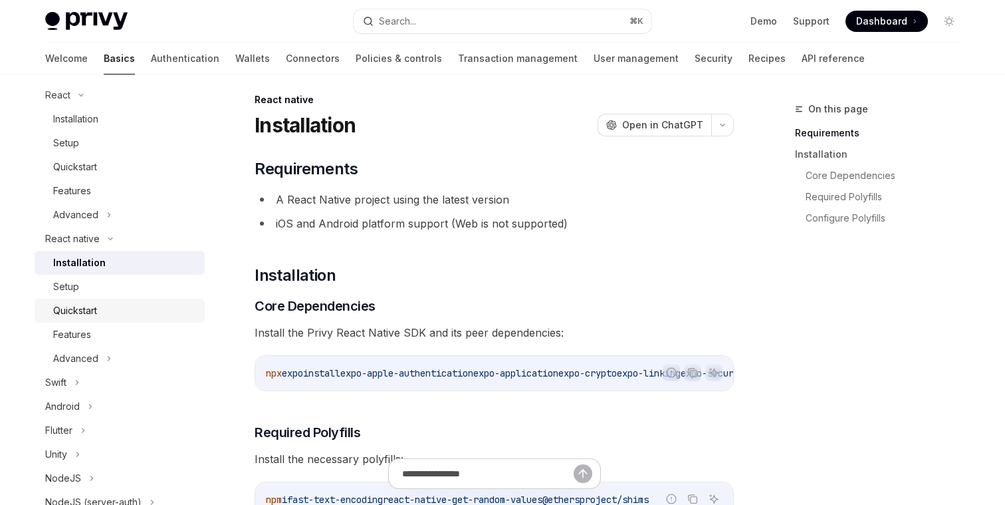
click at [126, 318] on div "Quickstart" at bounding box center [125, 311] width 144 height 16
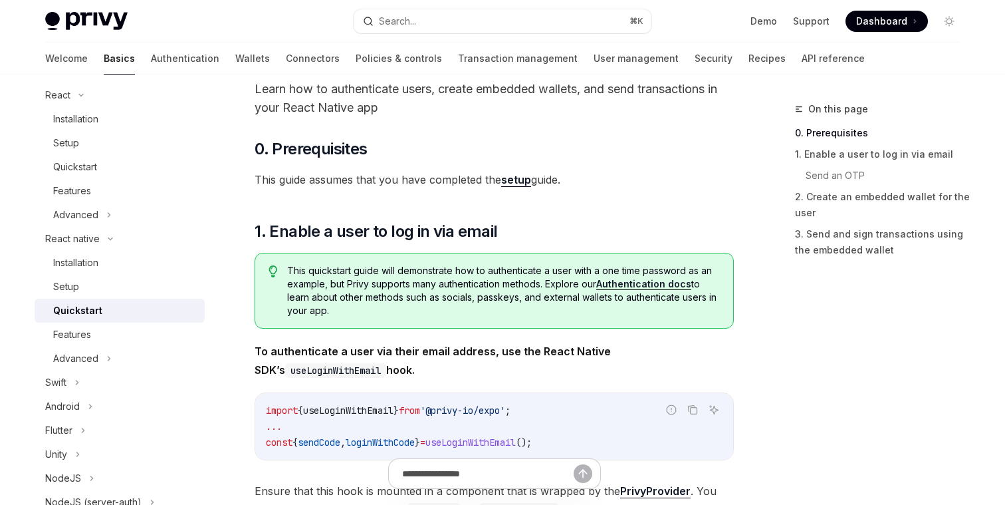
scroll to position [72, 0]
click at [509, 183] on link "setup" at bounding box center [516, 179] width 30 height 14
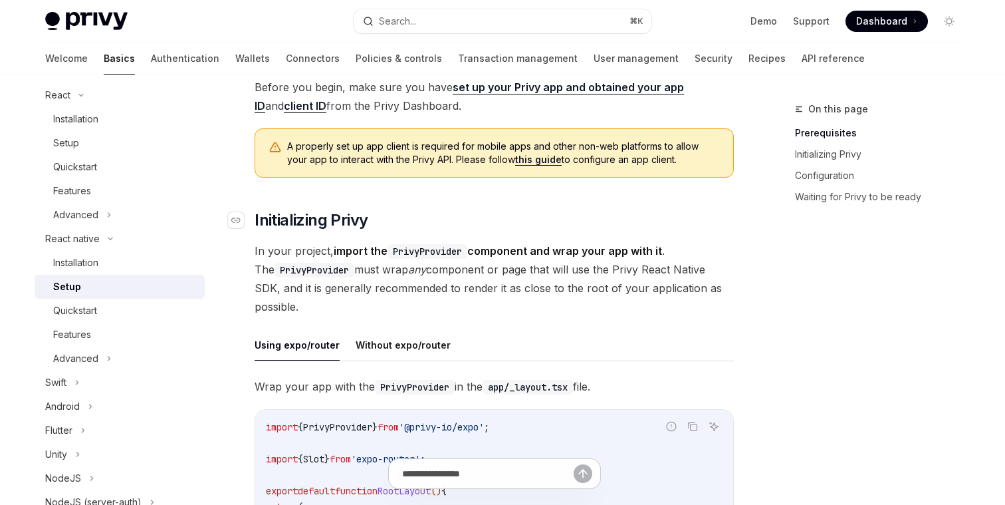
scroll to position [104, 0]
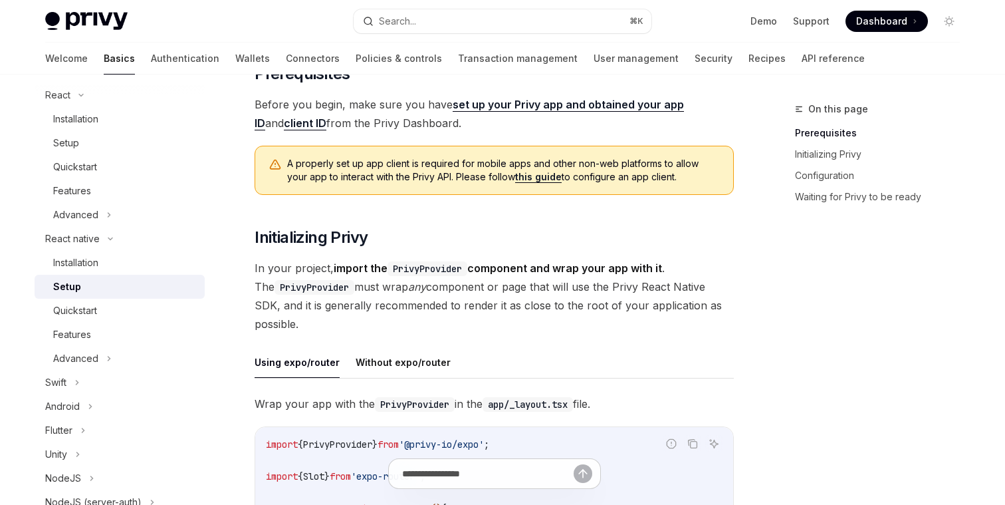
click at [414, 269] on code "PrivyProvider" at bounding box center [428, 268] width 80 height 15
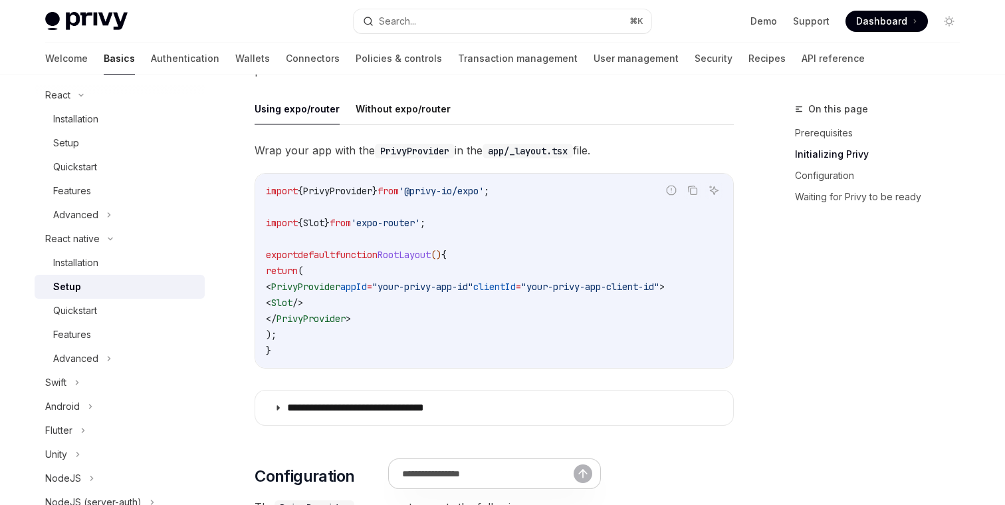
scroll to position [361, 0]
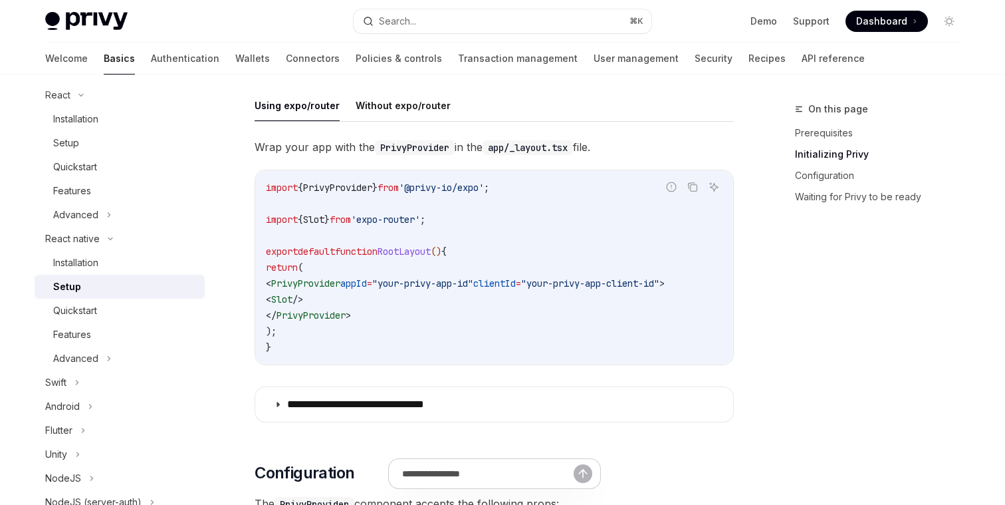
click at [409, 281] on span ""your-privy-app-id"" at bounding box center [422, 283] width 101 height 12
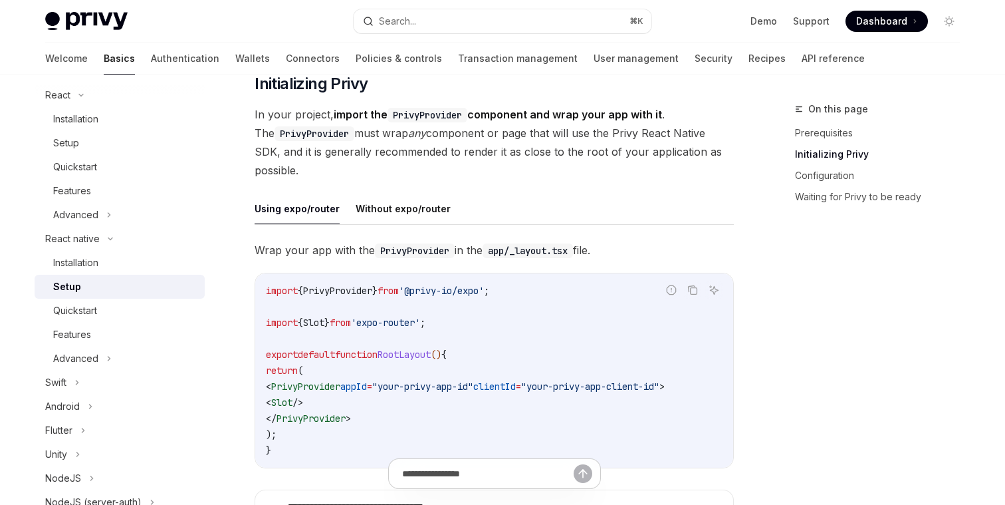
scroll to position [259, 0]
click at [126, 267] on div "Installation" at bounding box center [125, 263] width 144 height 16
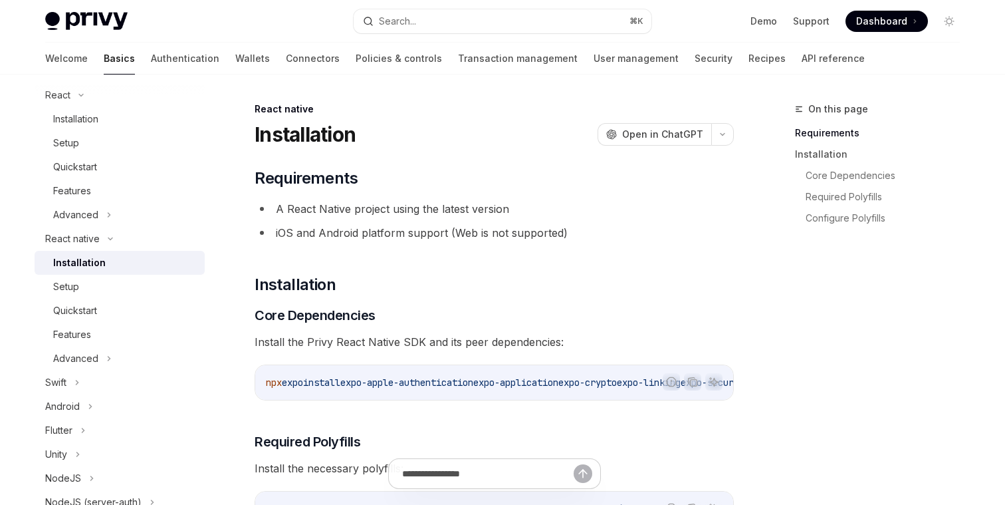
type textarea "*"
drag, startPoint x: 311, startPoint y: 382, endPoint x: 247, endPoint y: 382, distance: 63.8
copy span "npx expo"
click at [327, 392] on div "npx expo install expo-apple-authentication expo-application expo-crypto expo-li…" at bounding box center [494, 382] width 478 height 35
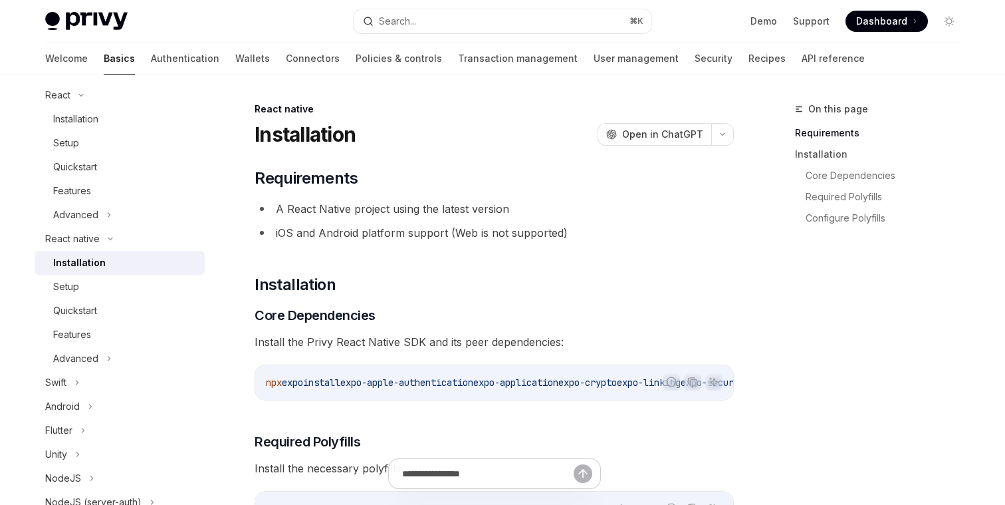
drag, startPoint x: 357, startPoint y: 383, endPoint x: 287, endPoint y: 383, distance: 69.8
click at [287, 383] on span "npx expo install expo-apple-authentication expo-application expo-crypto expo-li…" at bounding box center [792, 382] width 1053 height 12
copy span "expo install"
click at [346, 445] on span "Required Polyfills" at bounding box center [308, 441] width 106 height 19
drag, startPoint x: 355, startPoint y: 379, endPoint x: 231, endPoint y: 379, distance: 124.4
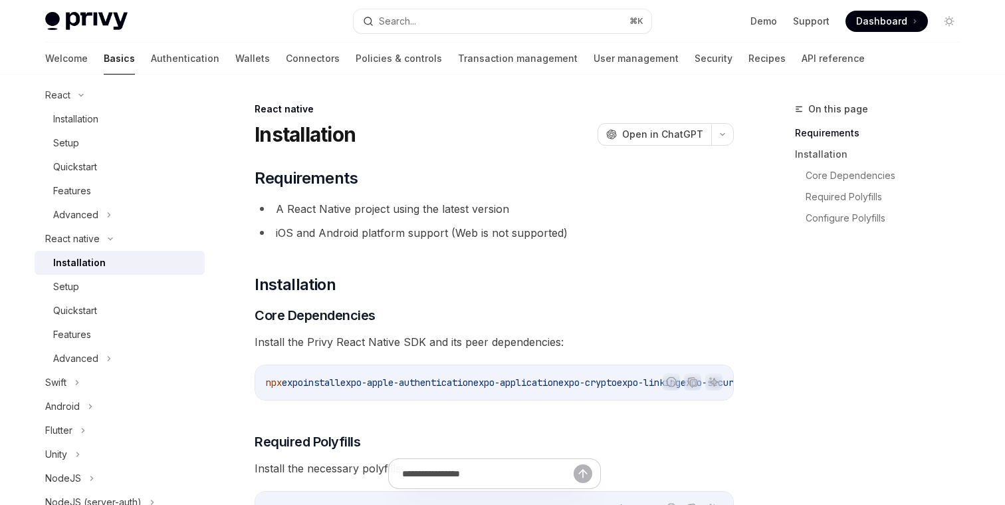
copy span "npx expo install"
click at [461, 388] on span "expo-apple-authentication" at bounding box center [406, 382] width 133 height 12
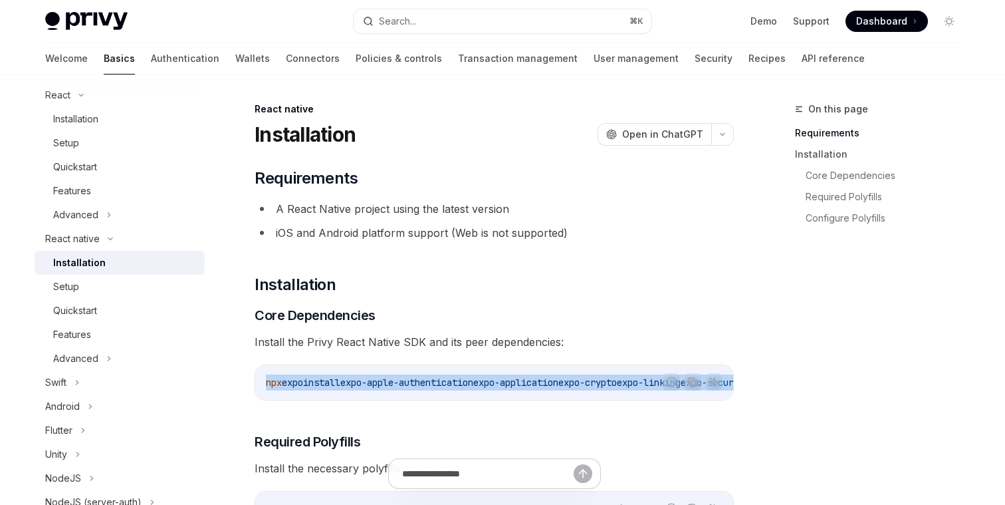
click at [461, 388] on span "expo-apple-authentication" at bounding box center [406, 382] width 133 height 12
copy div "npx expo install expo-apple-authentication expo-application expo-crypto expo-li…"
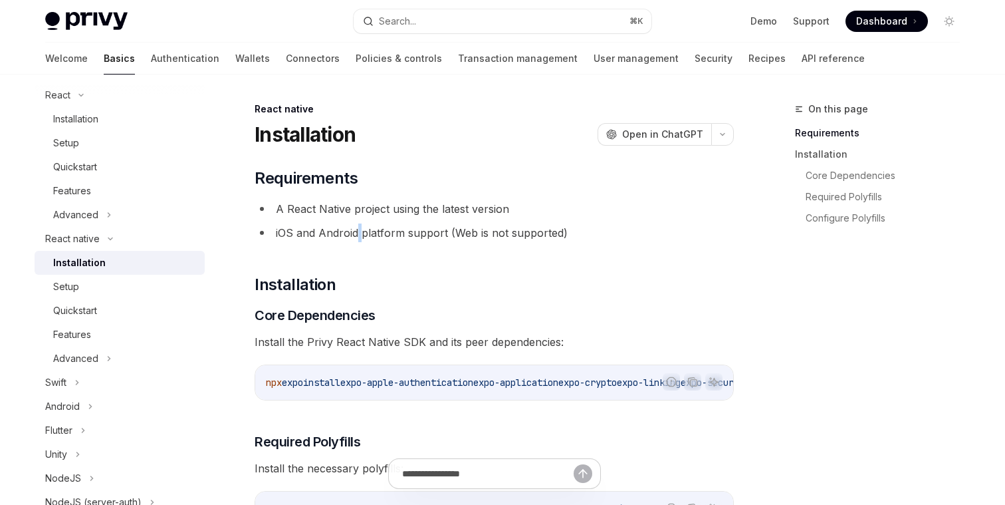
click at [359, 226] on li "iOS and Android platform support (Web is not supported)" at bounding box center [494, 232] width 479 height 19
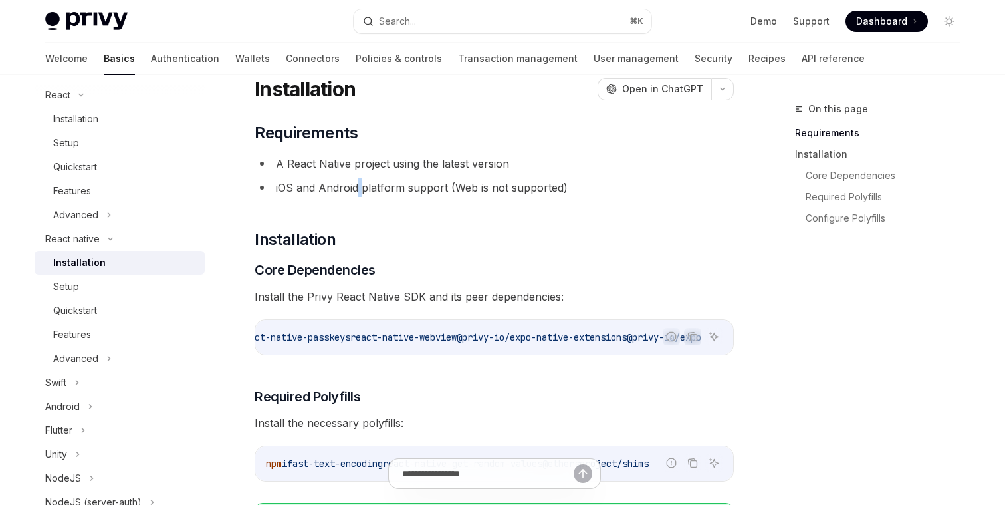
scroll to position [0, 737]
drag, startPoint x: 623, startPoint y: 338, endPoint x: 728, endPoint y: 340, distance: 105.1
click at [728, 340] on code "npx expo install expo-apple-authentication expo-application expo-crypto expo-li…" at bounding box center [190, 337] width 1085 height 16
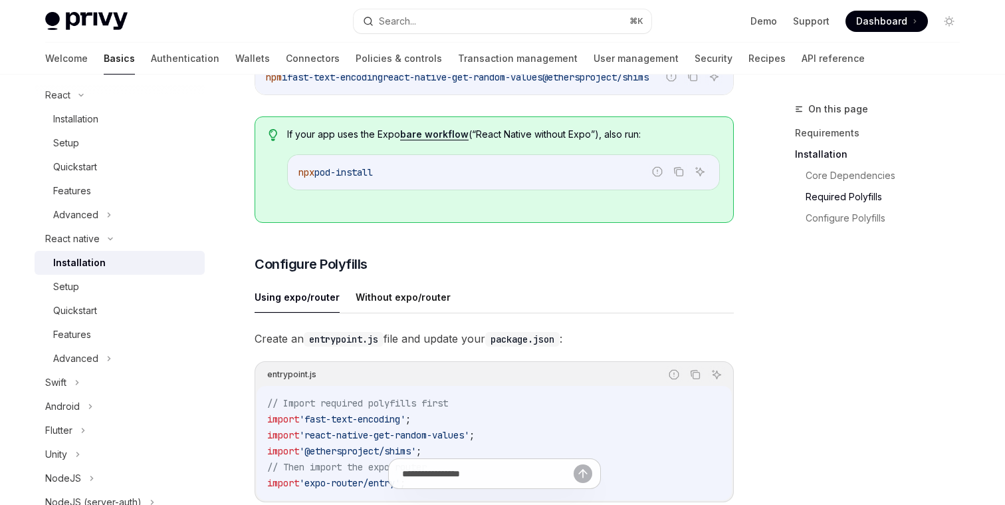
scroll to position [511, 0]
